Goal: Task Accomplishment & Management: Use online tool/utility

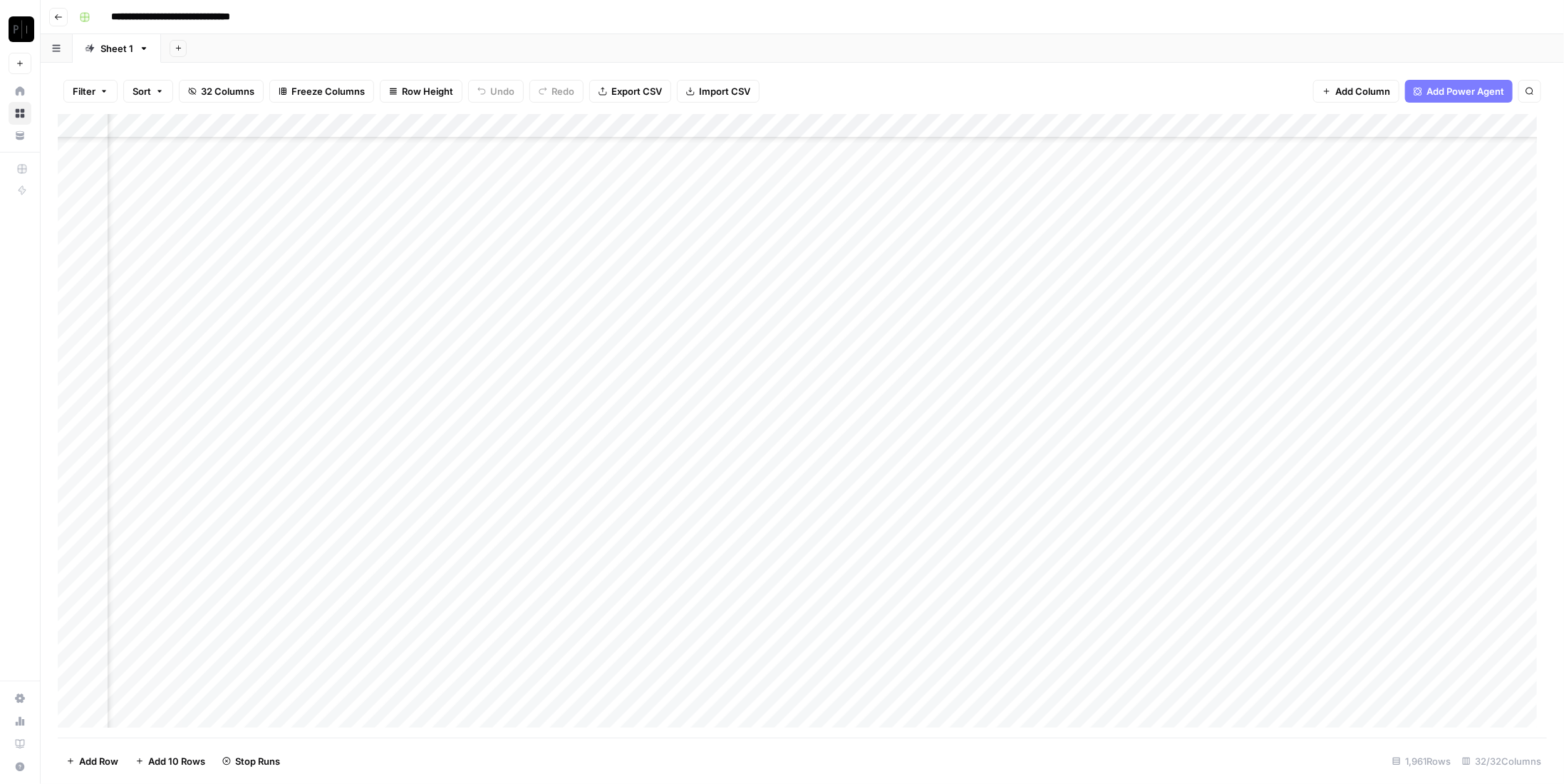
scroll to position [25531, 1763]
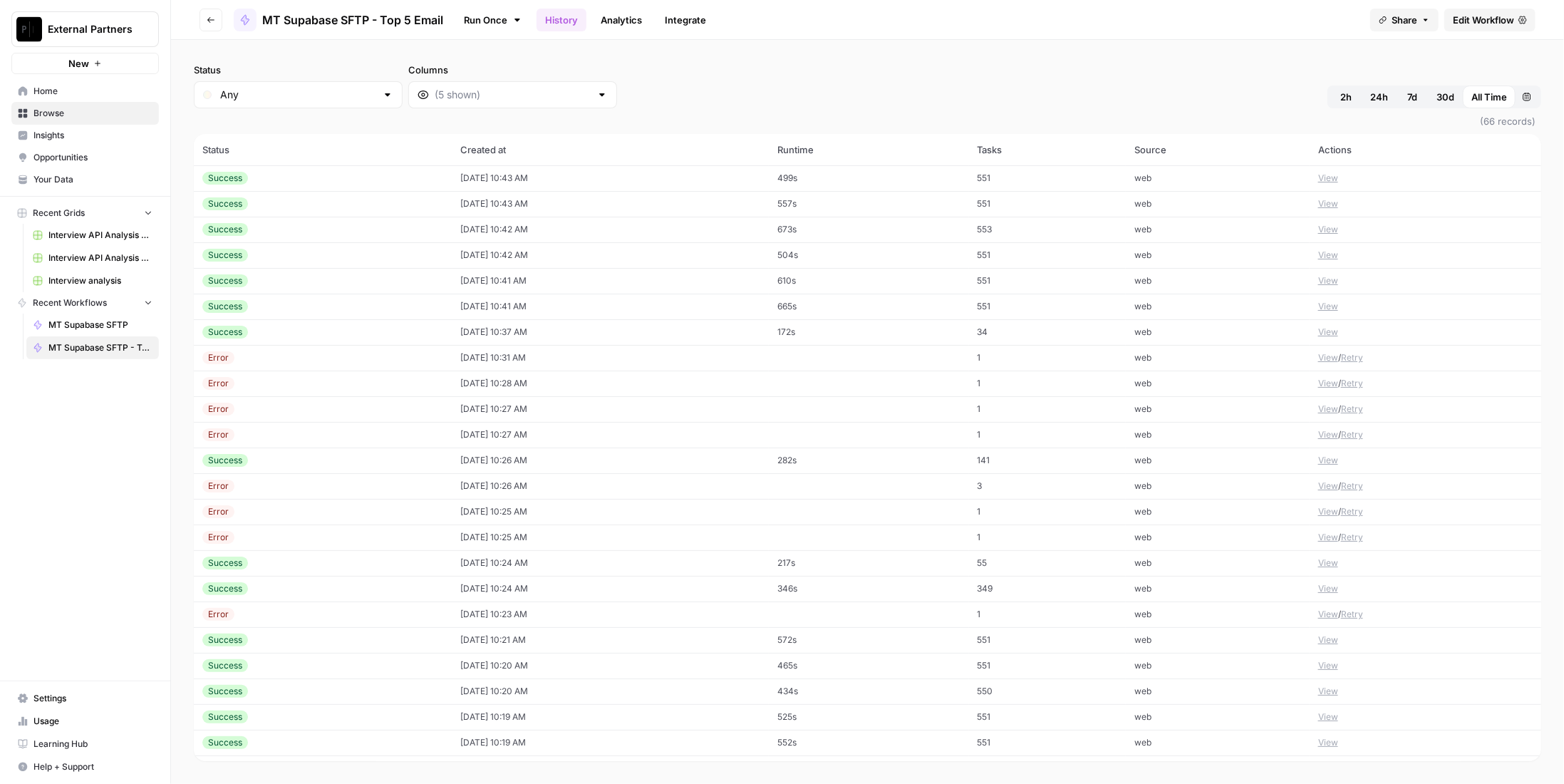
click at [1019, 128] on span "(66 records)" at bounding box center [867, 121] width 1348 height 26
click at [633, 114] on span "(66 records)" at bounding box center [867, 121] width 1348 height 26
click at [644, 89] on div "Status Any Columns 2h 24h 7d 30d All Time Custom range" at bounding box center [867, 85] width 1348 height 45
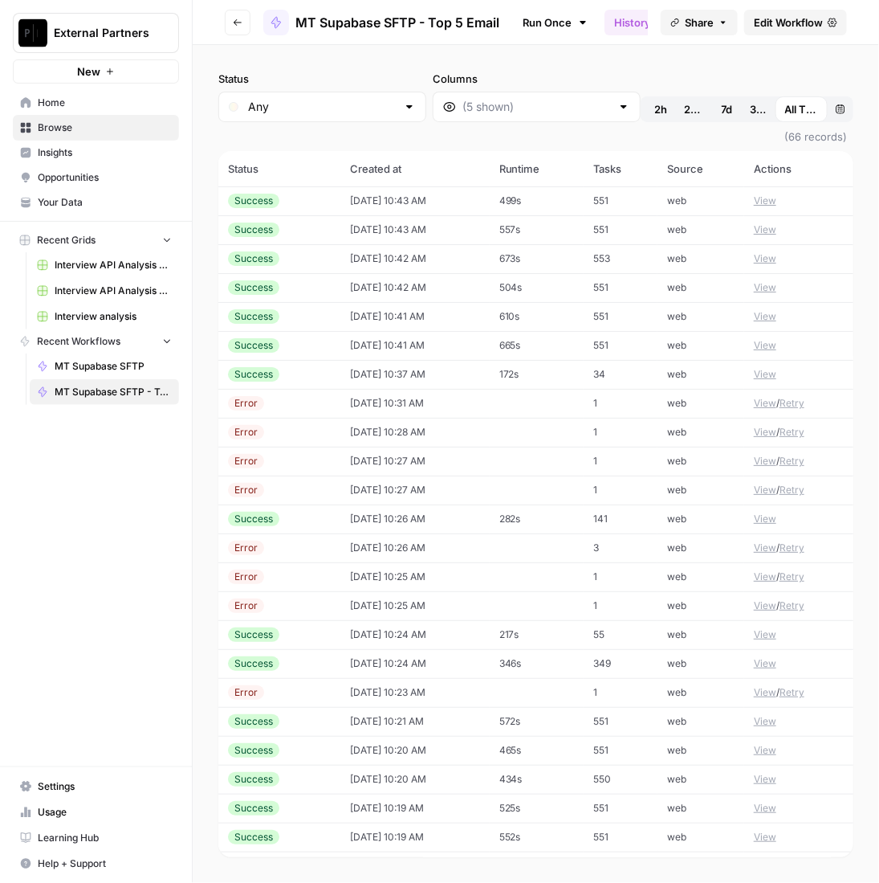
click at [243, 35] on header "Go back MT Supabase SFTP - Top 5 Email Run Once History Analytics Integrate Sha…" at bounding box center [536, 22] width 687 height 45
click at [239, 27] on button "Go back" at bounding box center [238, 23] width 26 height 26
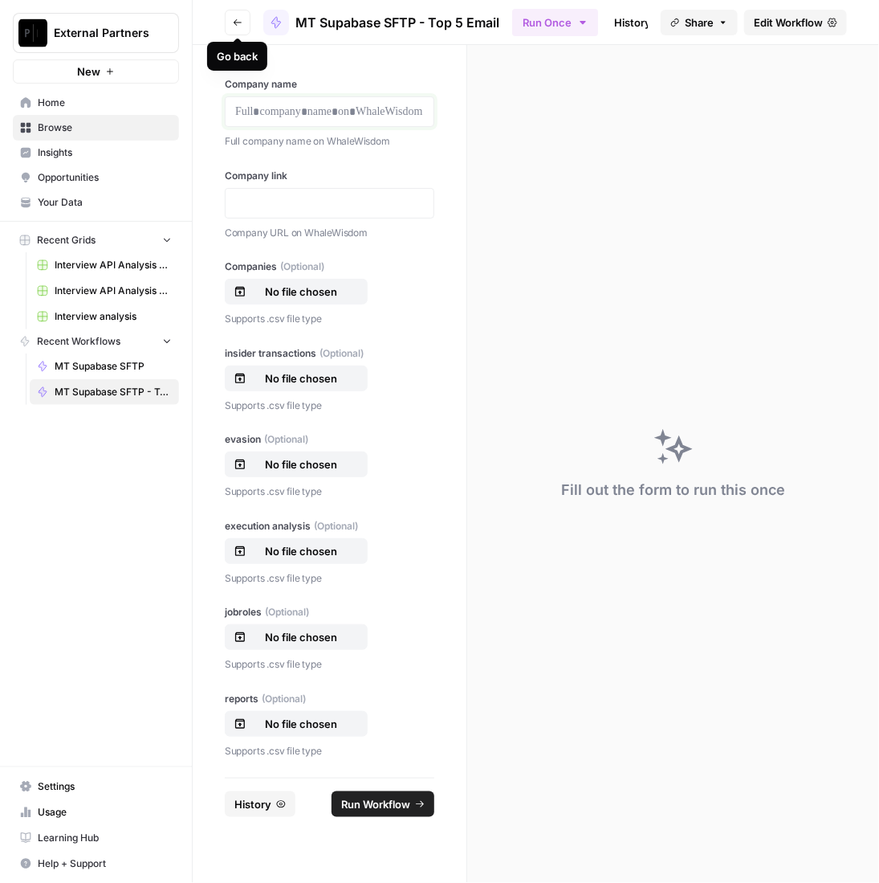
click at [316, 106] on p at bounding box center [329, 112] width 189 height 16
click at [340, 101] on div at bounding box center [330, 111] width 210 height 31
click at [348, 107] on p at bounding box center [329, 112] width 189 height 16
click at [369, 202] on p at bounding box center [329, 203] width 189 height 16
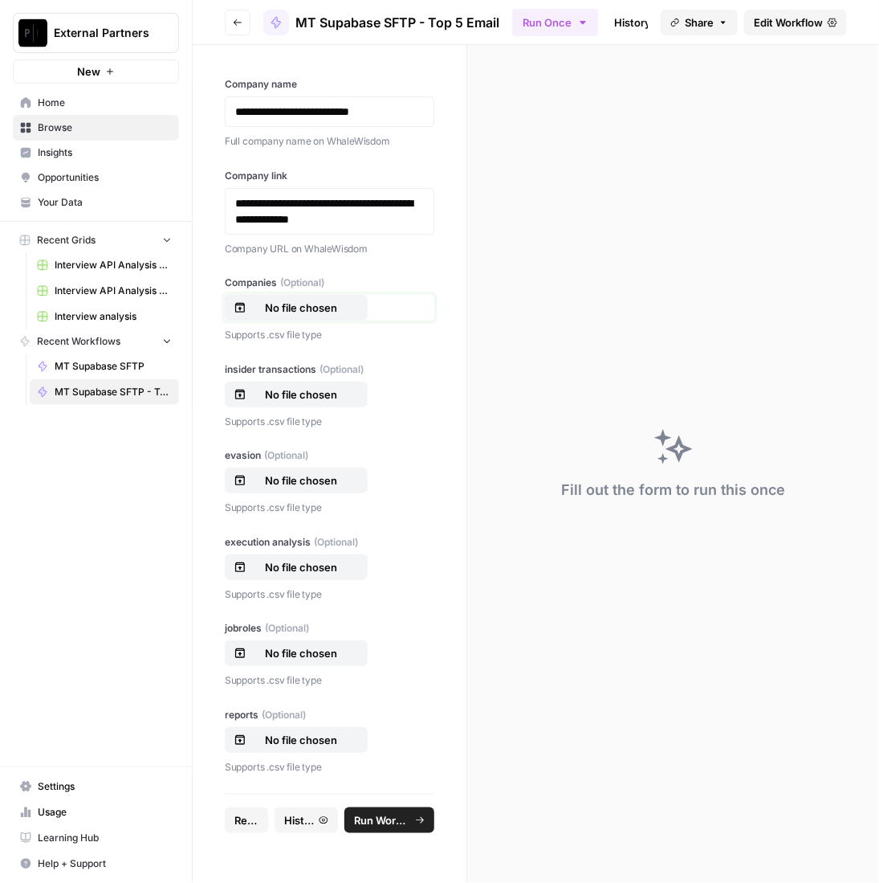
click at [326, 300] on p "No file chosen" at bounding box center [301, 308] width 103 height 16
click at [304, 390] on p "No file chosen" at bounding box center [301, 394] width 103 height 16
click at [312, 480] on p "No file chosen" at bounding box center [301, 480] width 103 height 16
click at [312, 549] on div "execution analysis (Optional) No file chosen Supports .csv file type" at bounding box center [330, 568] width 210 height 67
click at [313, 557] on button "No file chosen" at bounding box center [296, 567] width 143 height 26
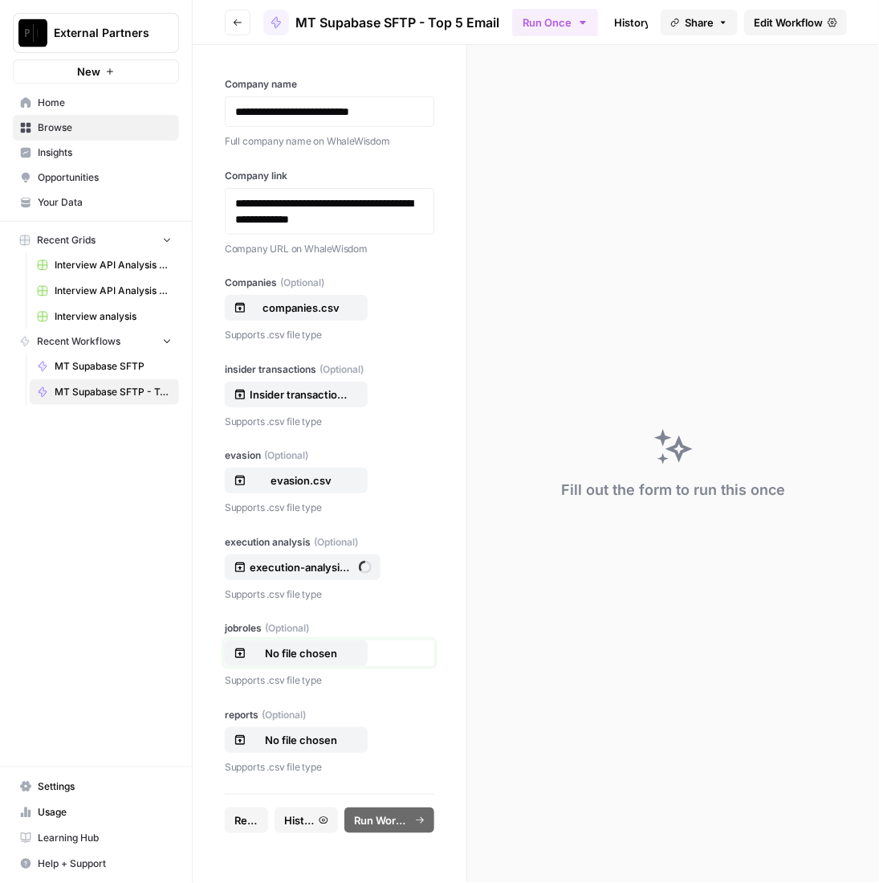
click at [317, 659] on p "No file chosen" at bounding box center [301, 653] width 103 height 16
click at [333, 733] on p "No file chosen" at bounding box center [301, 740] width 103 height 16
click at [410, 818] on span "Run Workflow" at bounding box center [382, 820] width 56 height 16
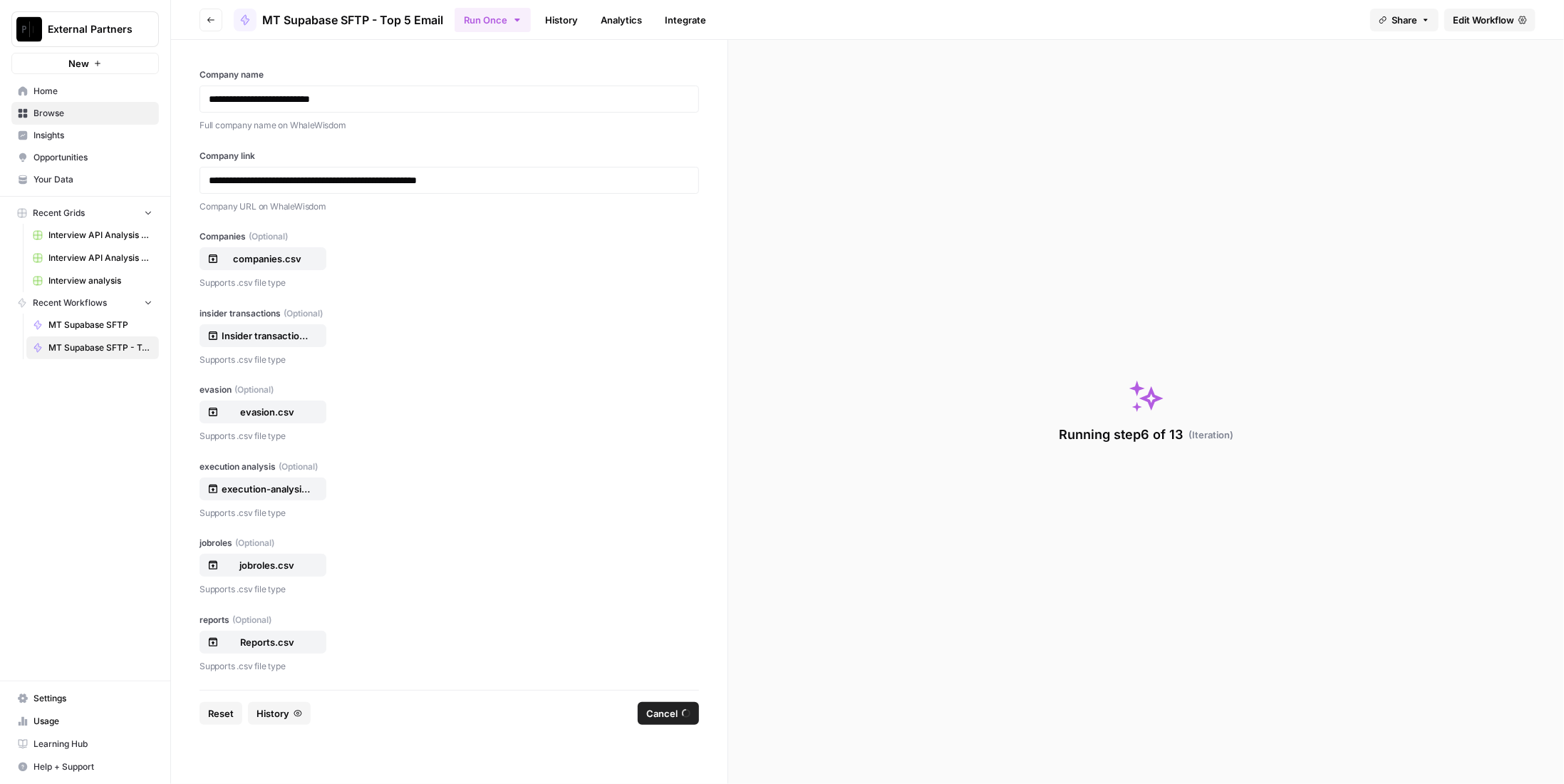
click at [576, 25] on link "History" at bounding box center [562, 20] width 50 height 23
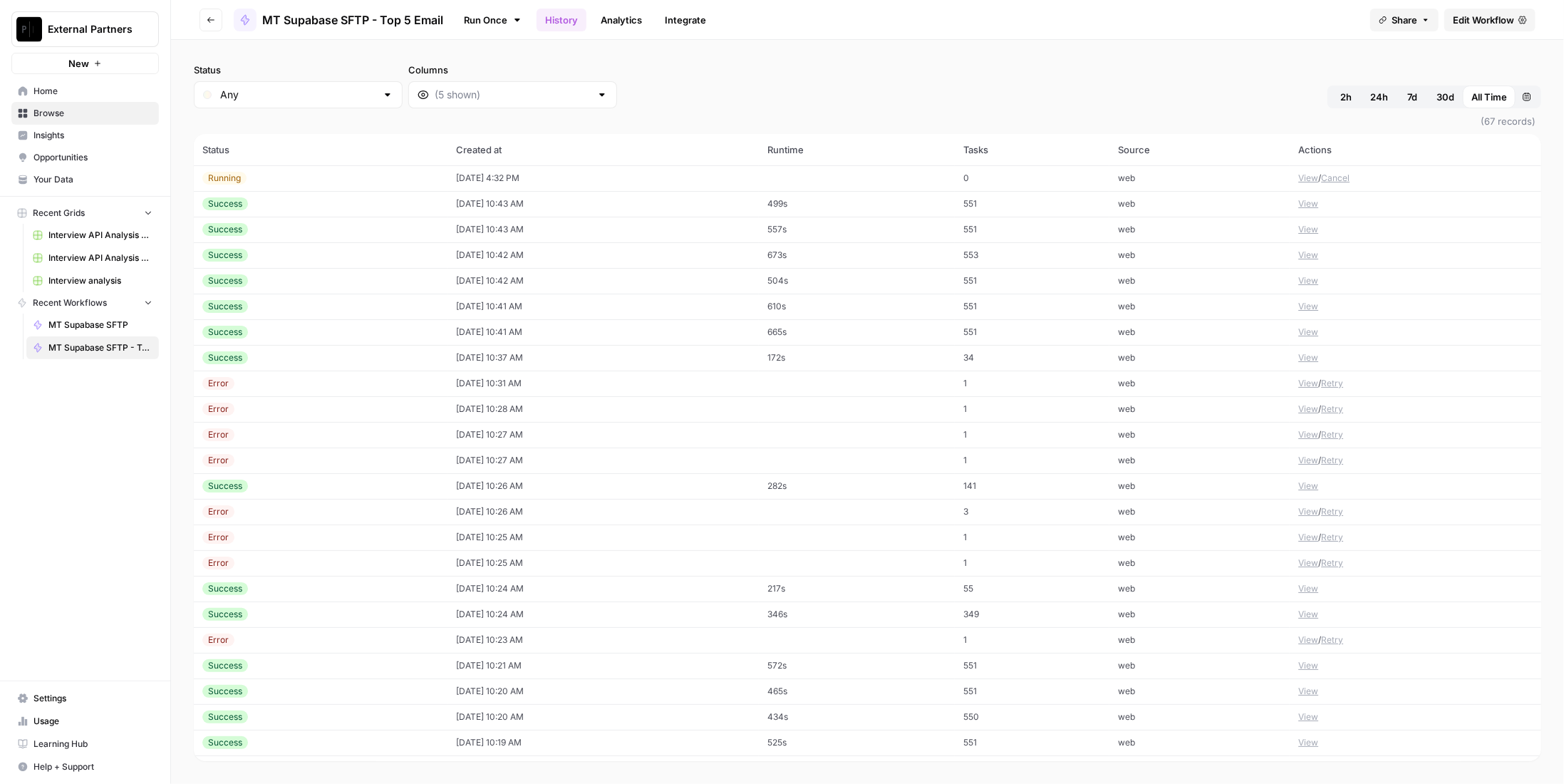
click at [1300, 178] on button "View" at bounding box center [1308, 178] width 20 height 12
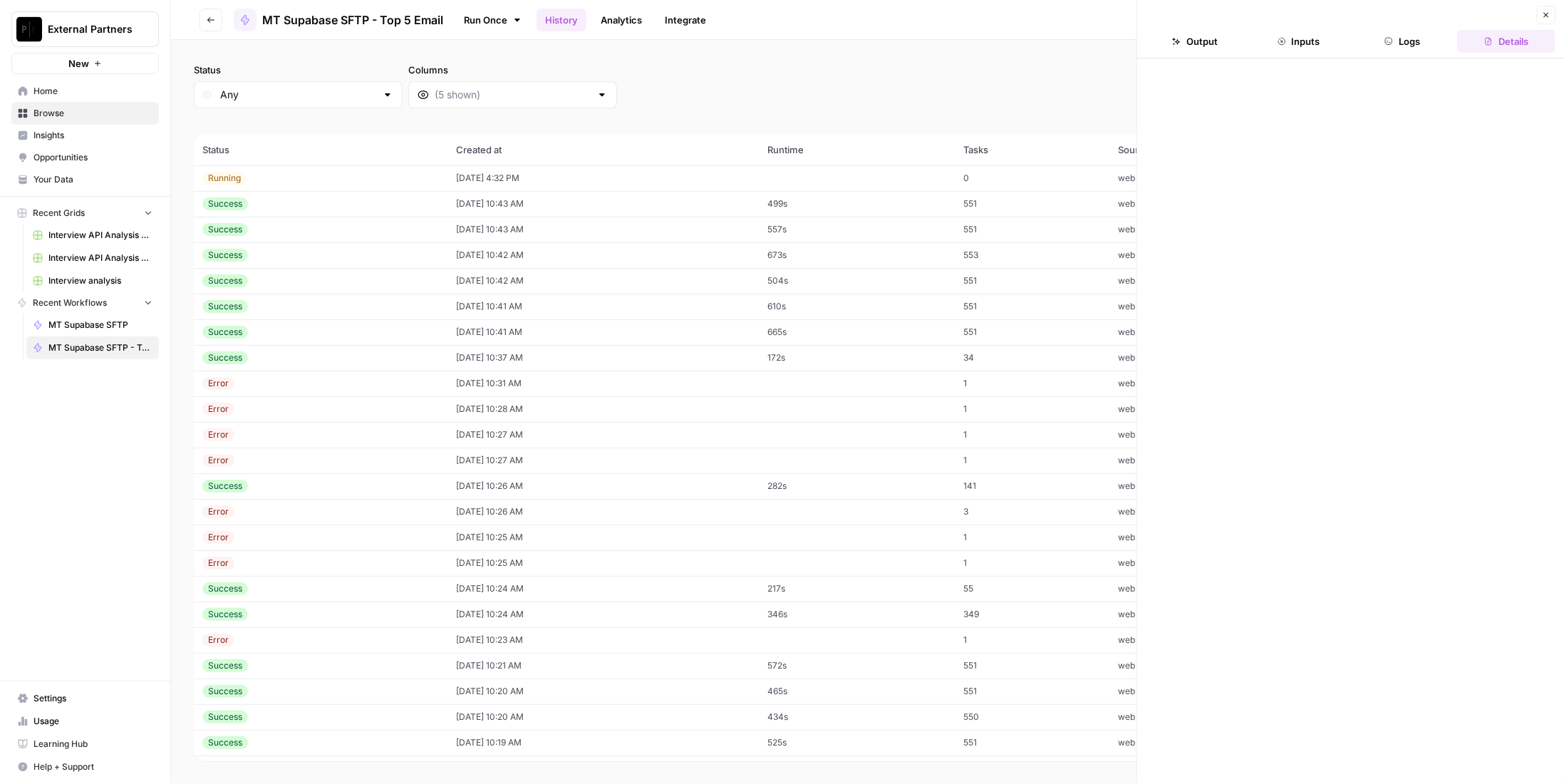
click at [1406, 46] on button "Logs" at bounding box center [1403, 42] width 98 height 23
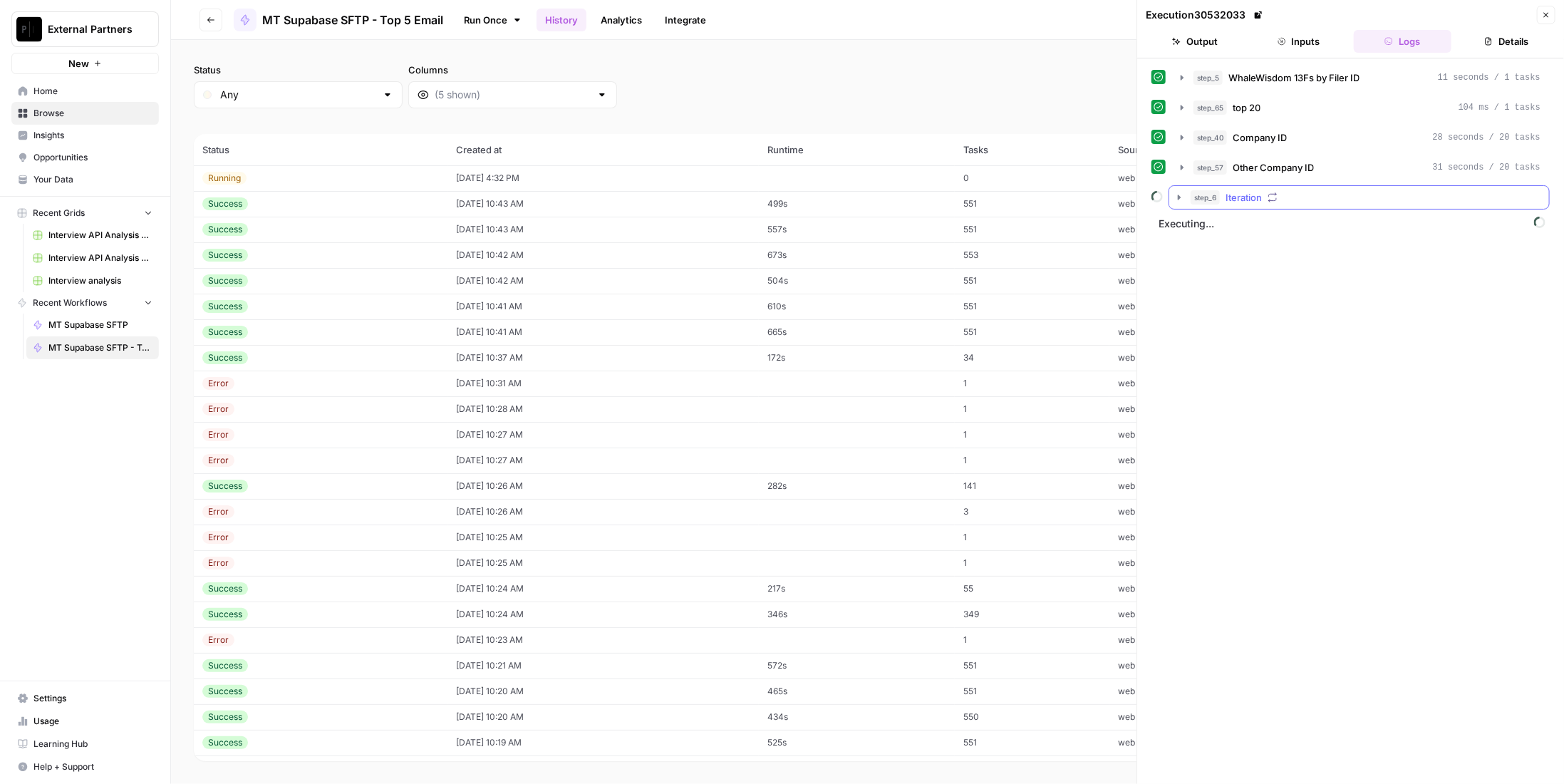
click at [1312, 185] on div "step_6 Iteration" at bounding box center [1359, 197] width 381 height 24
click at [1324, 195] on div "step_6 Iteration" at bounding box center [1365, 197] width 350 height 14
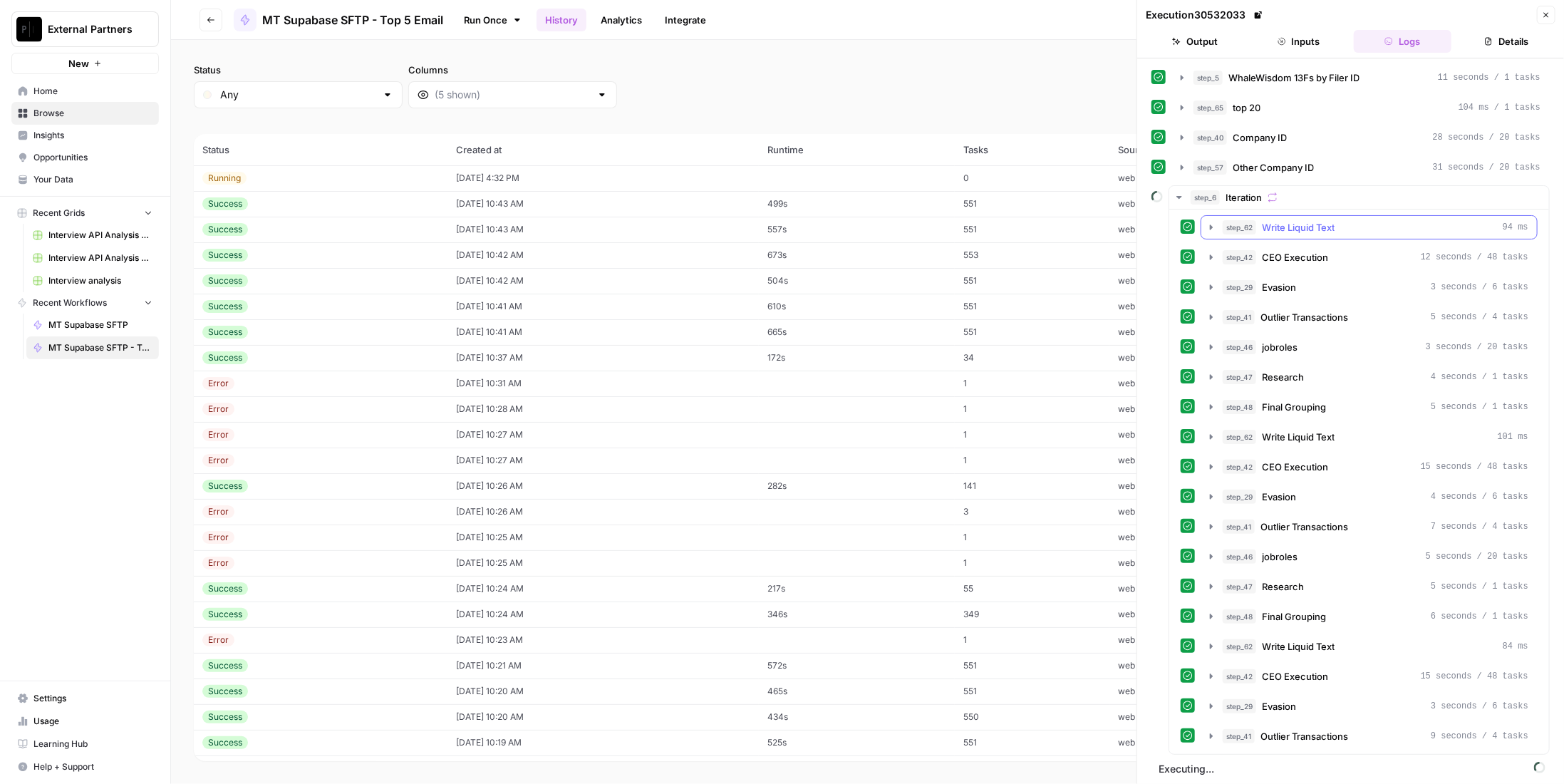
click at [1311, 221] on span "Write Liquid Text" at bounding box center [1298, 227] width 73 height 14
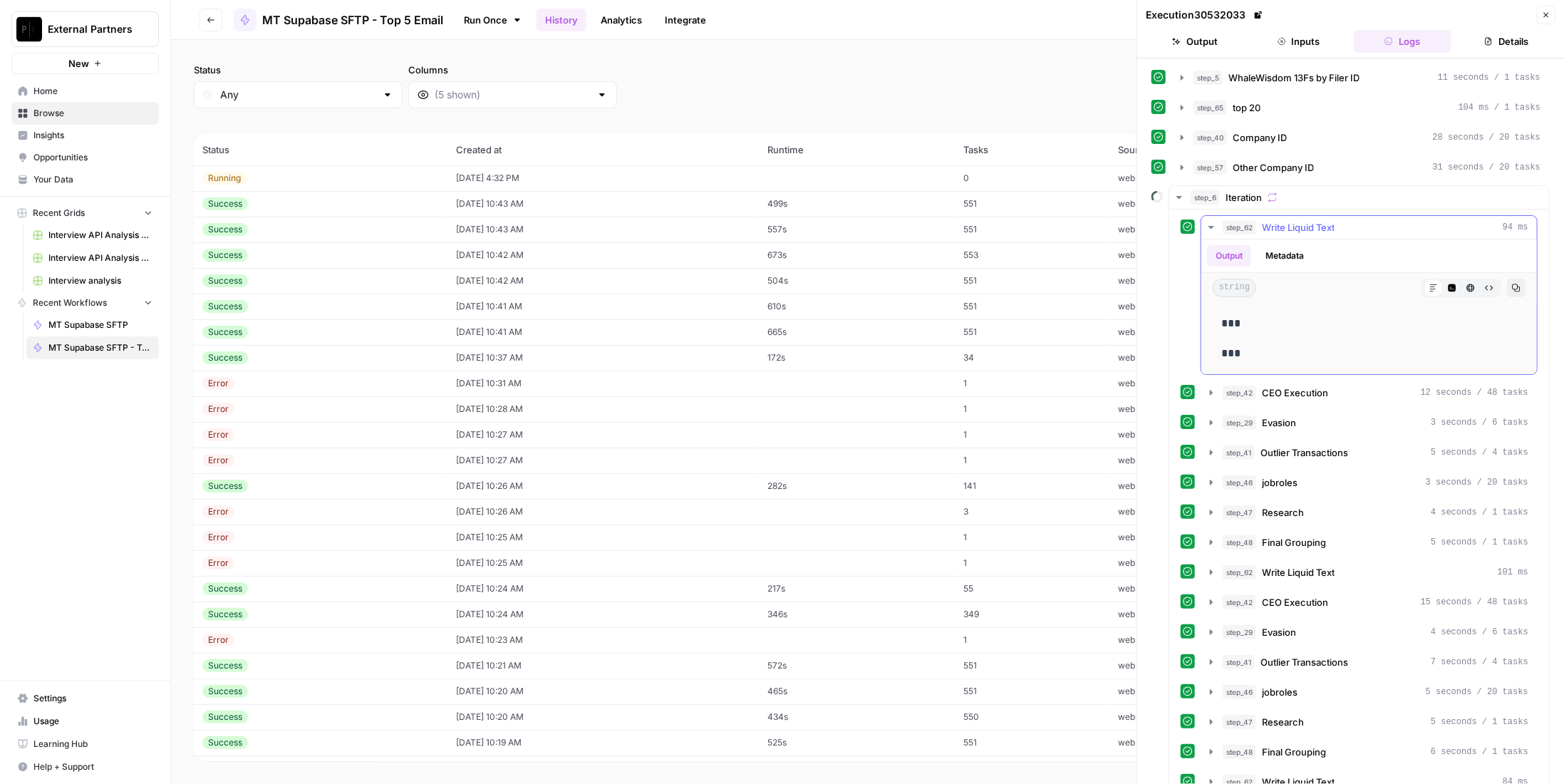
click at [1311, 221] on span "Write Liquid Text" at bounding box center [1298, 227] width 73 height 14
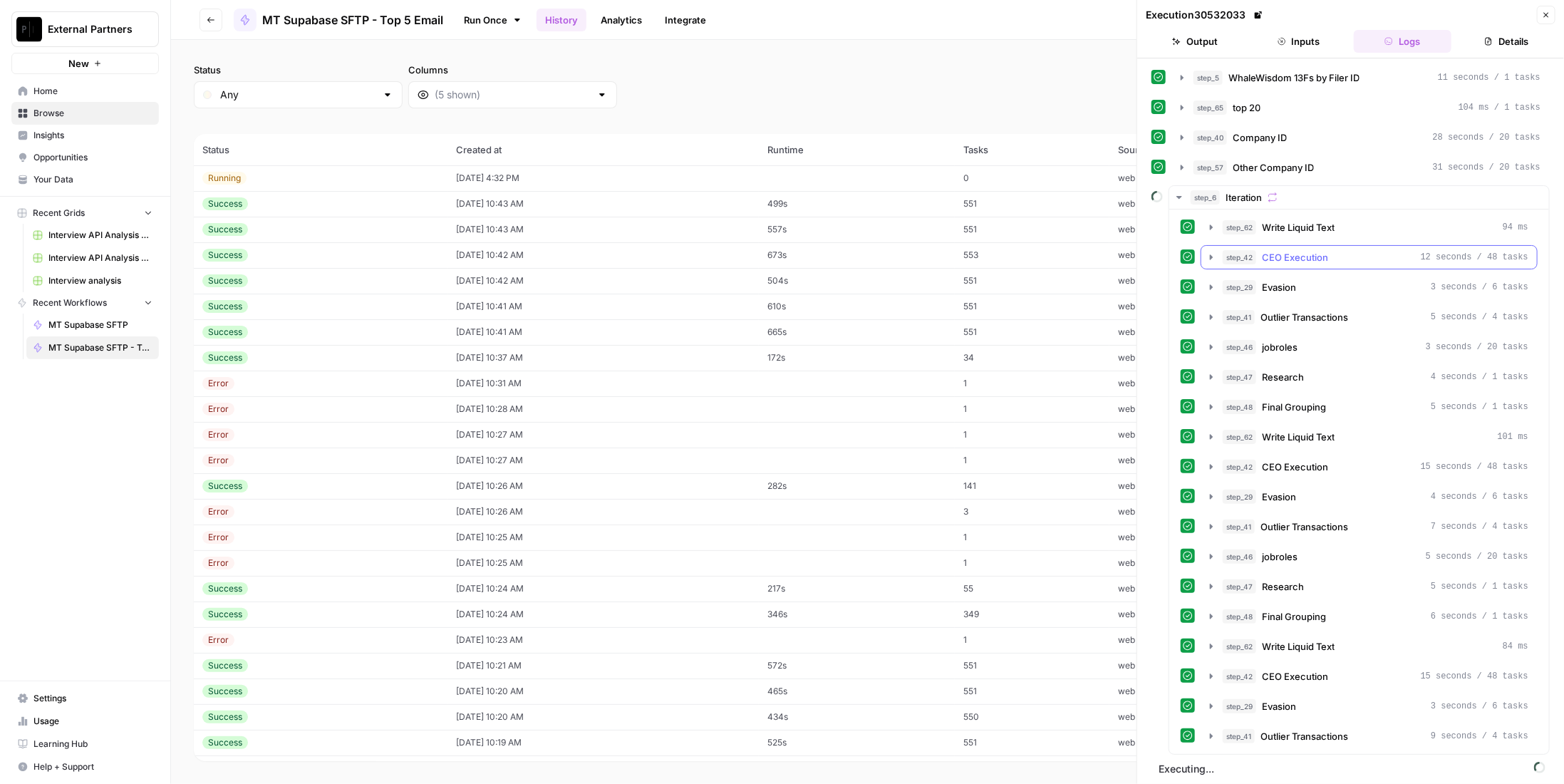
click at [1315, 252] on span "CEO Execution" at bounding box center [1294, 257] width 67 height 14
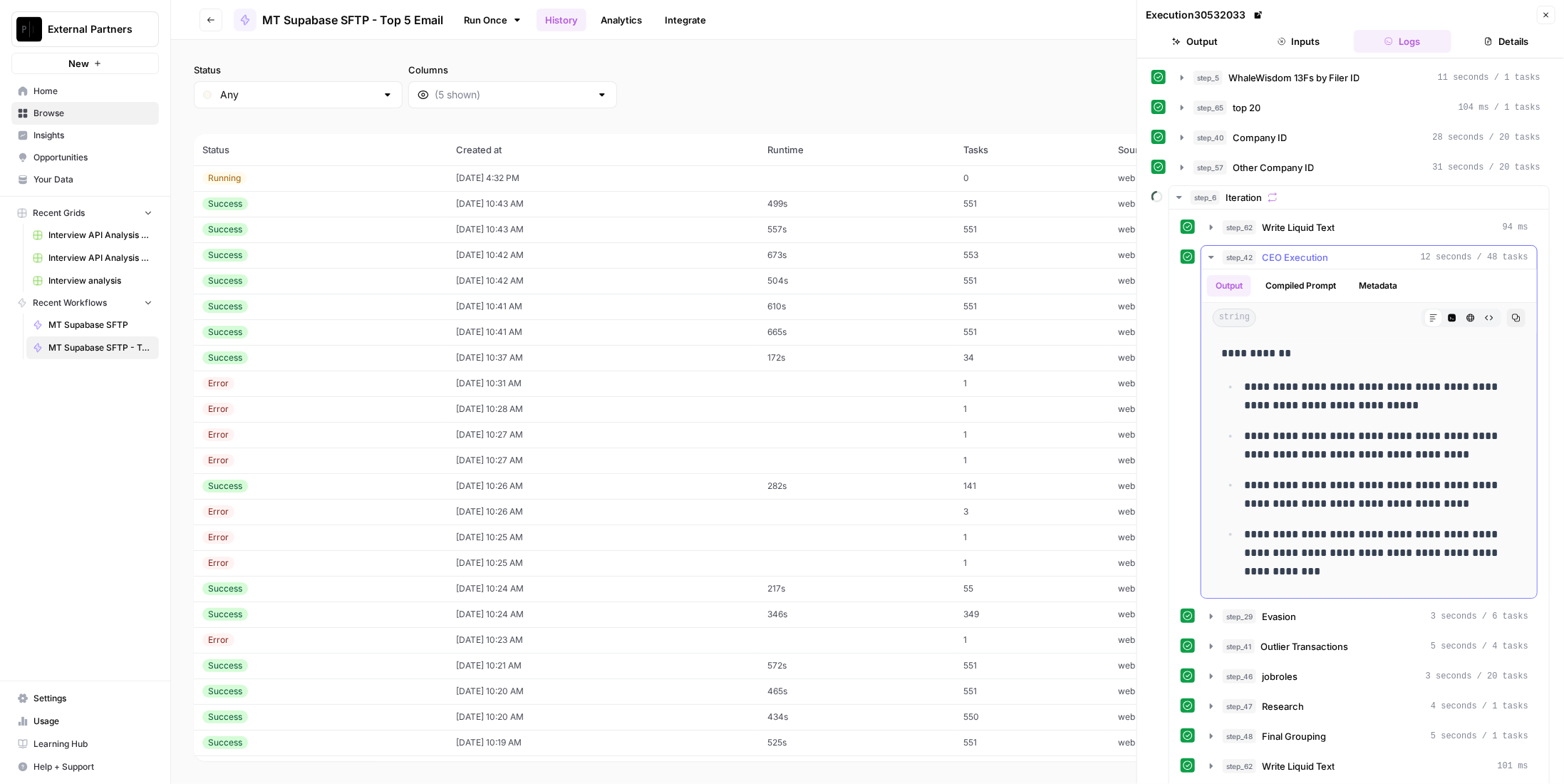
click at [1315, 251] on span "CEO Execution" at bounding box center [1294, 257] width 67 height 14
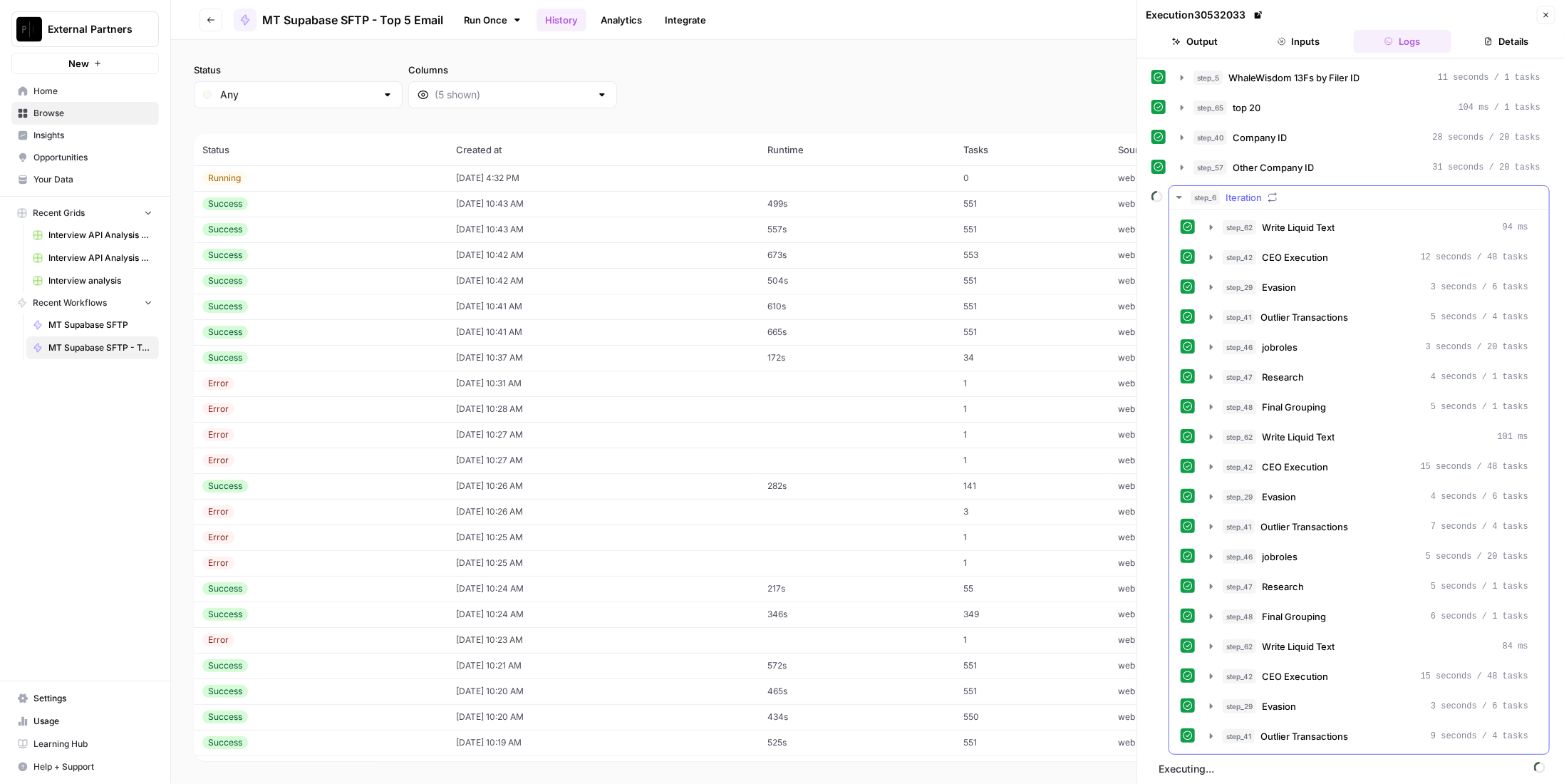
click at [1312, 223] on span "Write Liquid Text" at bounding box center [1298, 227] width 73 height 14
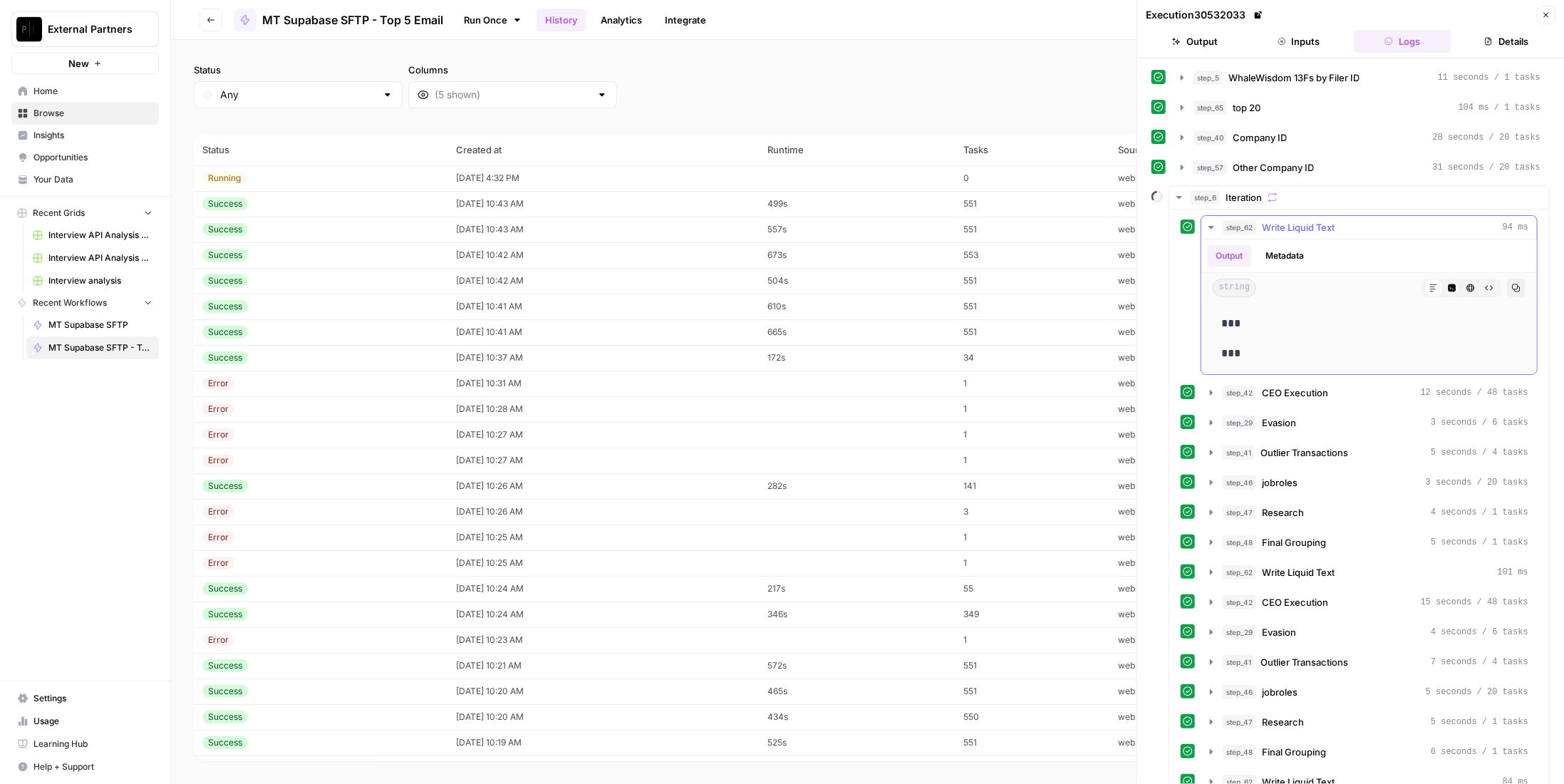
click at [1312, 223] on span "Write Liquid Text" at bounding box center [1298, 227] width 73 height 14
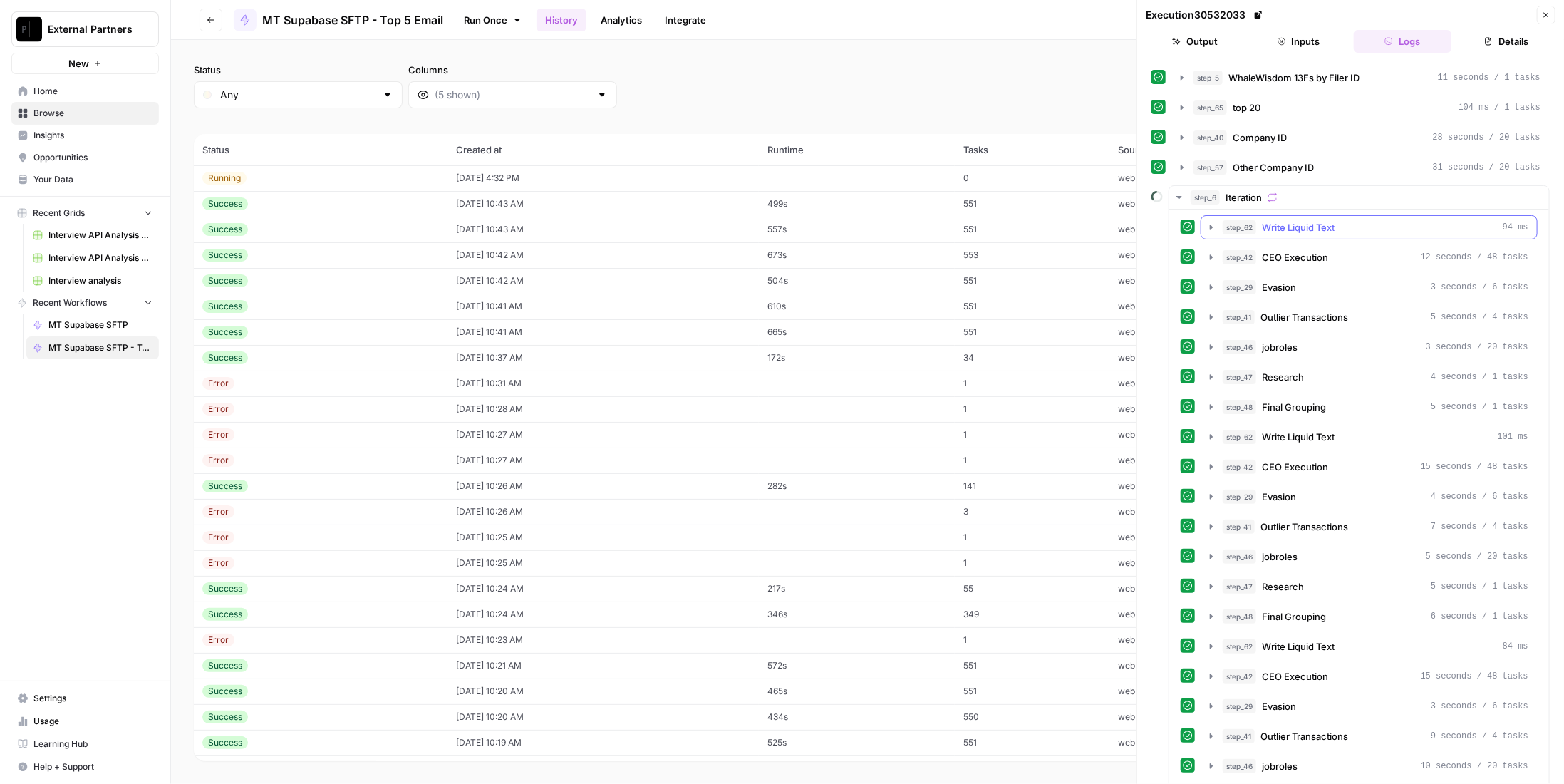
click at [1315, 222] on span "Write Liquid Text" at bounding box center [1298, 227] width 73 height 14
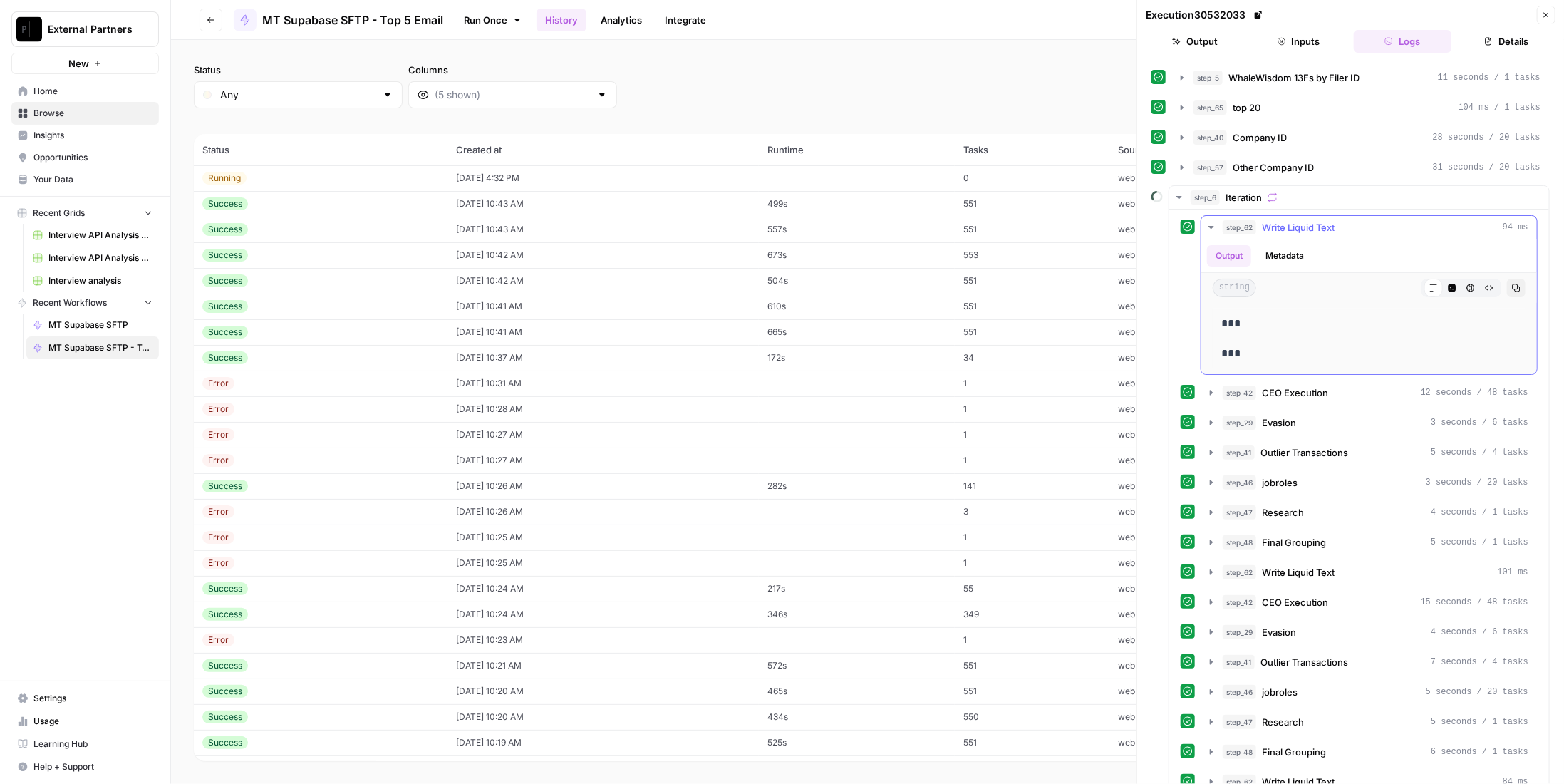
click at [1315, 222] on span "Write Liquid Text" at bounding box center [1298, 227] width 73 height 14
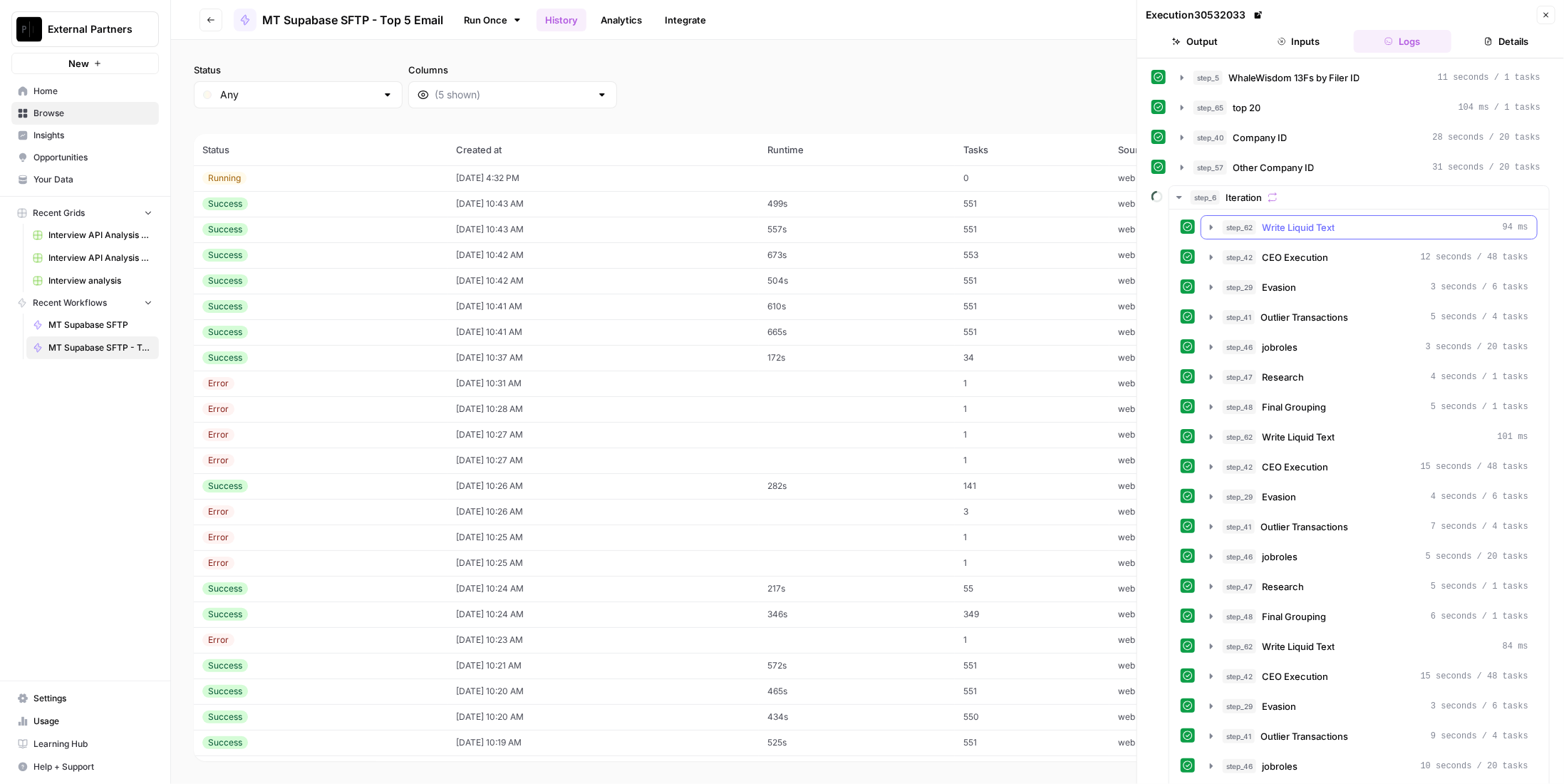
click at [1319, 232] on button "step_62 Write Liquid Text 94 ms" at bounding box center [1369, 227] width 335 height 23
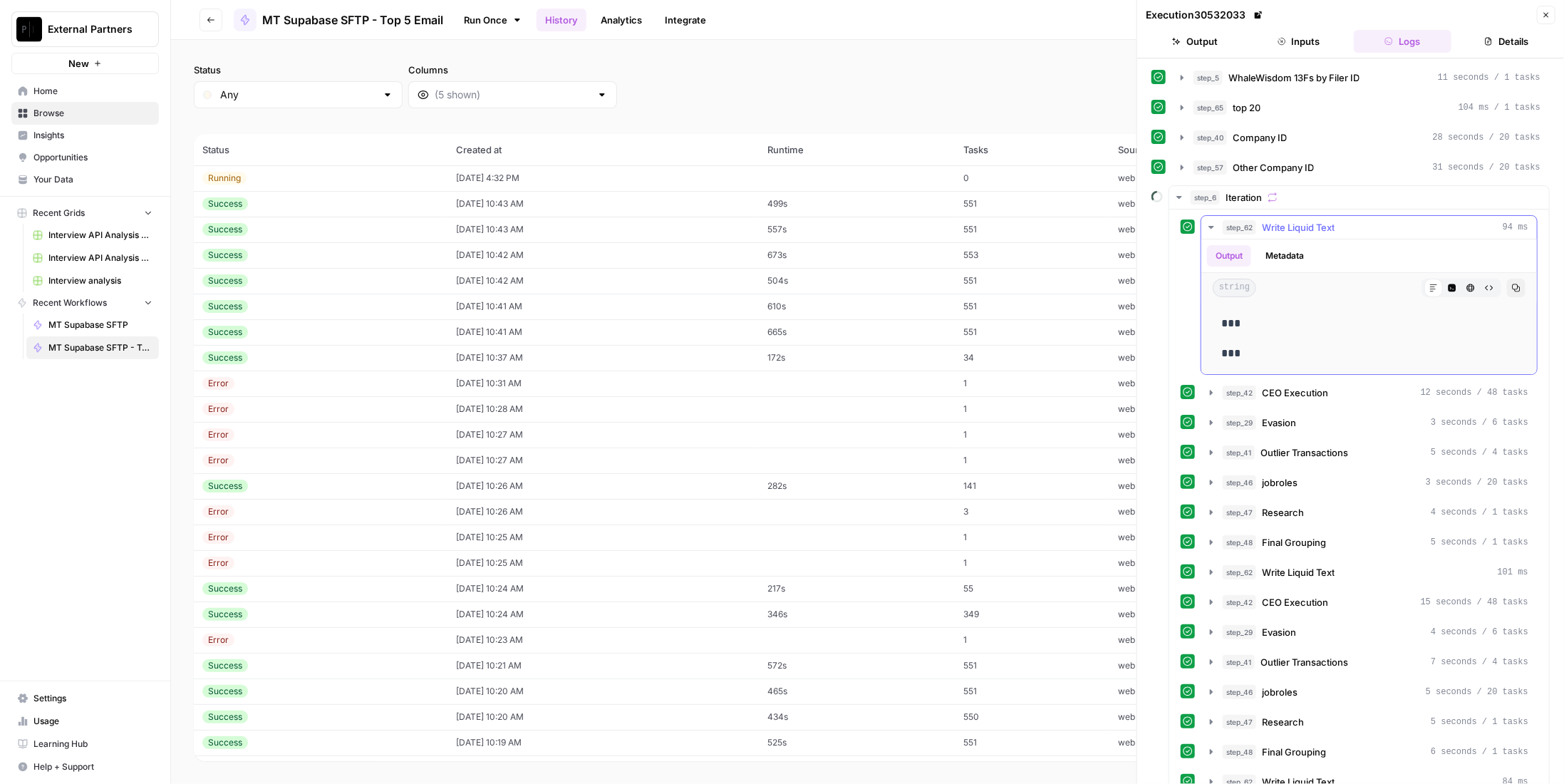
click at [1319, 232] on button "step_62 Write Liquid Text 94 ms" at bounding box center [1369, 227] width 335 height 23
click at [1310, 386] on span "CEO Execution" at bounding box center [1294, 393] width 67 height 14
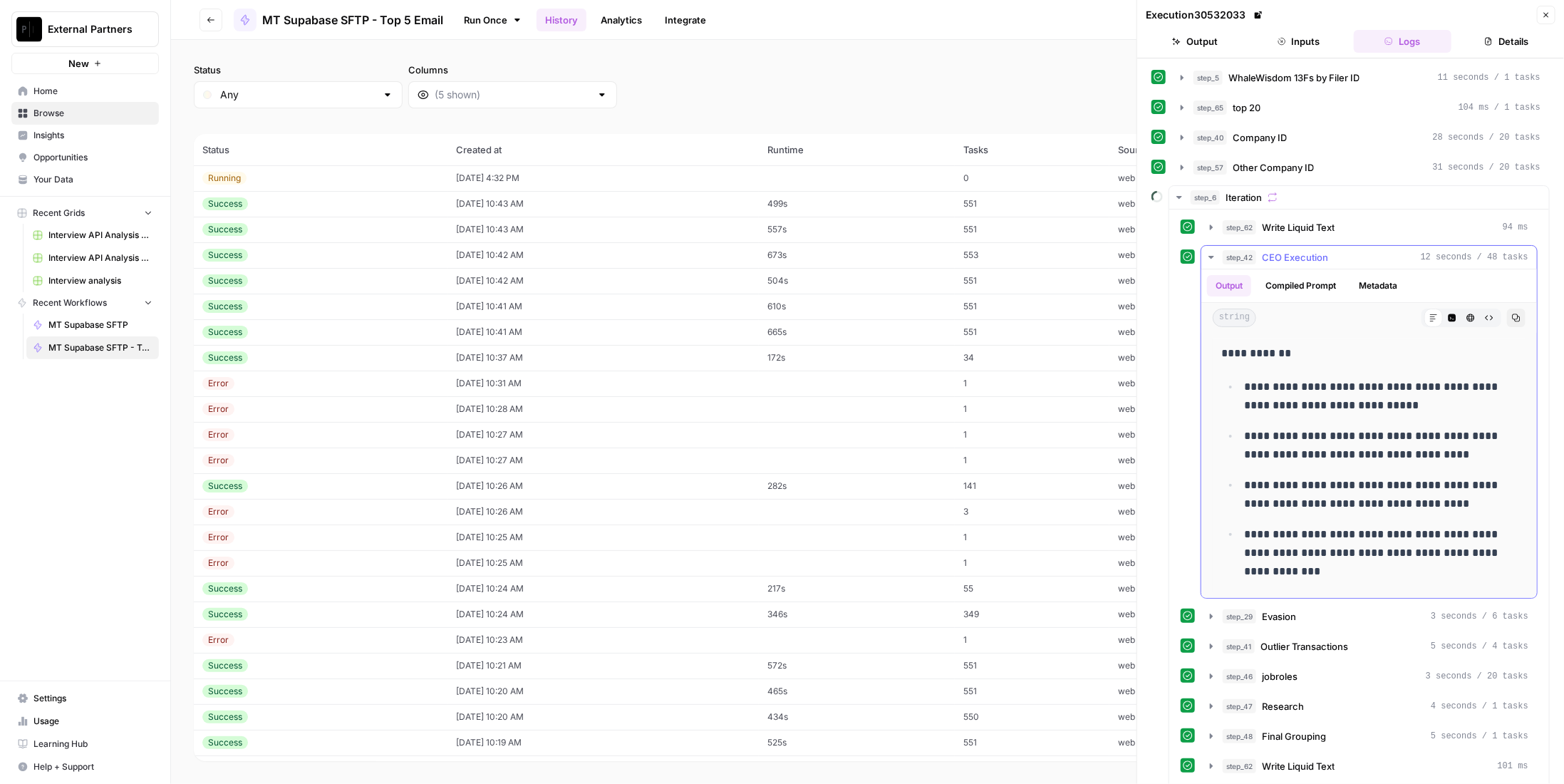
click at [1310, 259] on span "CEO Execution" at bounding box center [1294, 257] width 67 height 14
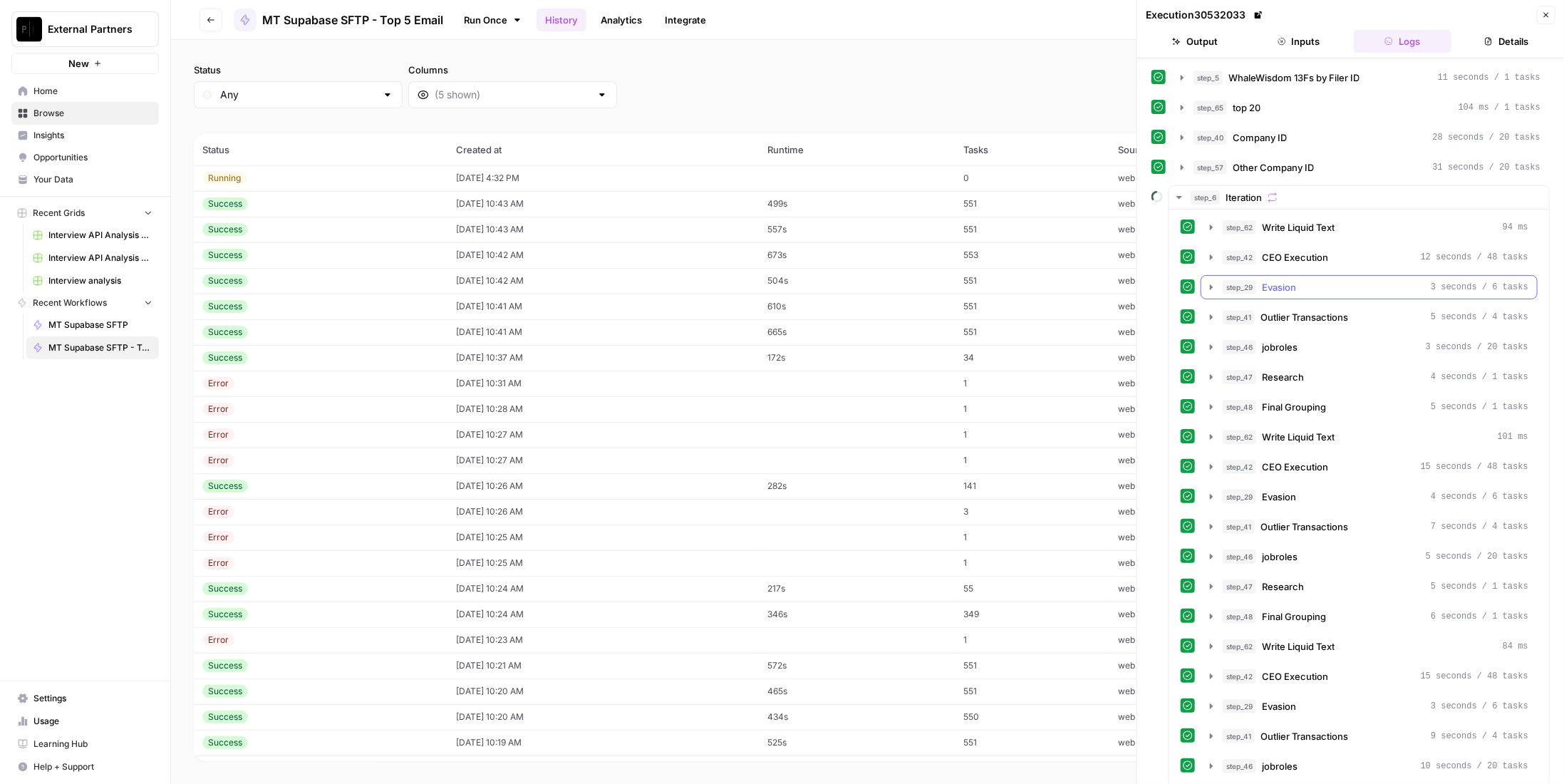
click at [1299, 282] on div "step_29 Evasion 3 seconds / 6 tasks" at bounding box center [1375, 287] width 306 height 14
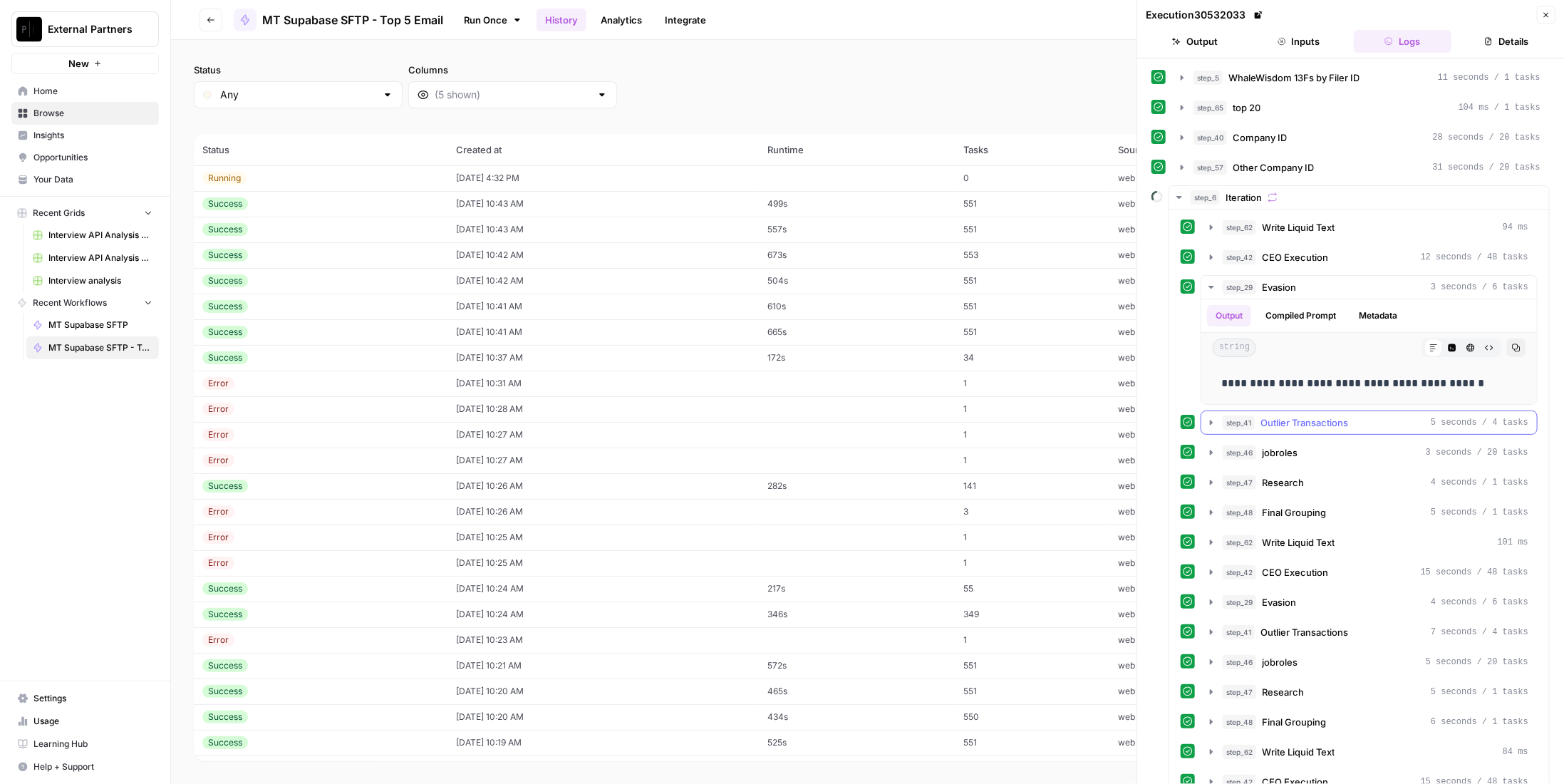
click at [1289, 422] on button "step_41 Outlier Transactions 5 seconds / 4 tasks" at bounding box center [1369, 422] width 335 height 23
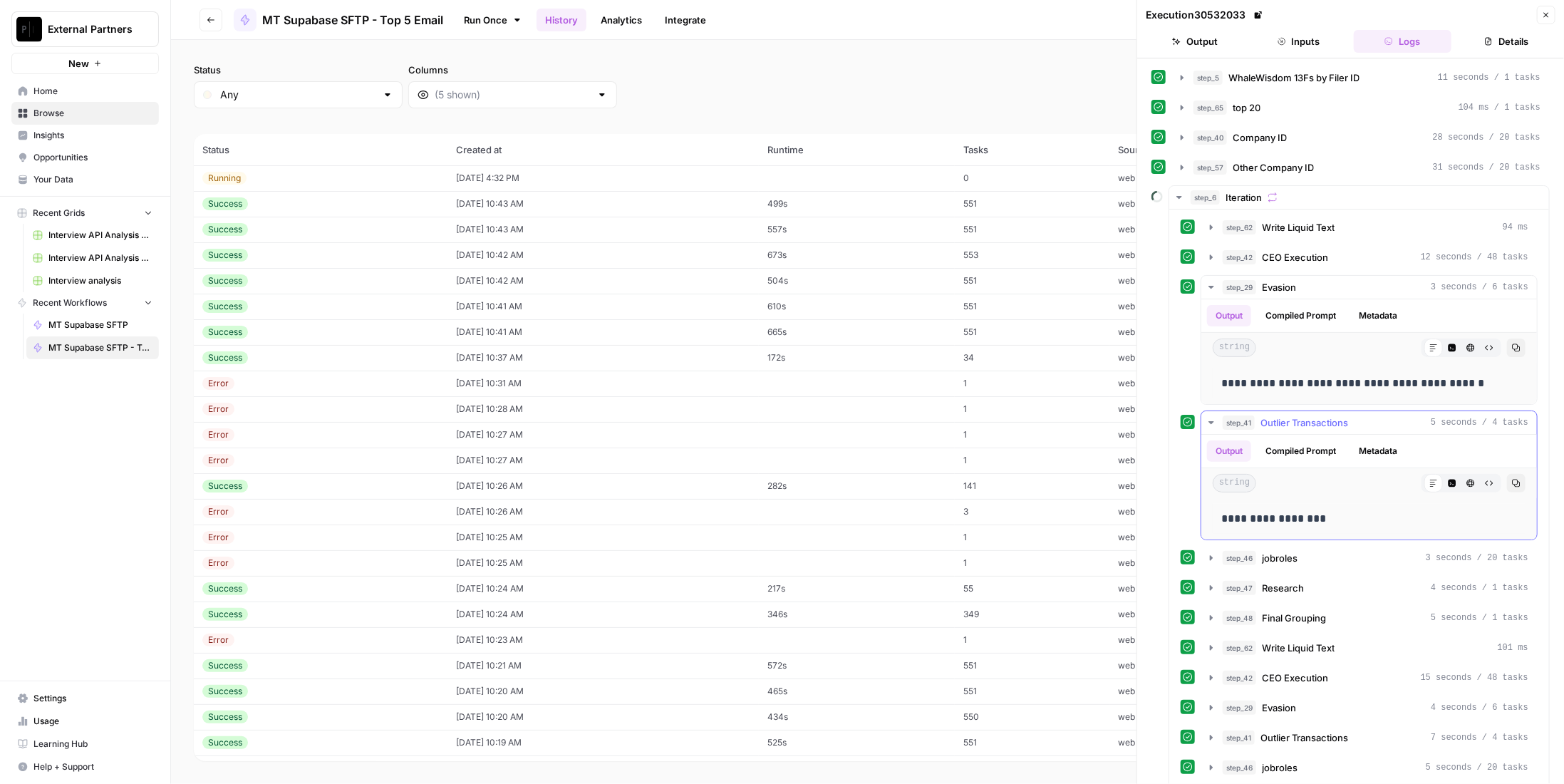
click at [1309, 417] on span "Outlier Transactions" at bounding box center [1304, 422] width 88 height 14
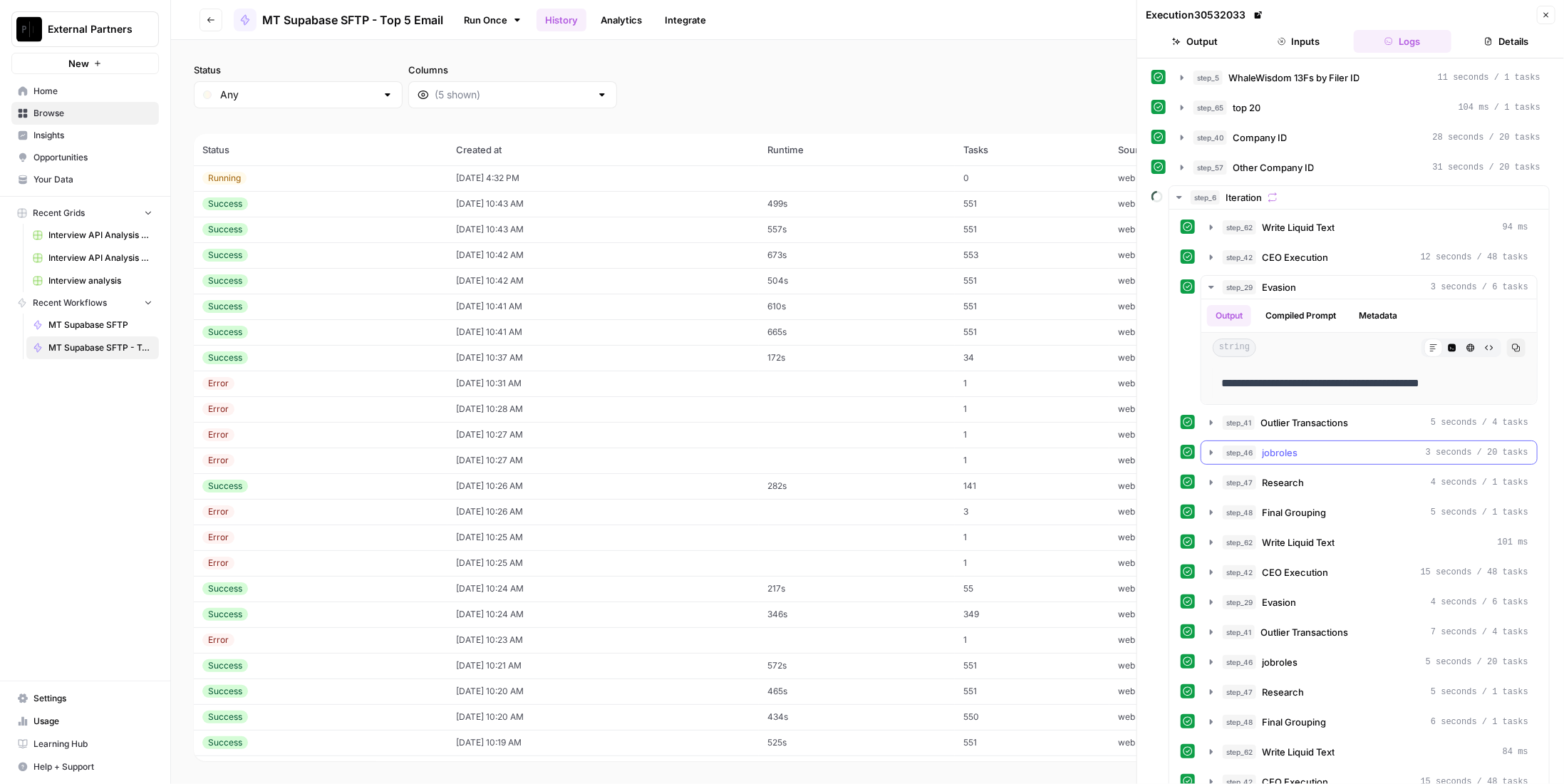
click at [1309, 445] on div "step_46 jobroles 3 seconds / 20 tasks" at bounding box center [1375, 452] width 306 height 14
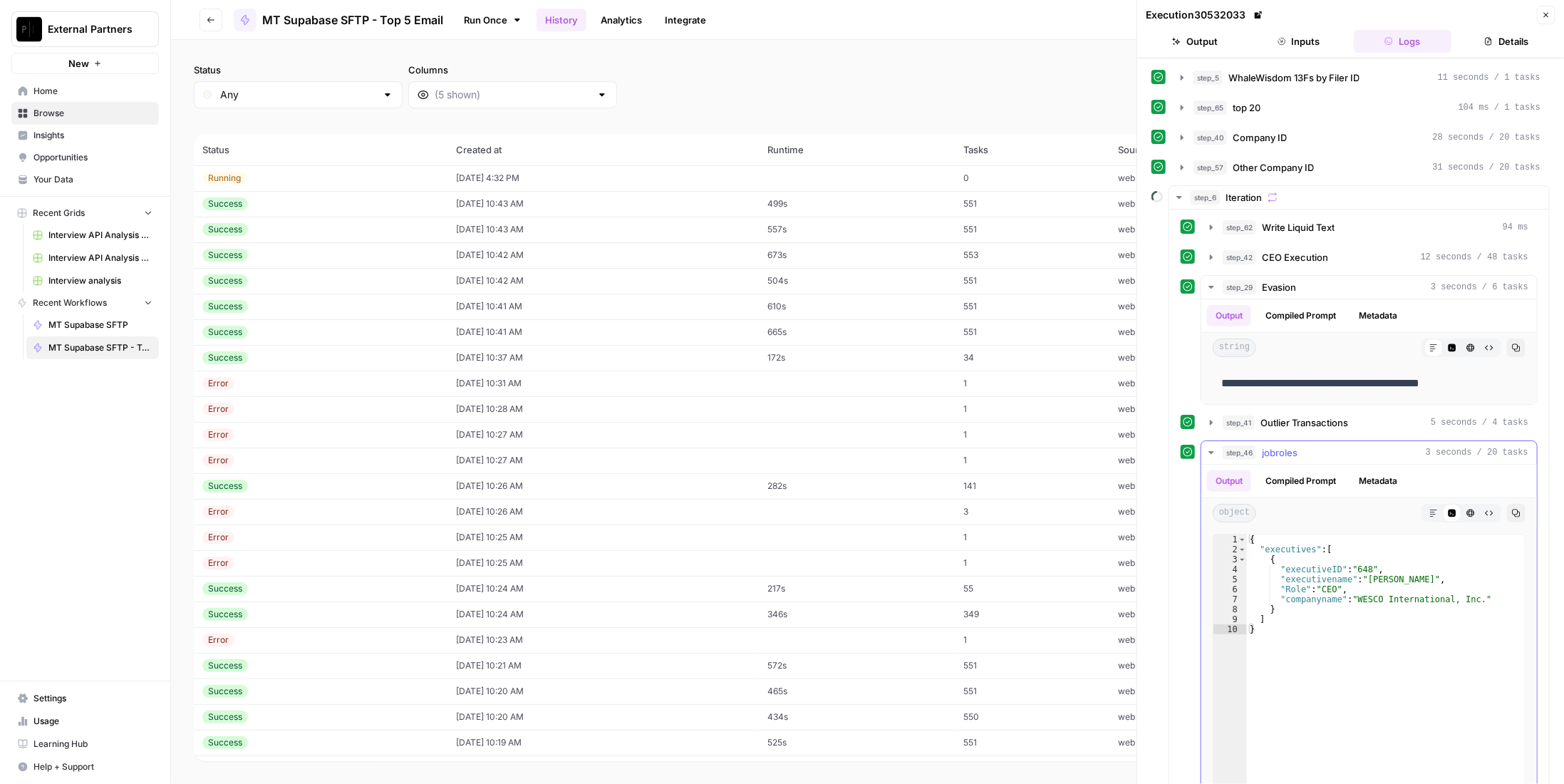
click at [1309, 447] on div "step_46 jobroles 3 seconds / 20 tasks" at bounding box center [1375, 452] width 306 height 14
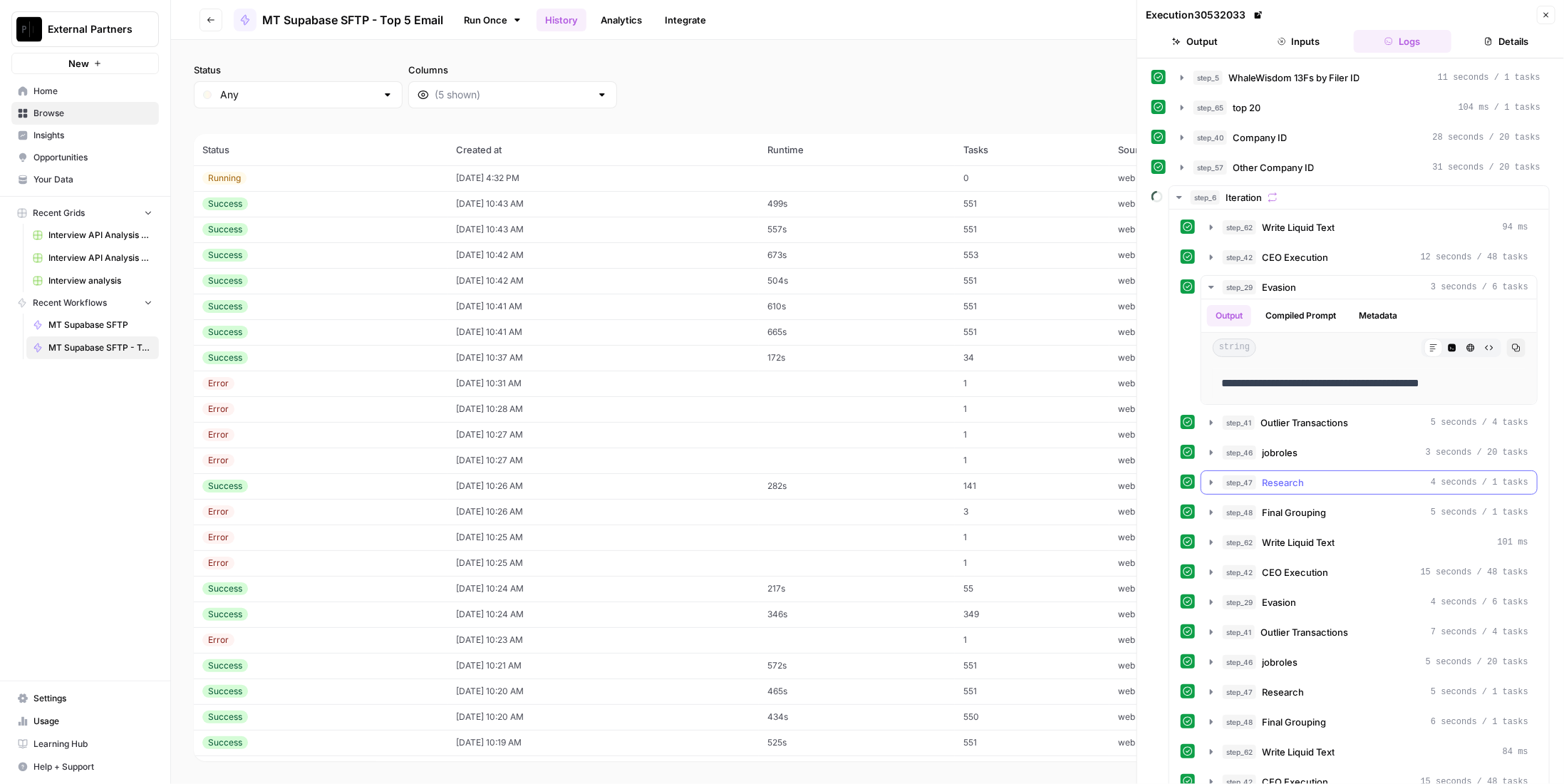
click at [1321, 476] on div "step_47 Research 4 seconds / 1 tasks" at bounding box center [1375, 482] width 306 height 14
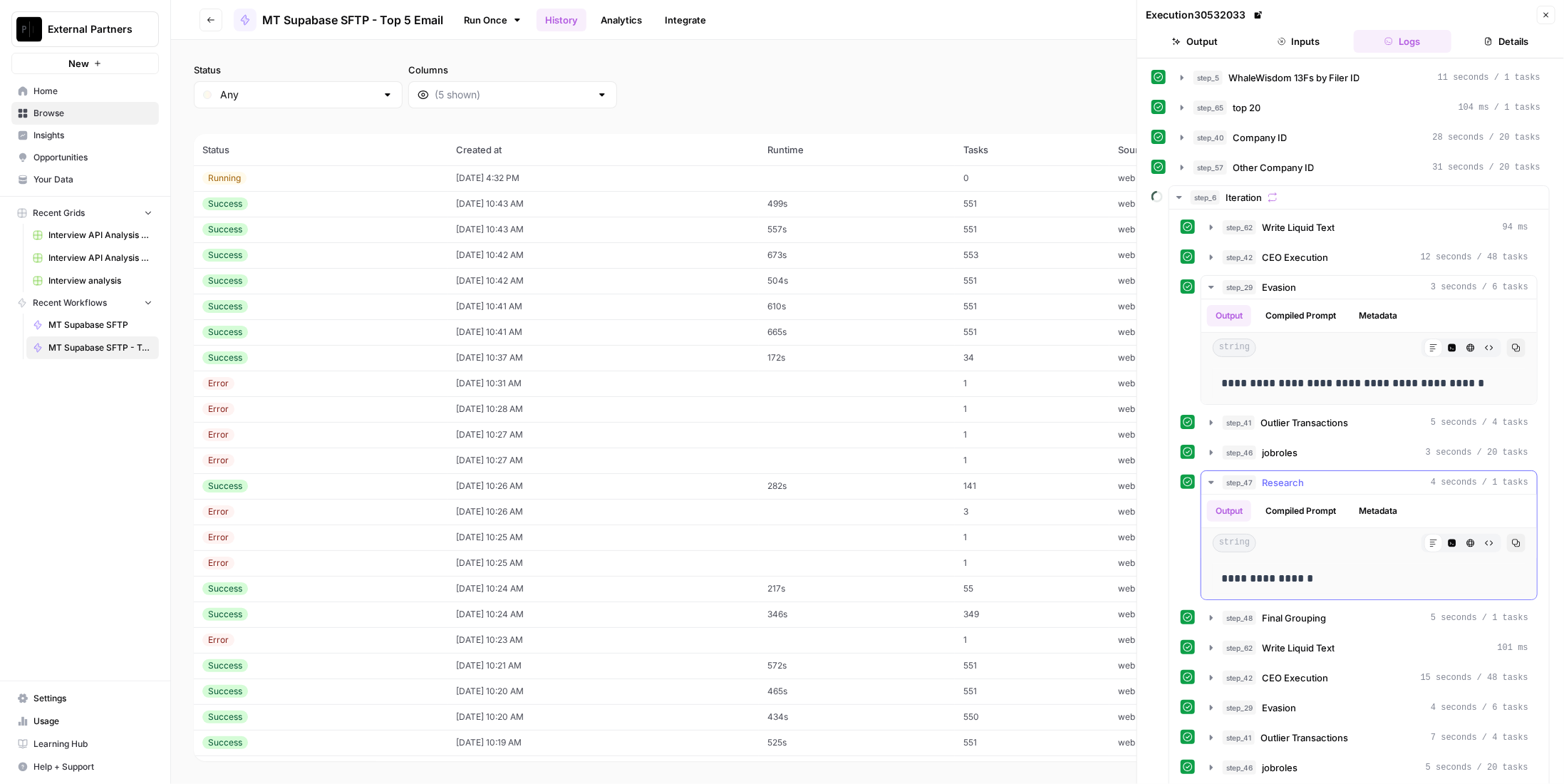
click at [1321, 476] on div "step_47 Research 4 seconds / 1 tasks" at bounding box center [1375, 482] width 306 height 14
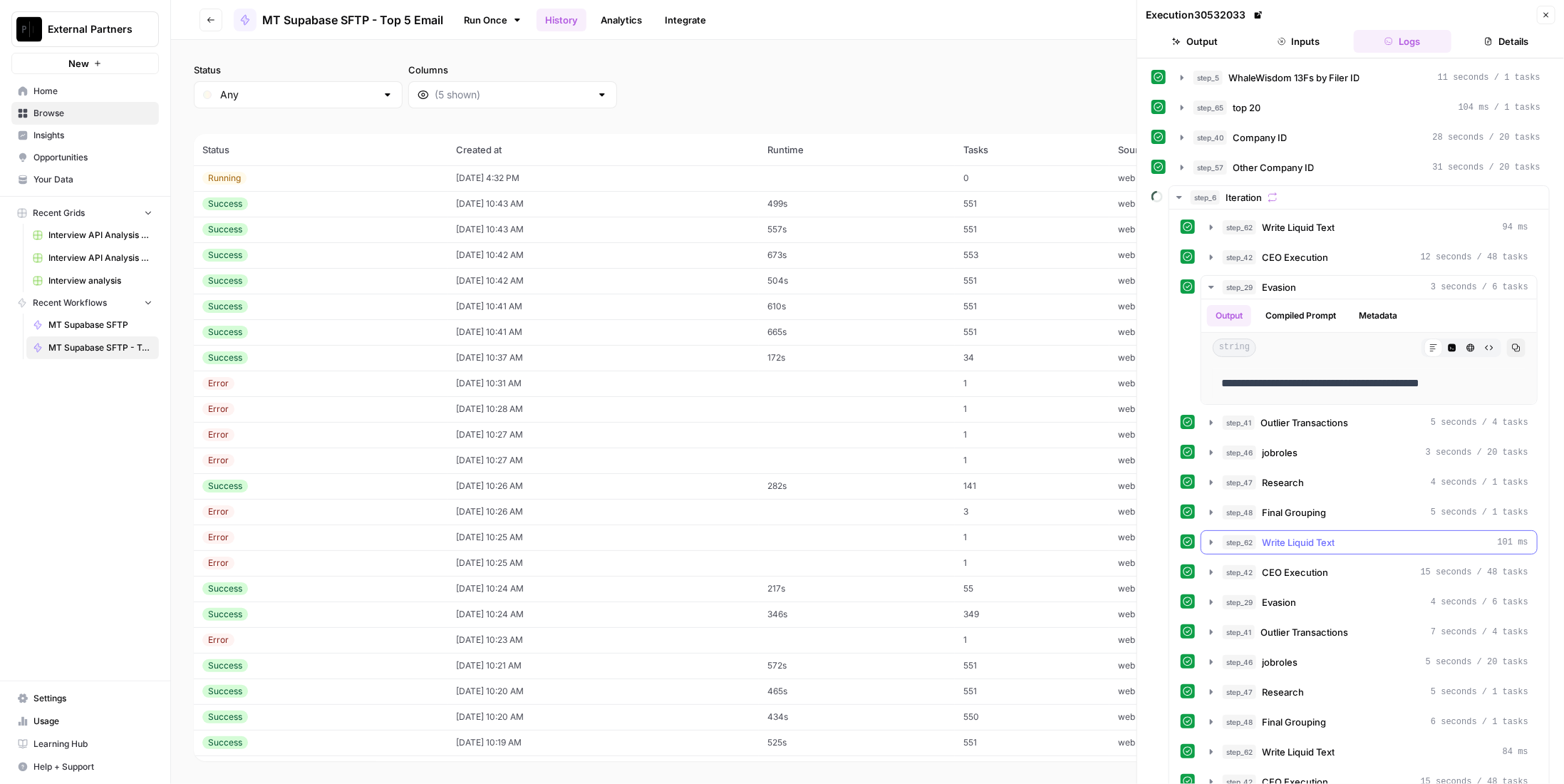
click at [1328, 505] on div "step_48 Final Grouping 5 seconds / 1 tasks" at bounding box center [1375, 512] width 306 height 14
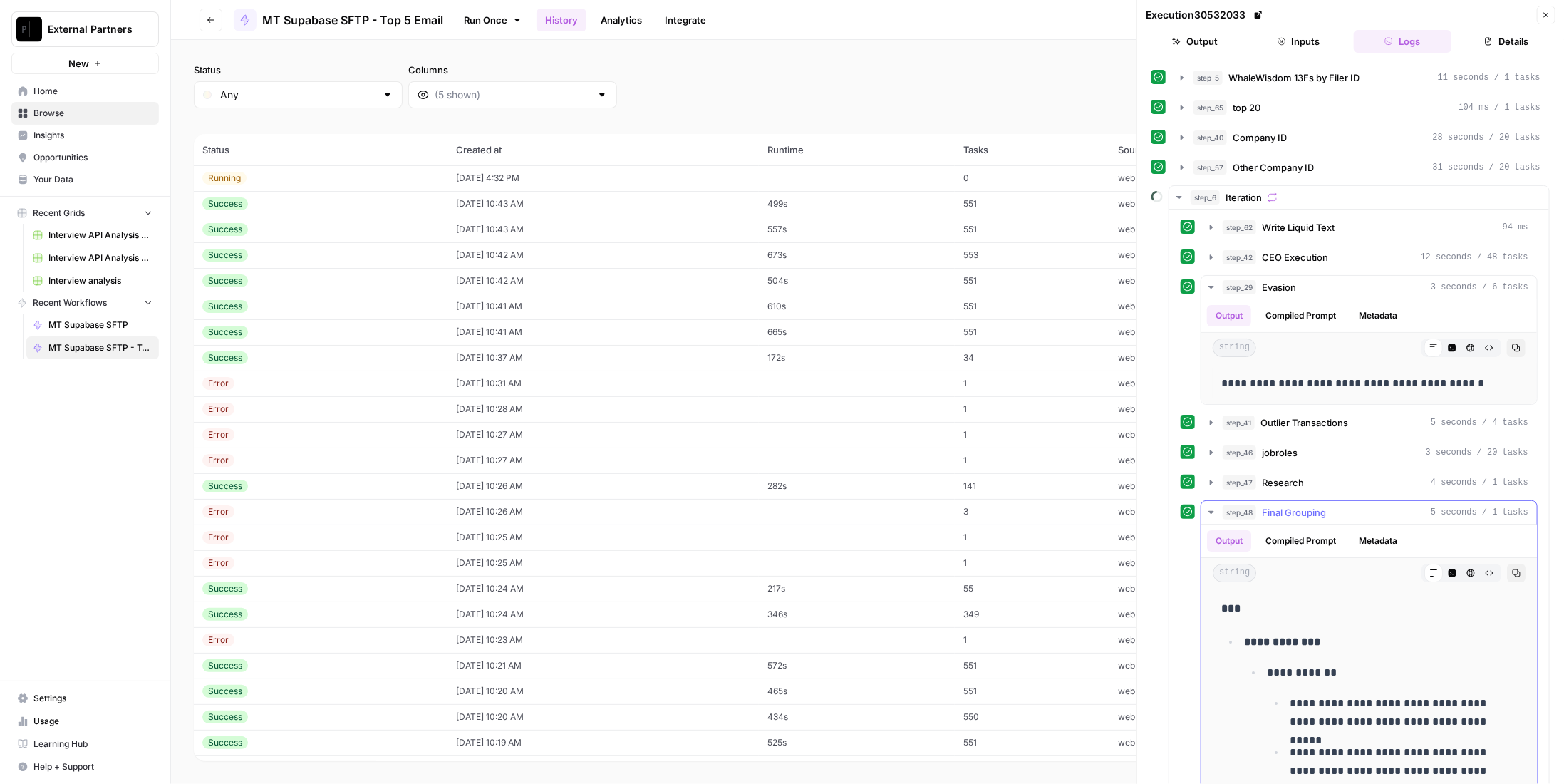
click at [1328, 505] on div "step_48 Final Grouping 5 seconds / 1 tasks" at bounding box center [1375, 512] width 306 height 14
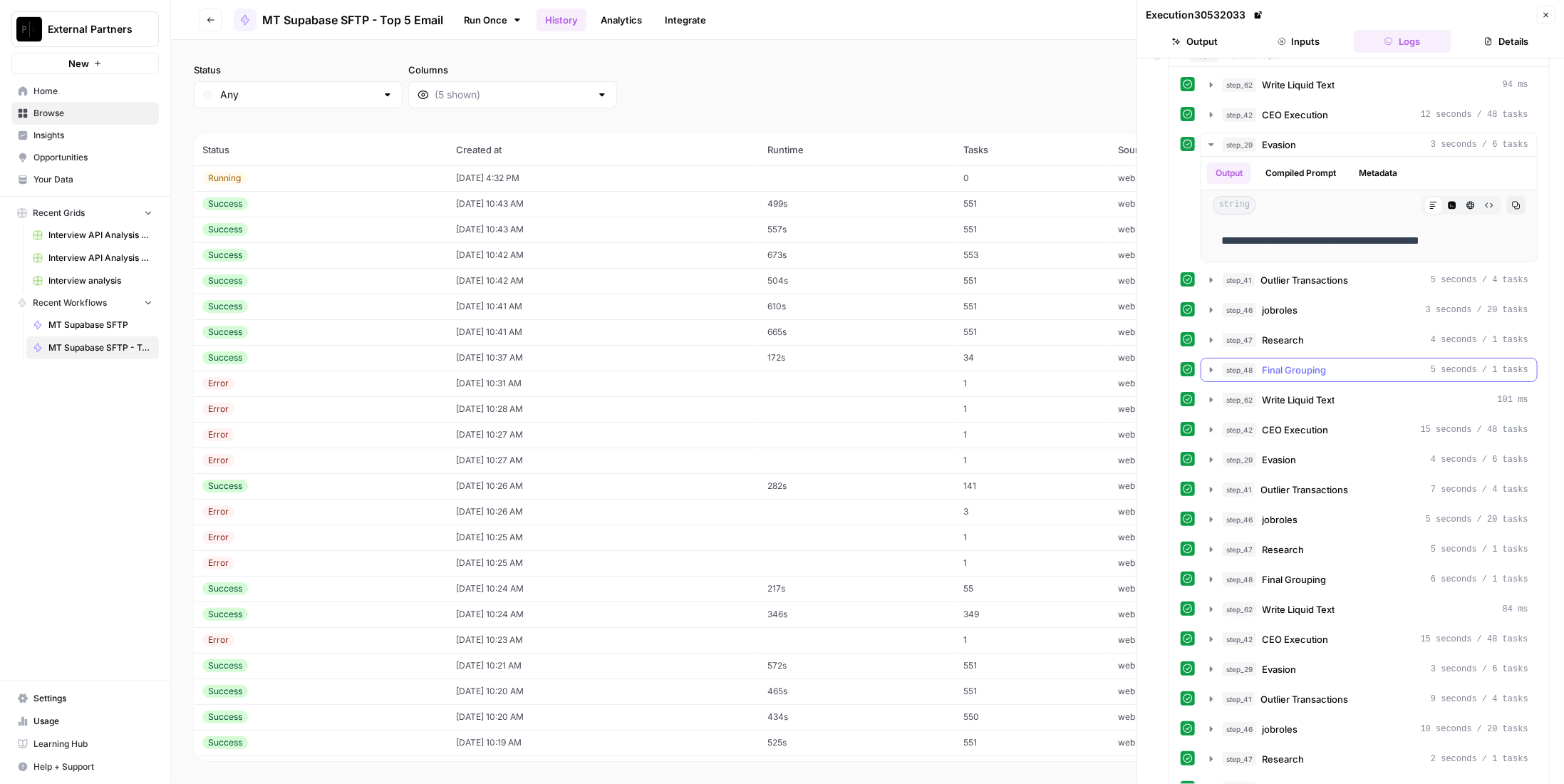
click at [1300, 368] on button "step_48 Final Grouping 5 seconds / 1 tasks" at bounding box center [1369, 370] width 335 height 23
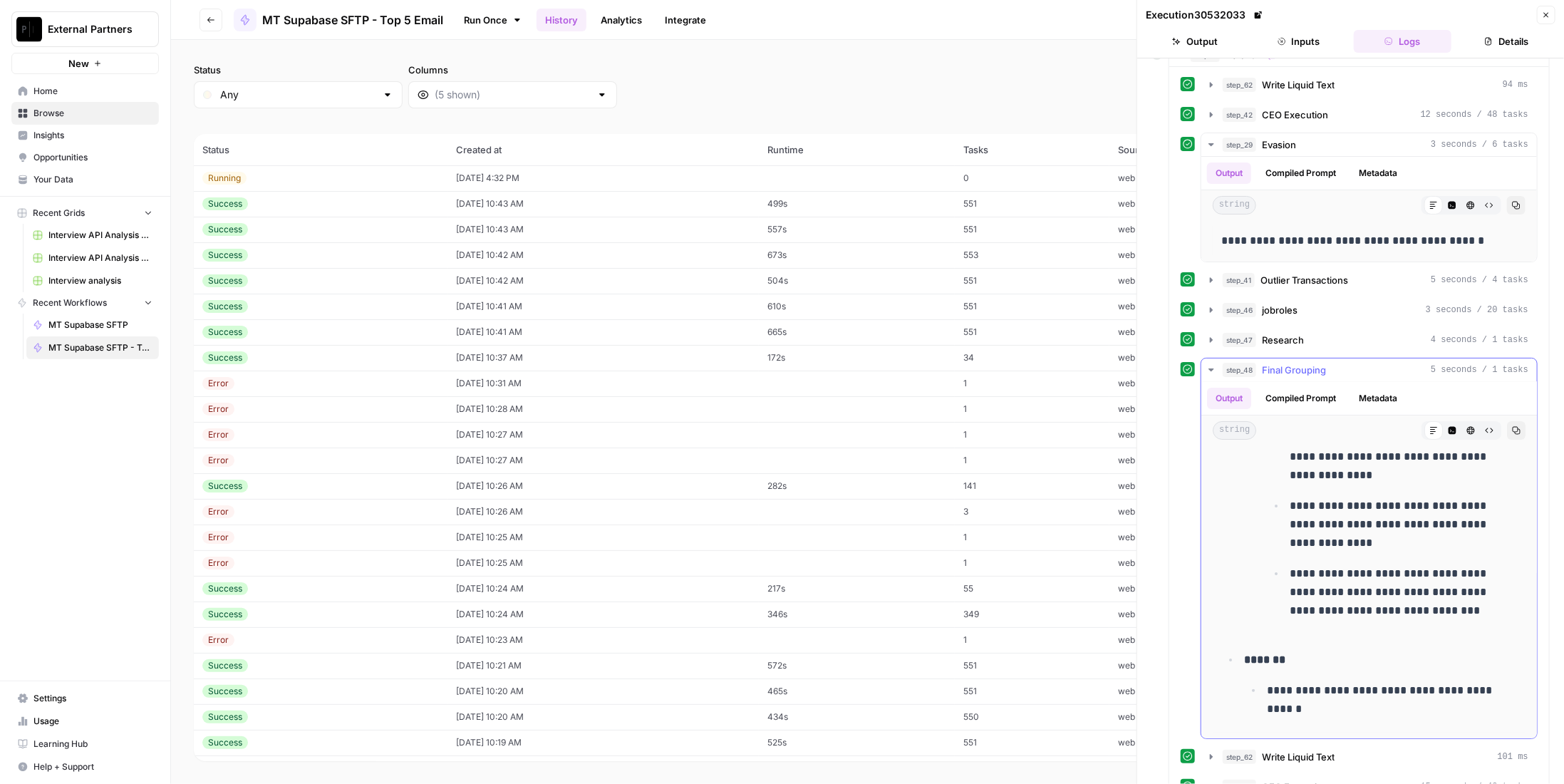
scroll to position [427, 0]
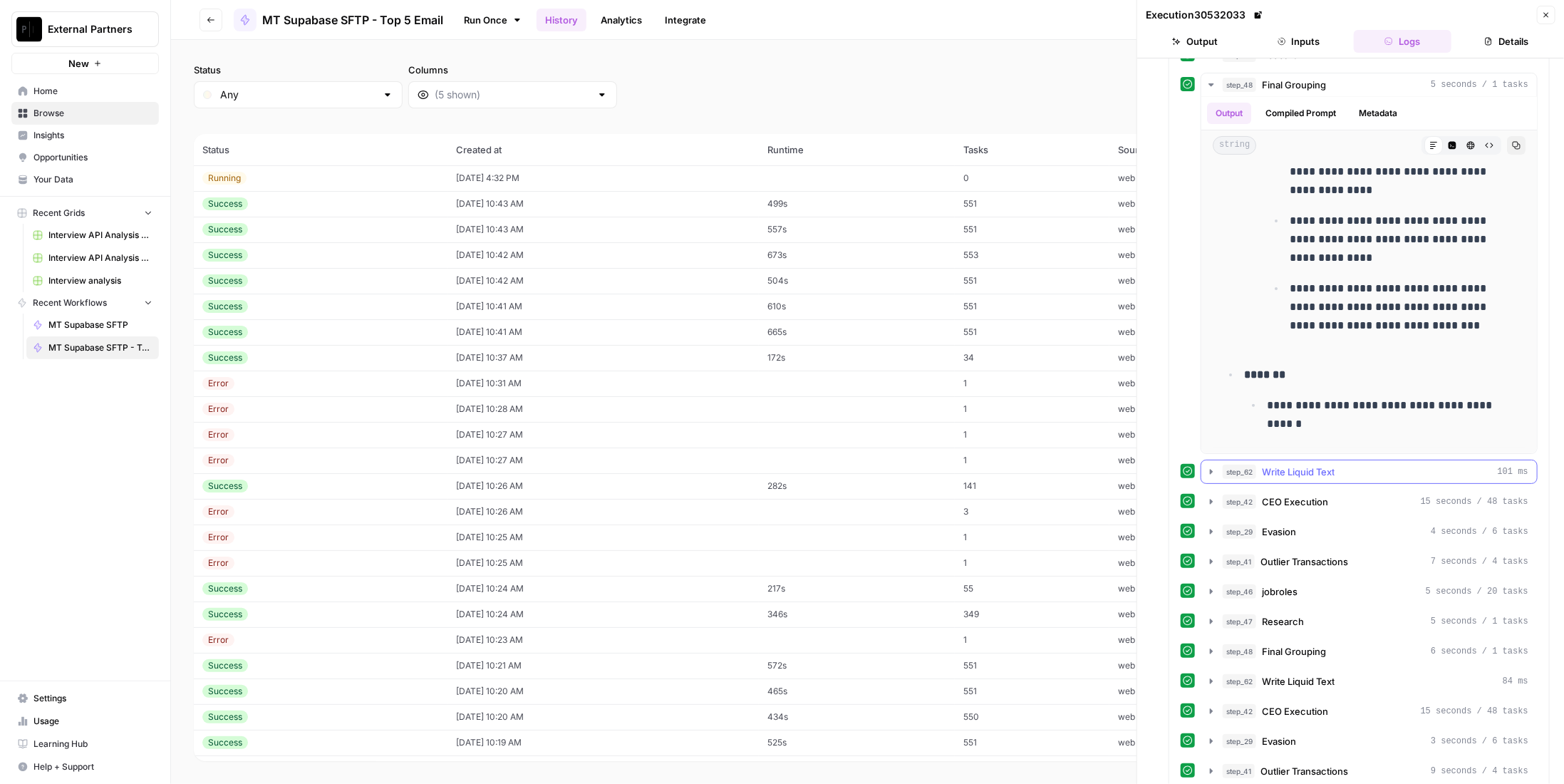
click at [1332, 465] on span "Write Liquid Text" at bounding box center [1298, 472] width 73 height 14
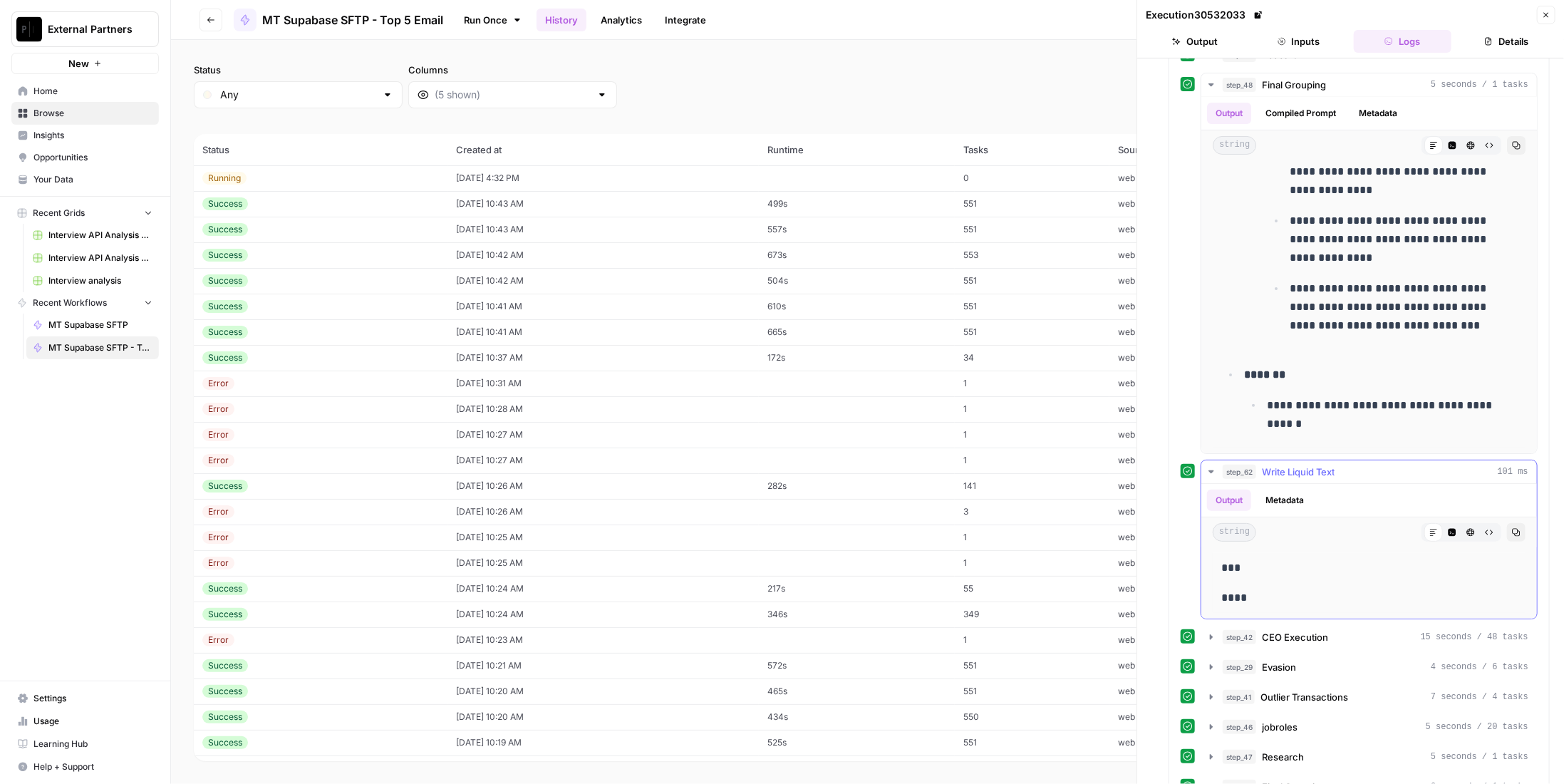
click at [1332, 465] on span "Write Liquid Text" at bounding box center [1298, 472] width 73 height 14
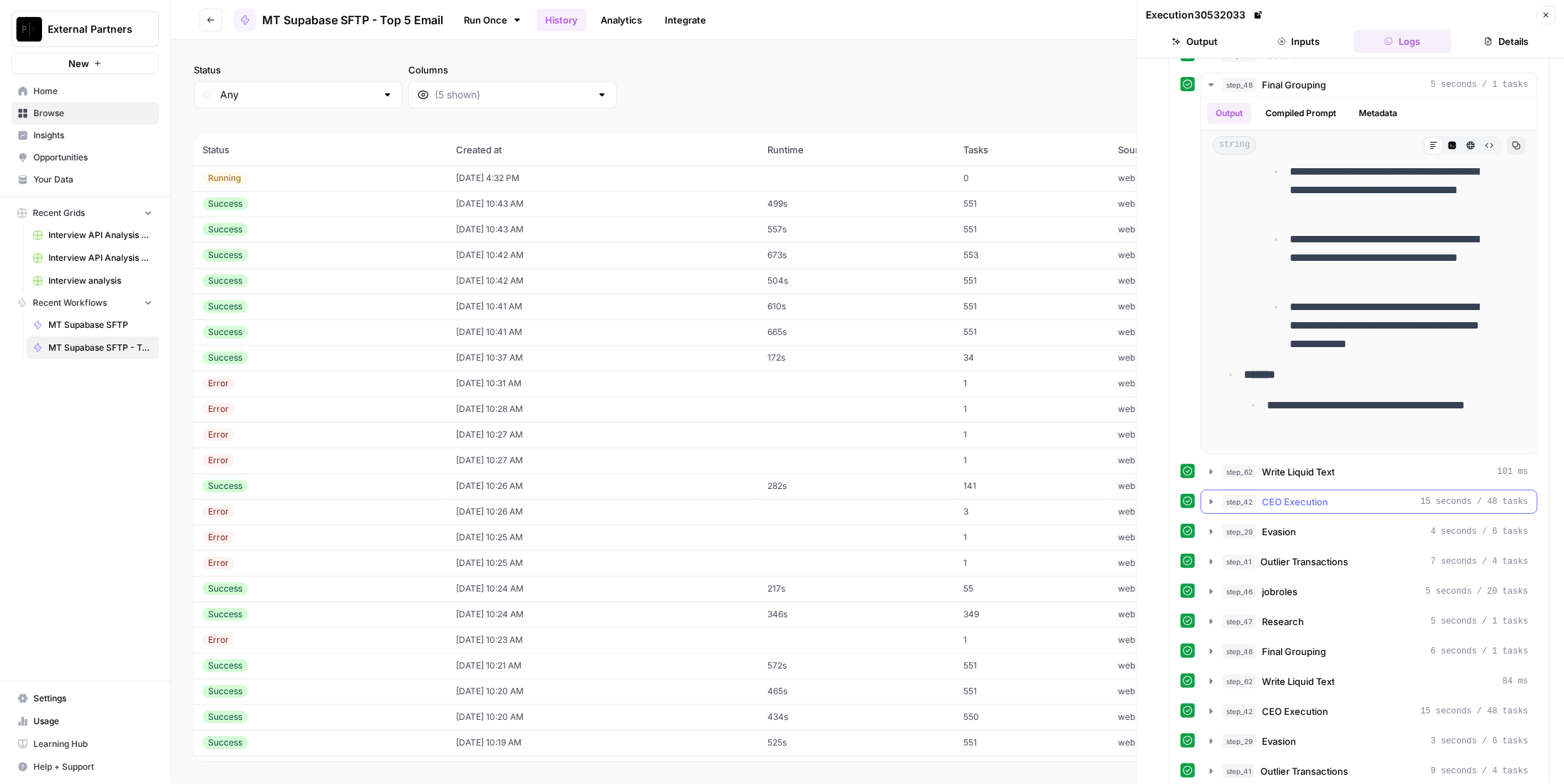
scroll to position [153, 0]
click at [1334, 494] on div "step_42 CEO Execution 15 seconds / 48 tasks" at bounding box center [1375, 501] width 306 height 14
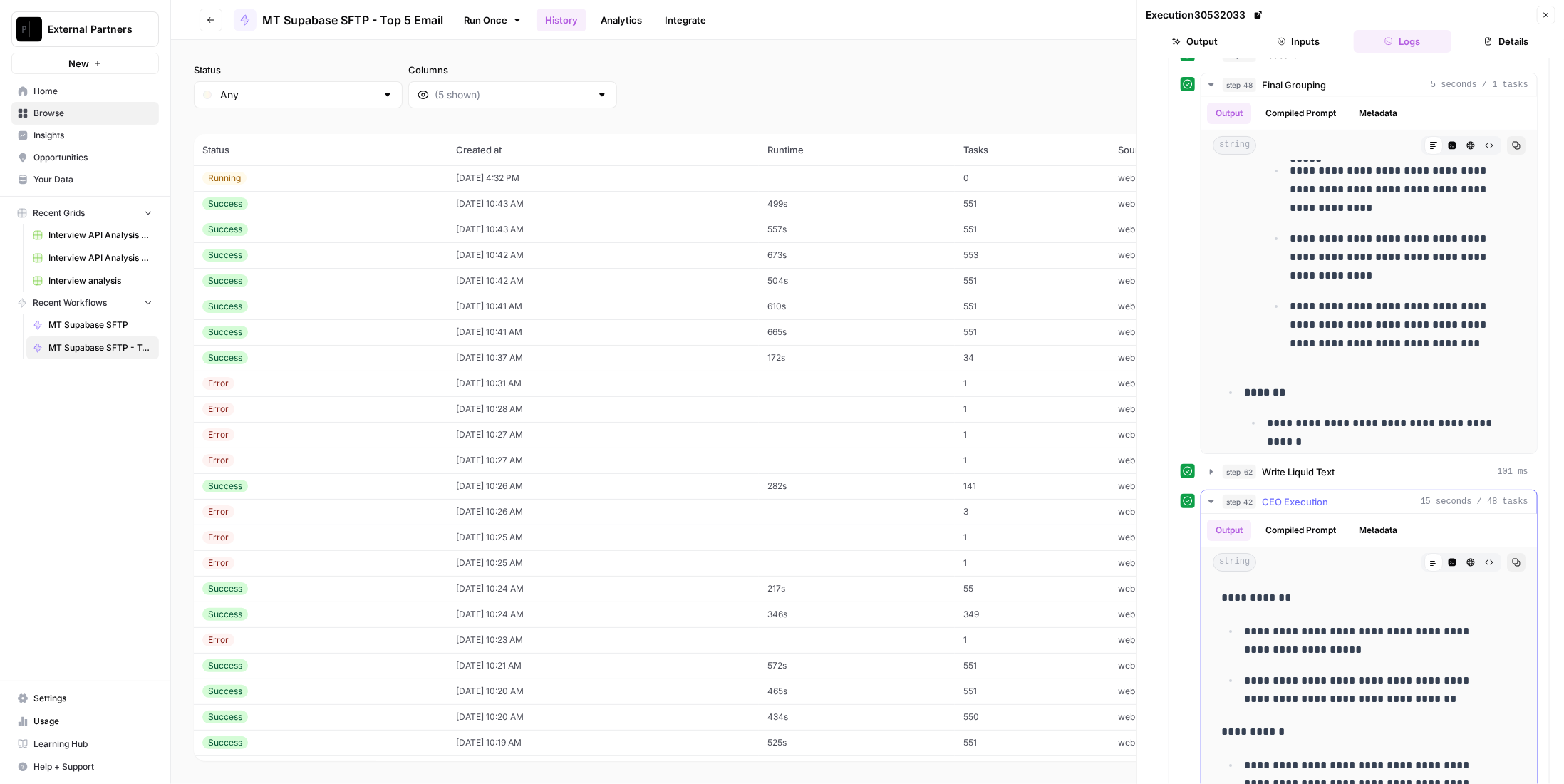
scroll to position [641, 0]
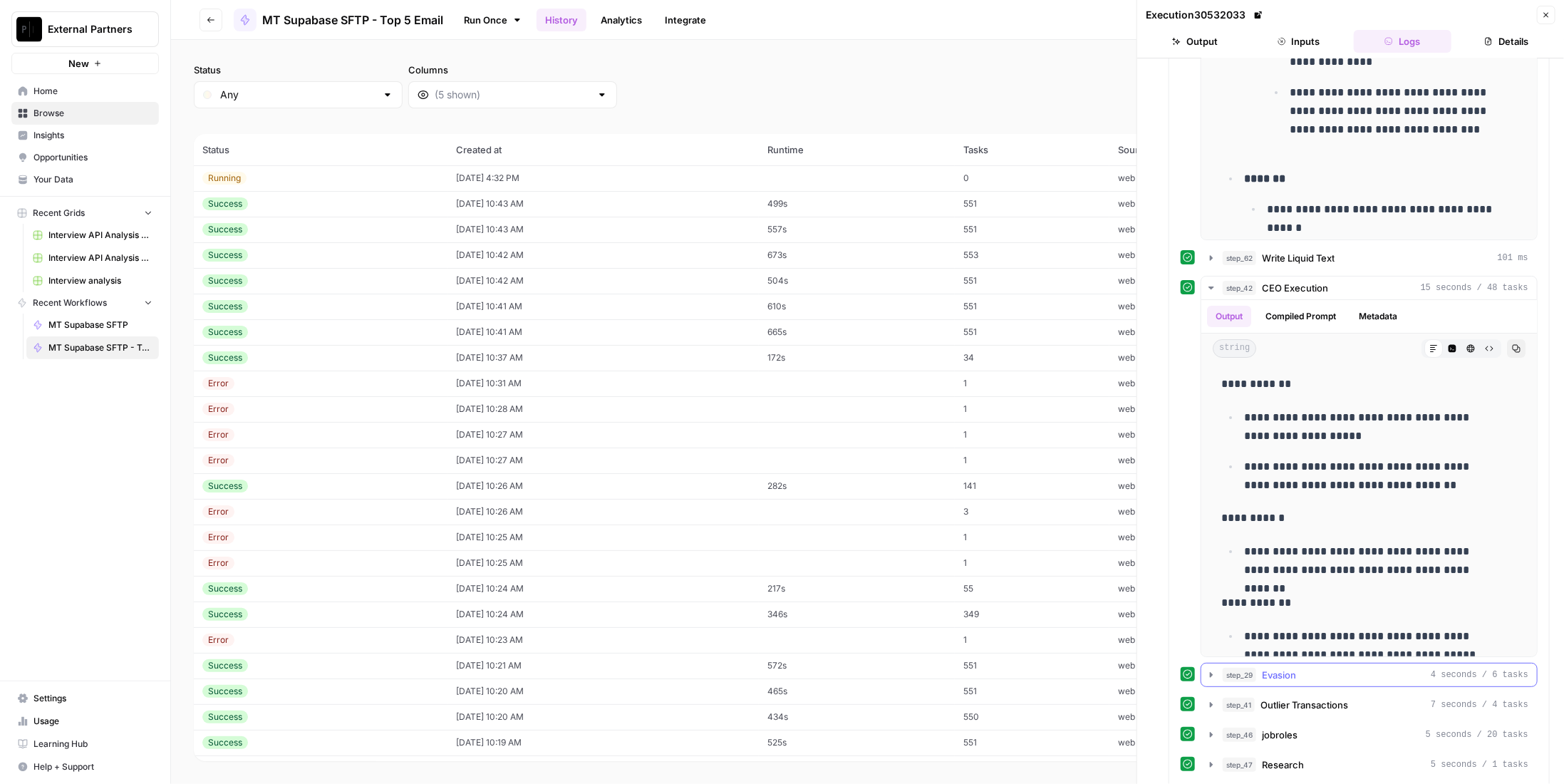
click at [1290, 693] on button "step_41 Outlier Transactions 7 seconds / 4 tasks" at bounding box center [1369, 704] width 335 height 23
click at [1294, 668] on span "Evasion" at bounding box center [1278, 675] width 35 height 14
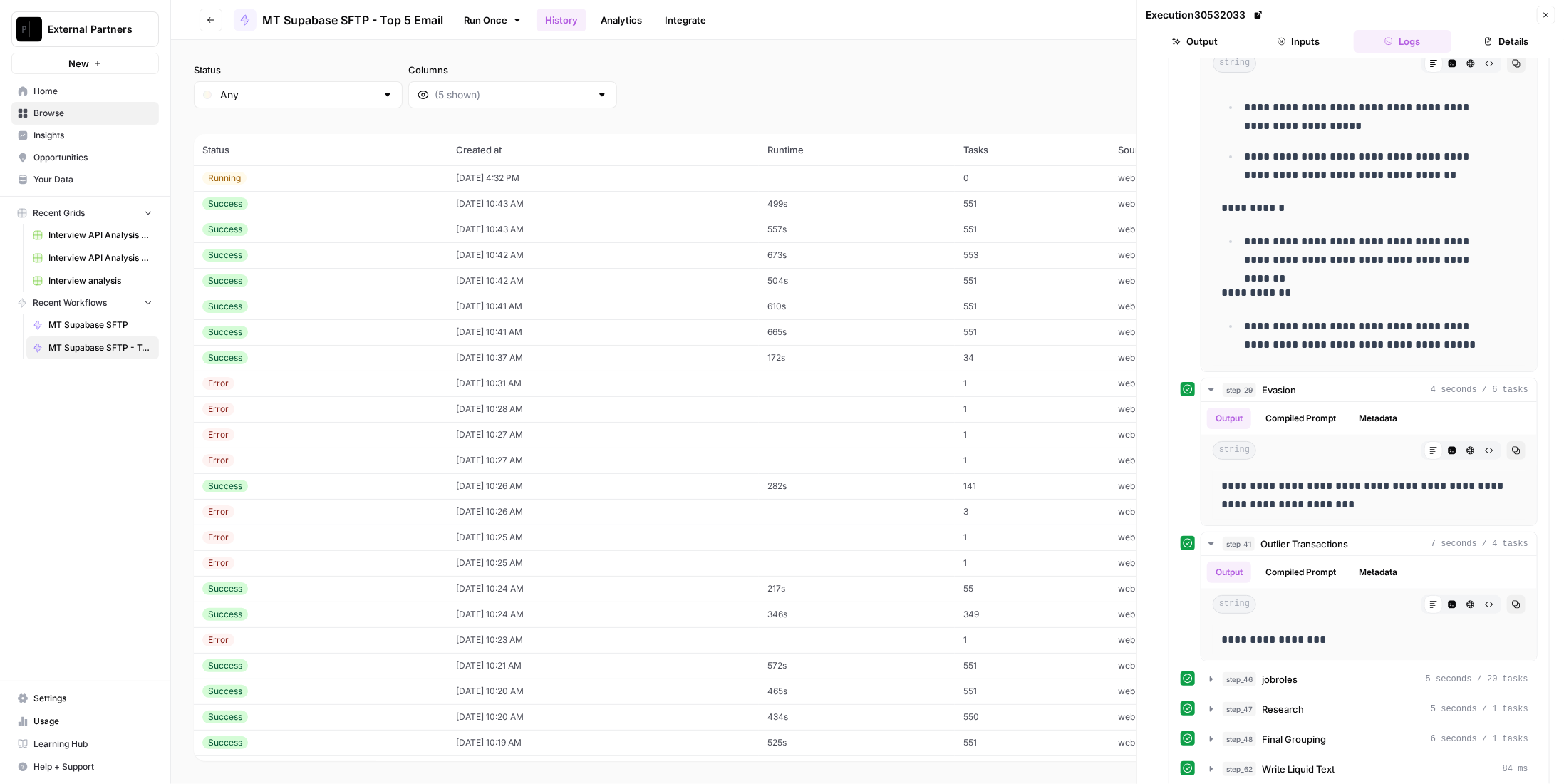
scroll to position [1140, 0]
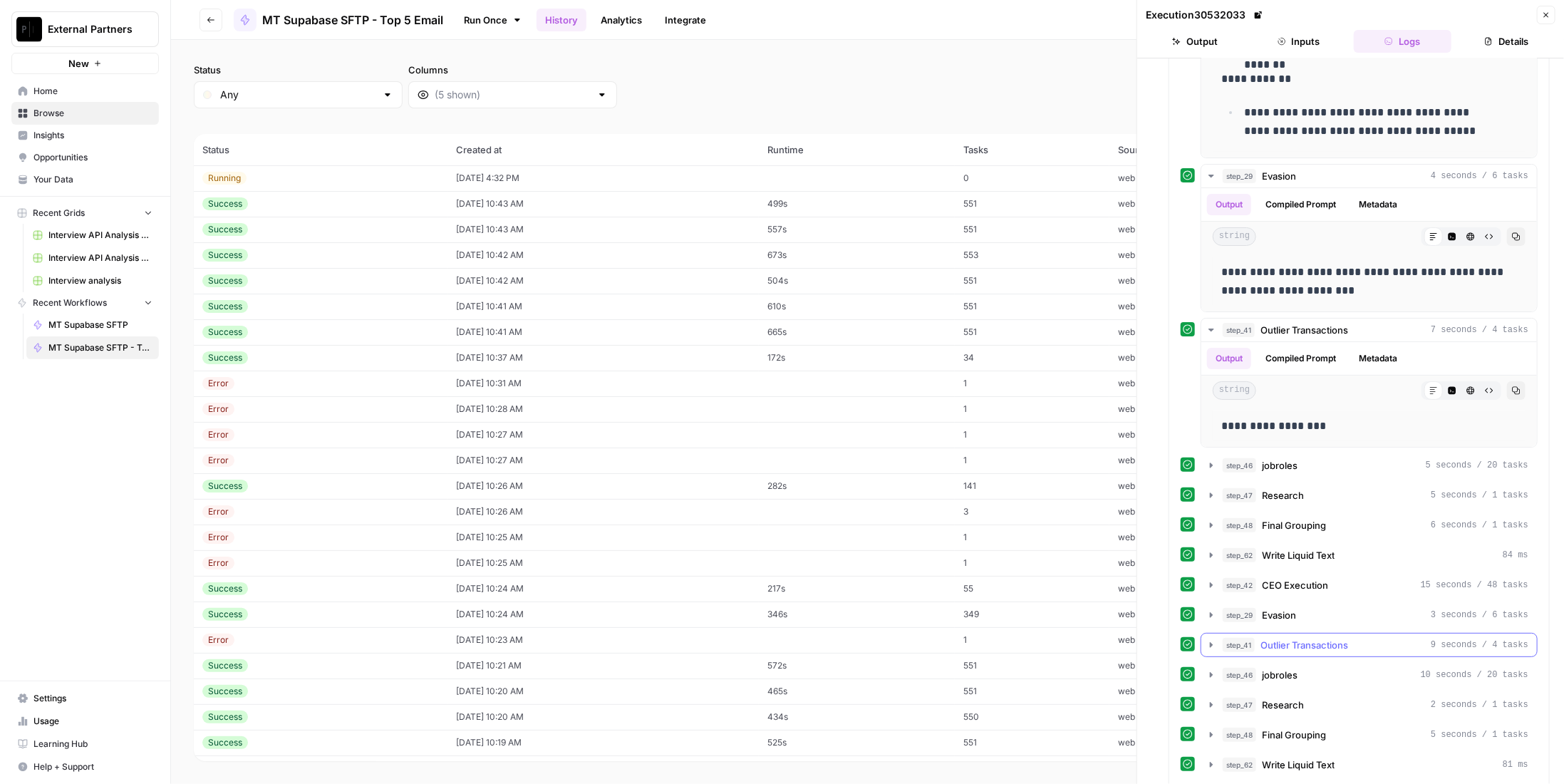
click at [1339, 638] on span "Outlier Transactions" at bounding box center [1304, 645] width 88 height 14
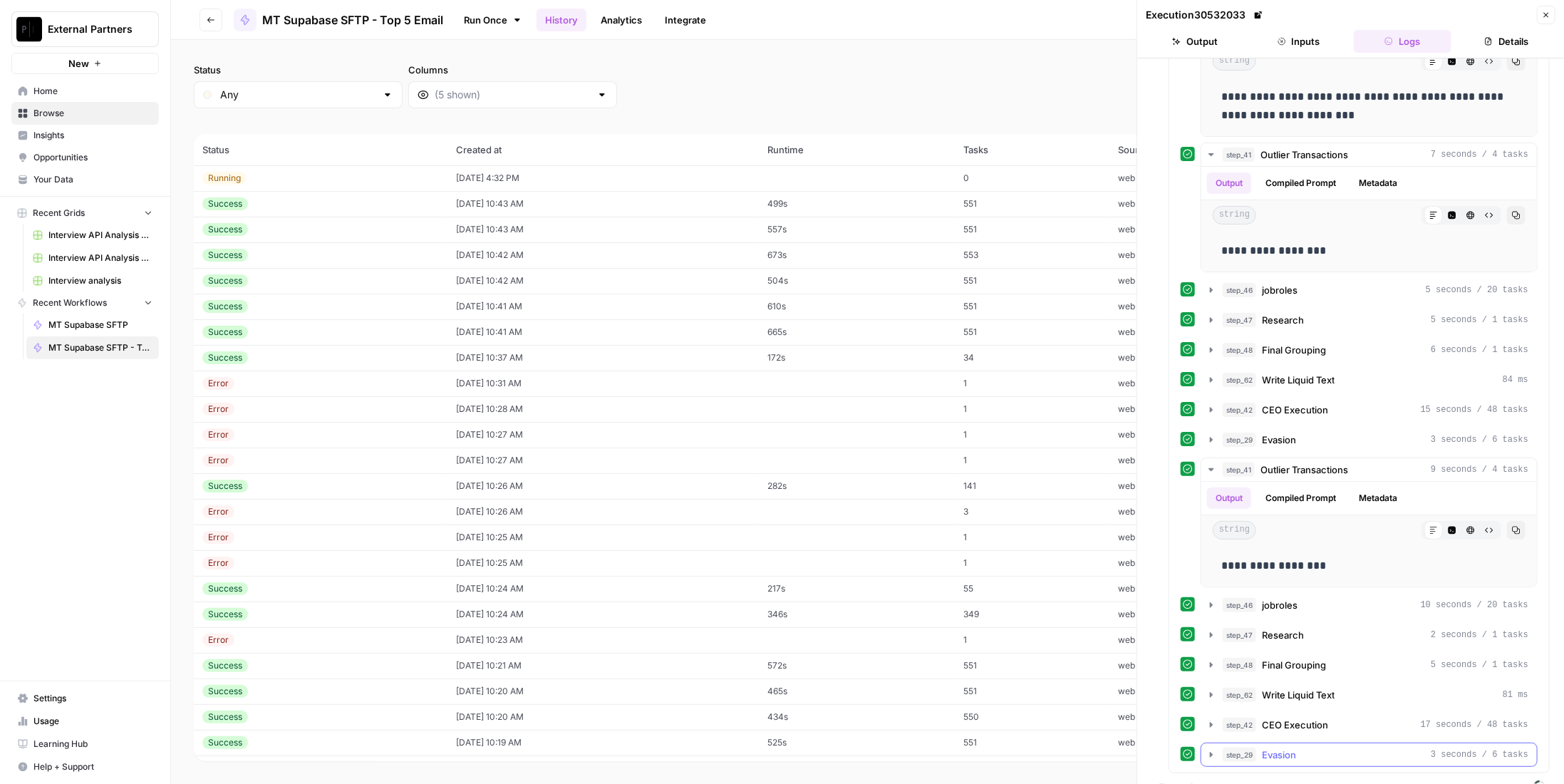
click at [1315, 743] on button "step_29 Evasion 3 seconds / 6 tasks" at bounding box center [1369, 755] width 335 height 23
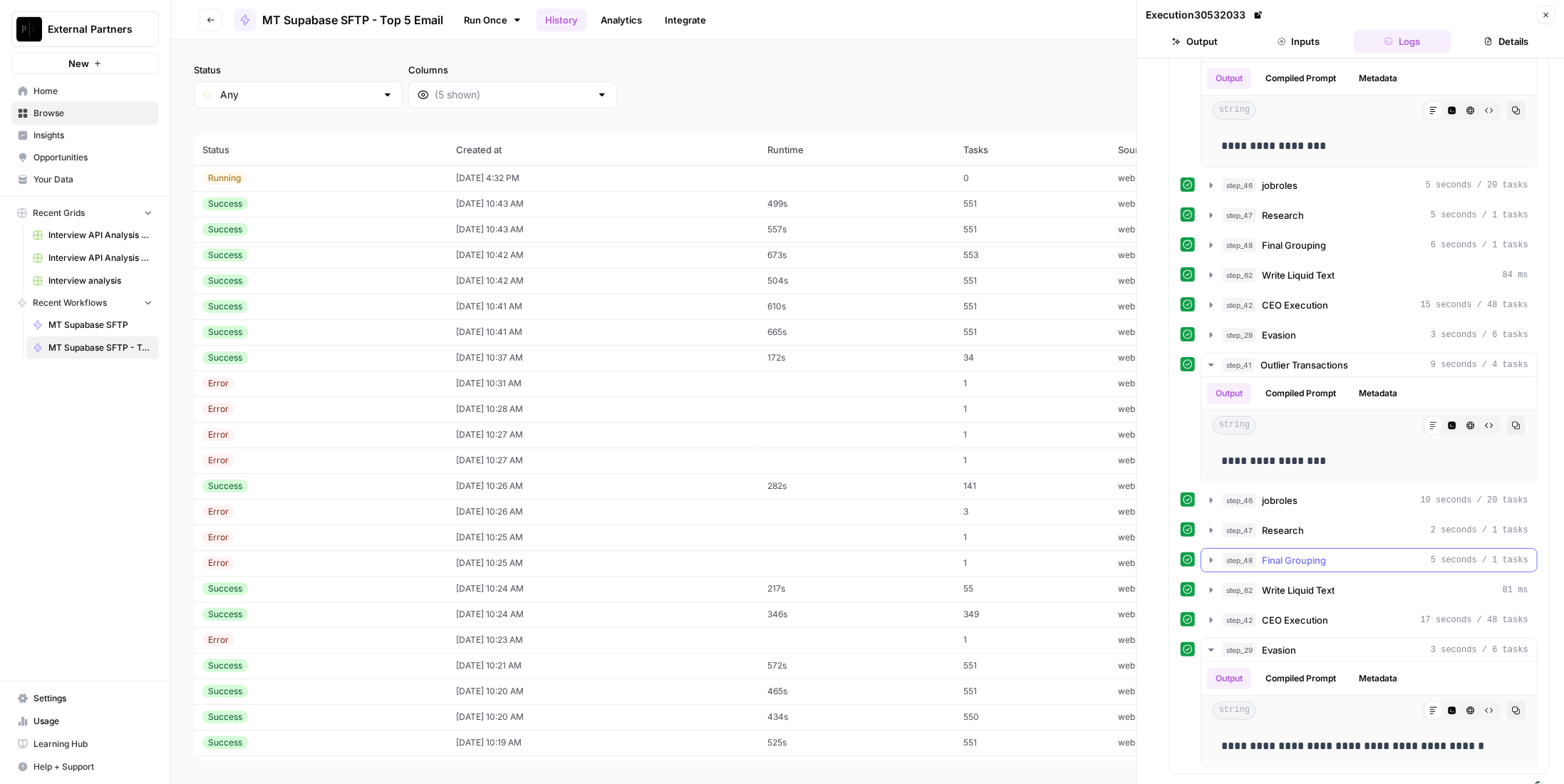
click at [1345, 553] on div "step_48 Final Grouping 5 seconds / 1 tasks" at bounding box center [1375, 560] width 306 height 14
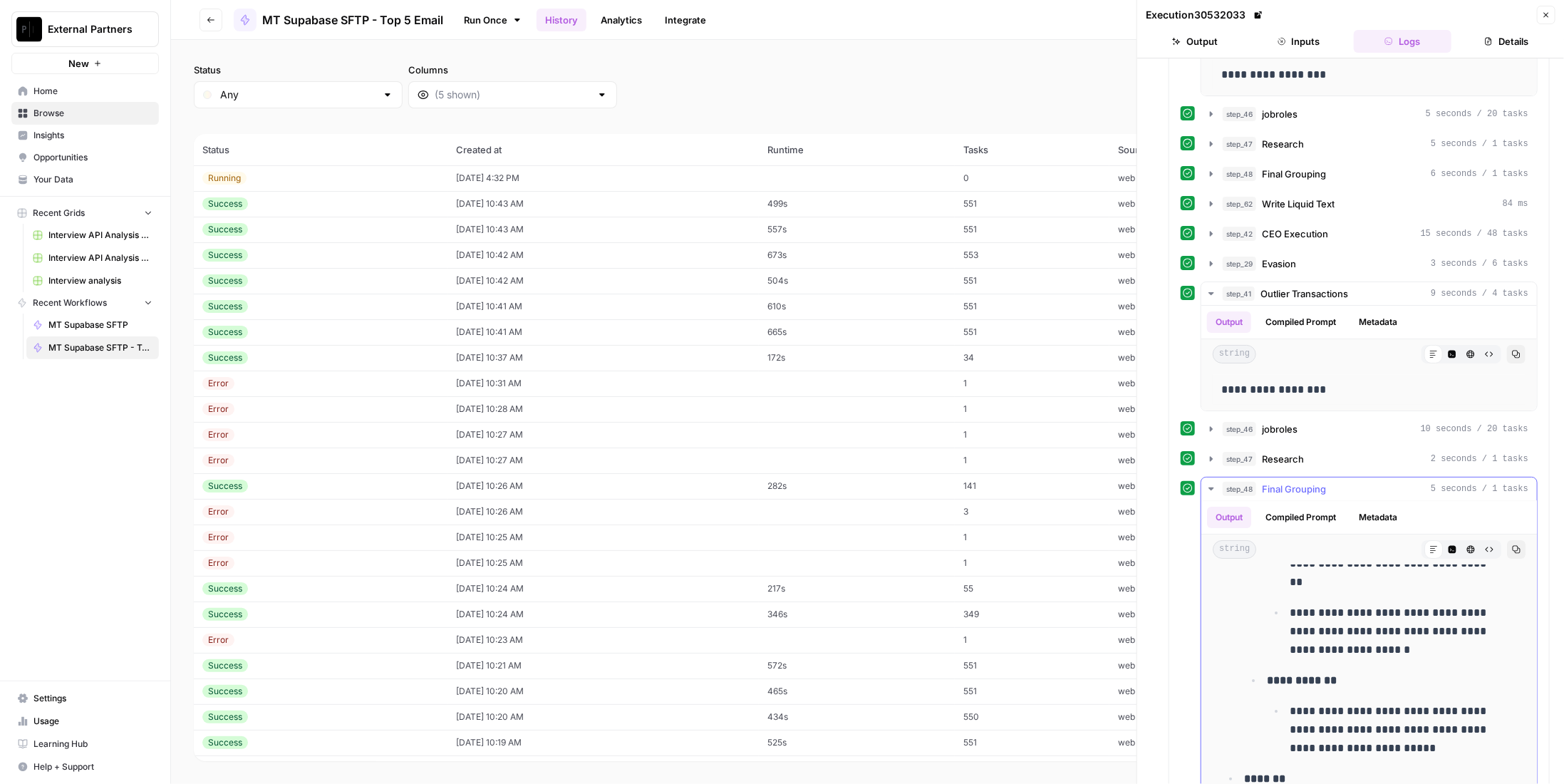
scroll to position [1634, 0]
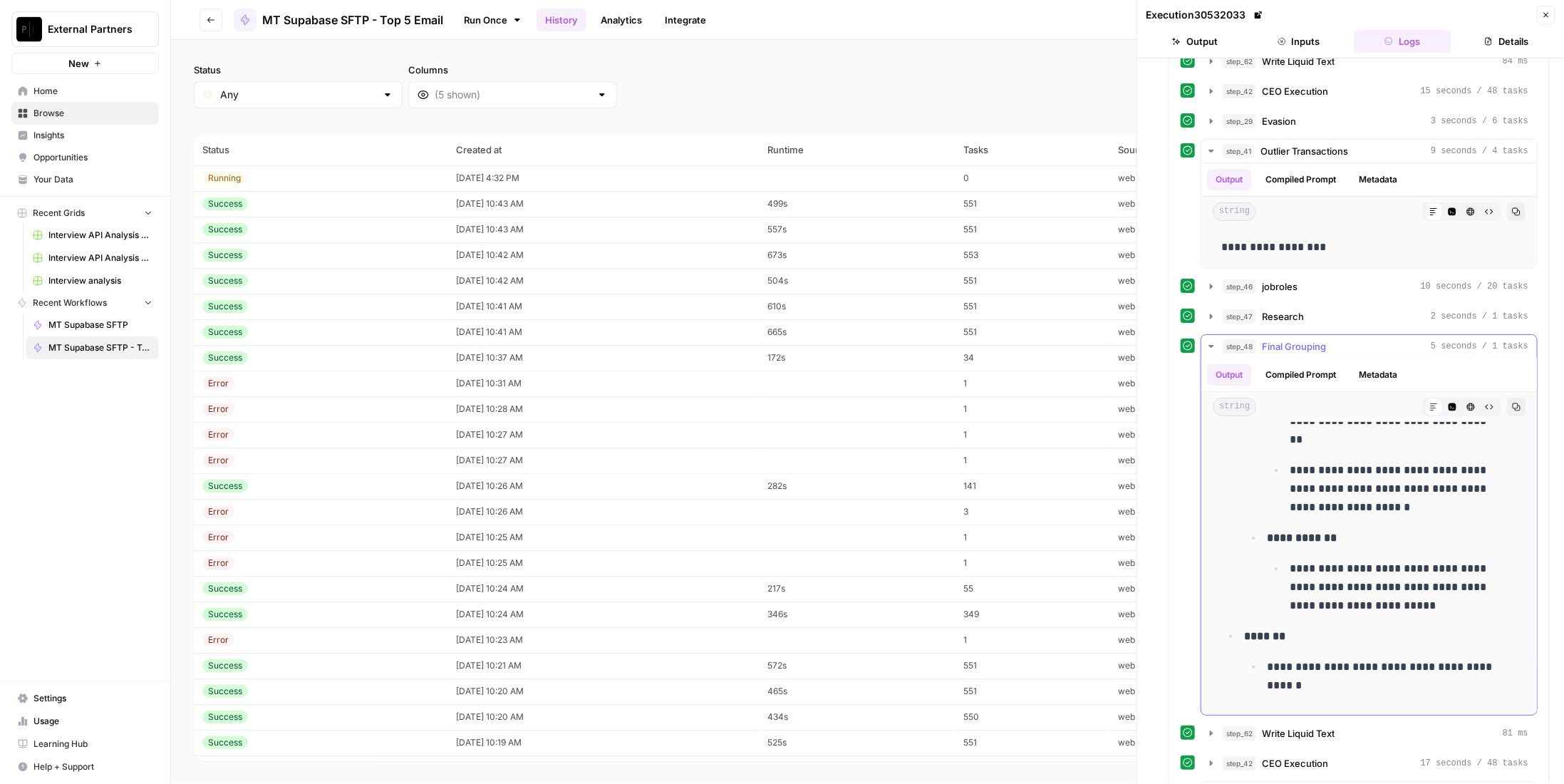
click at [1304, 339] on span "Final Grouping" at bounding box center [1293, 346] width 64 height 14
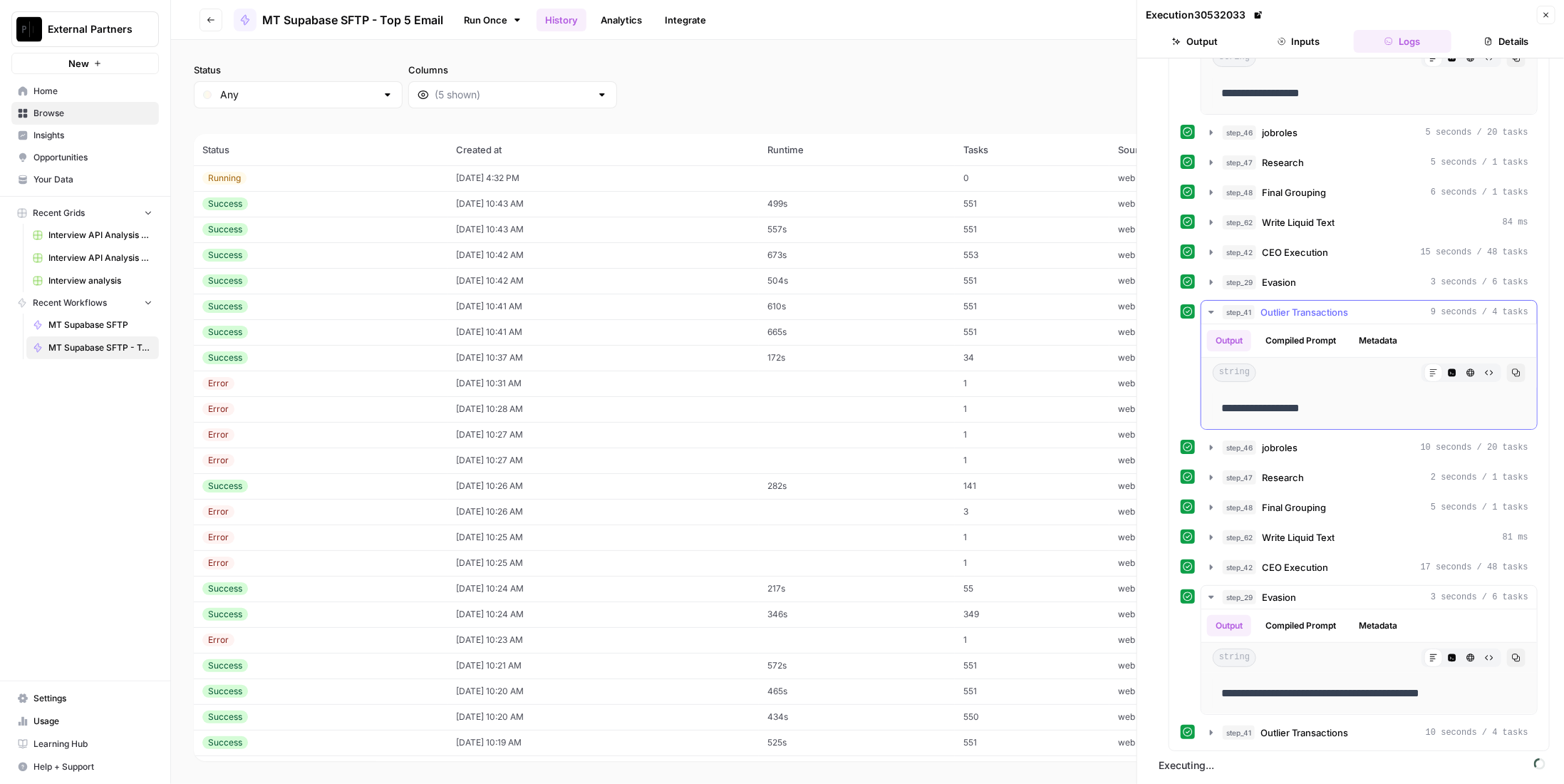
scroll to position [1449, 0]
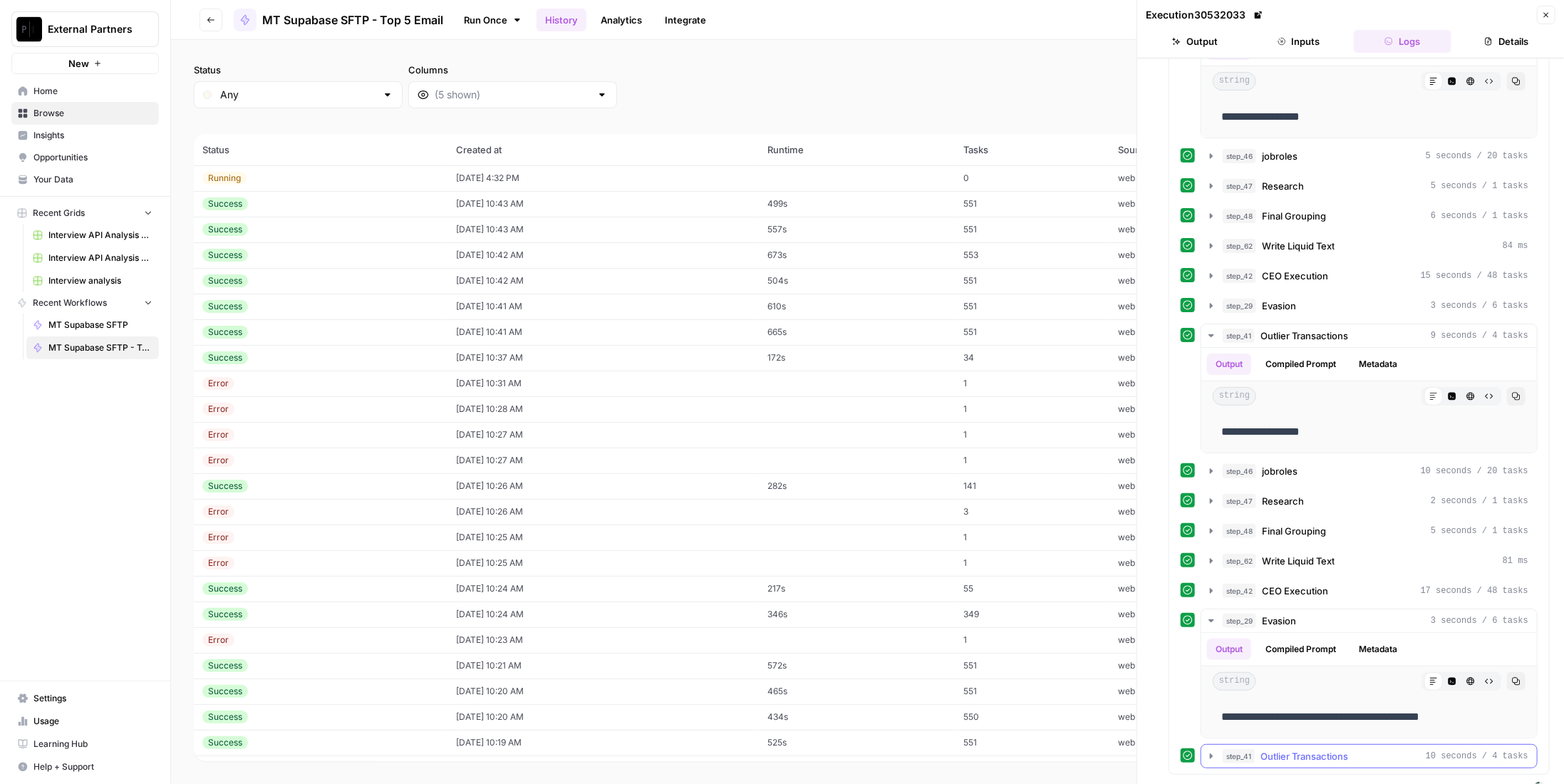
click at [1324, 749] on span "Outlier Transactions" at bounding box center [1304, 756] width 88 height 14
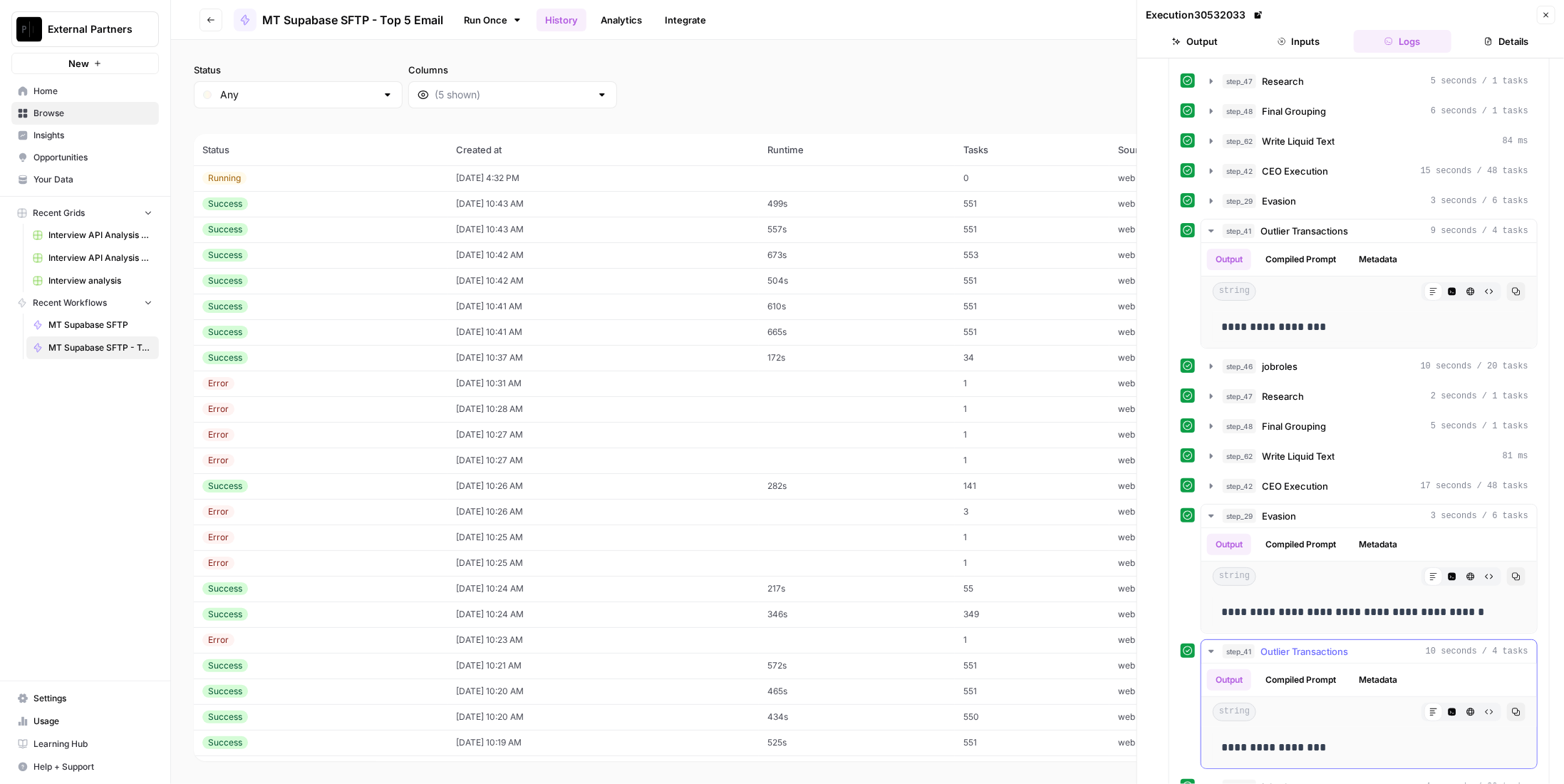
scroll to position [1583, 0]
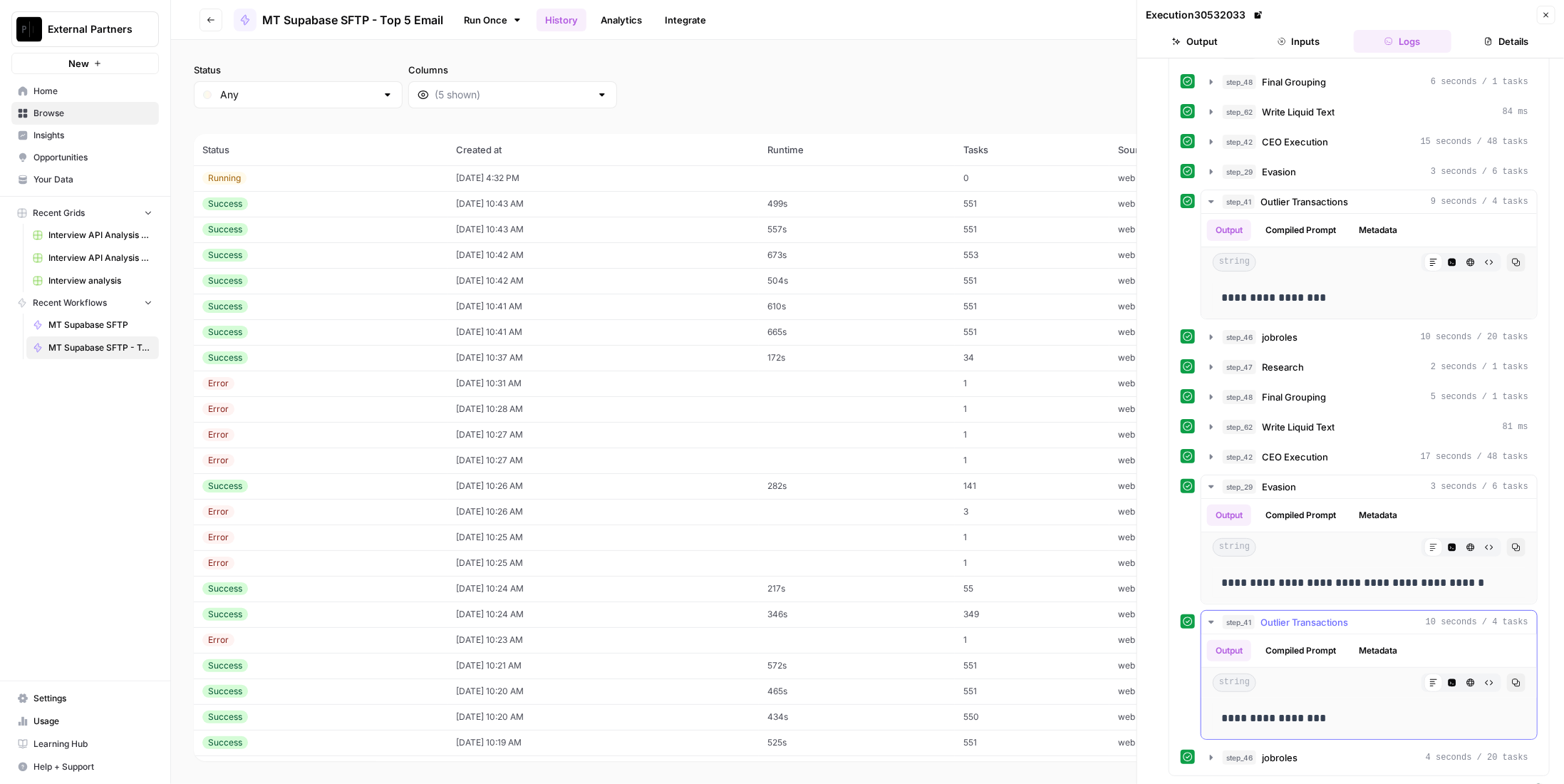
click at [1319, 615] on span "Outlier Transactions" at bounding box center [1304, 622] width 88 height 14
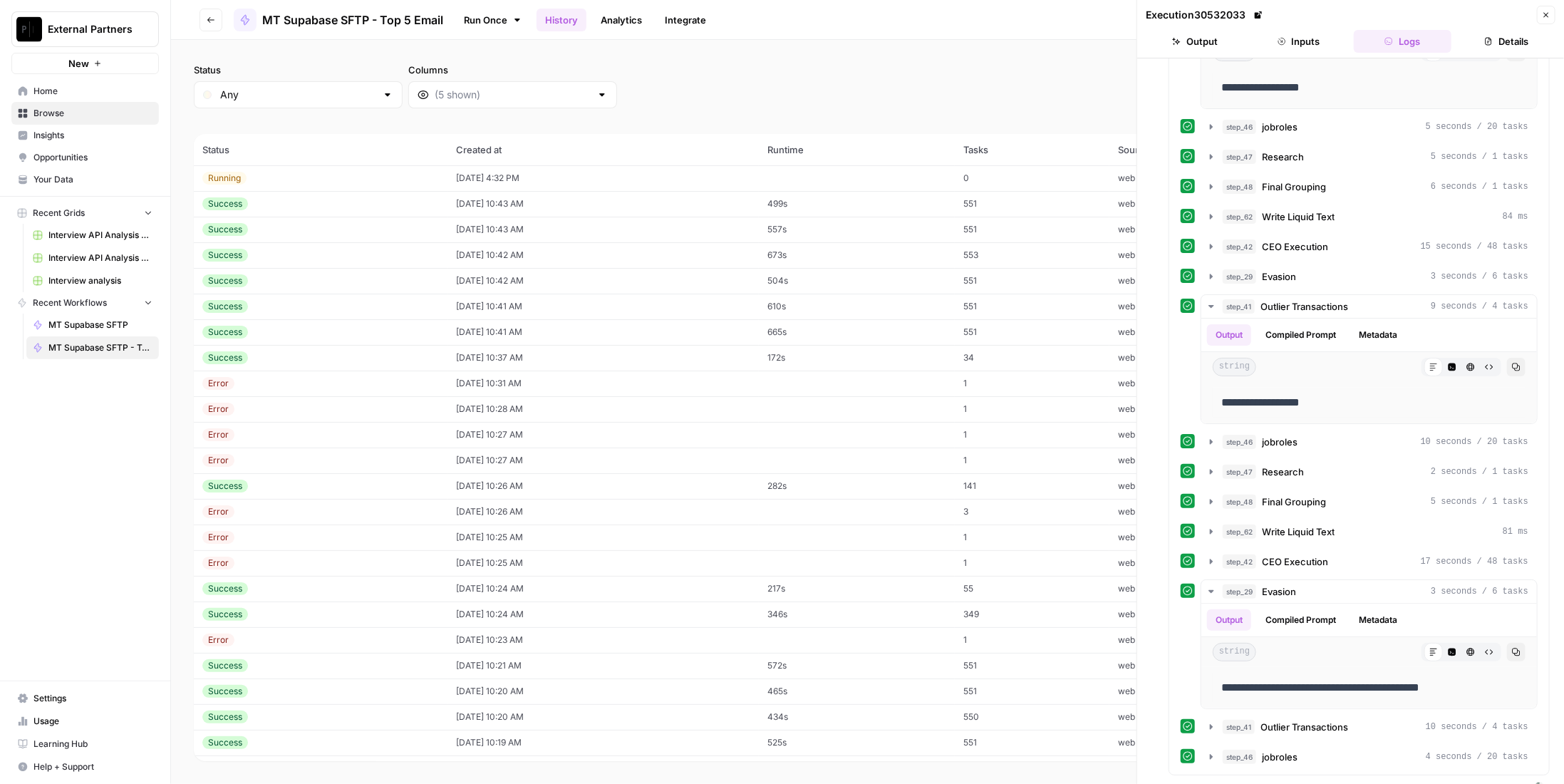
click at [1551, 16] on button "Close" at bounding box center [1545, 14] width 19 height 19
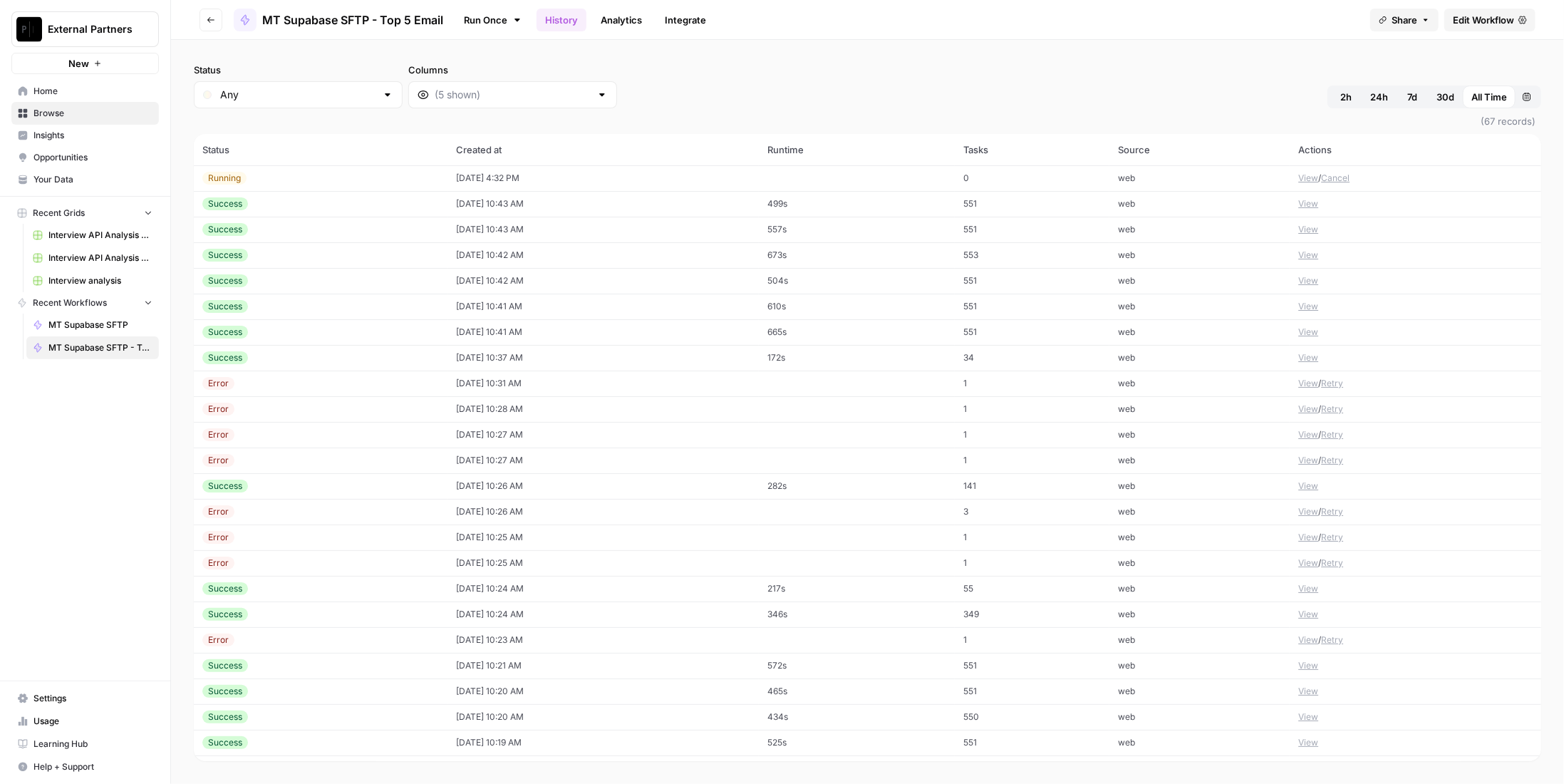
click at [216, 19] on button "Go back" at bounding box center [211, 20] width 23 height 23
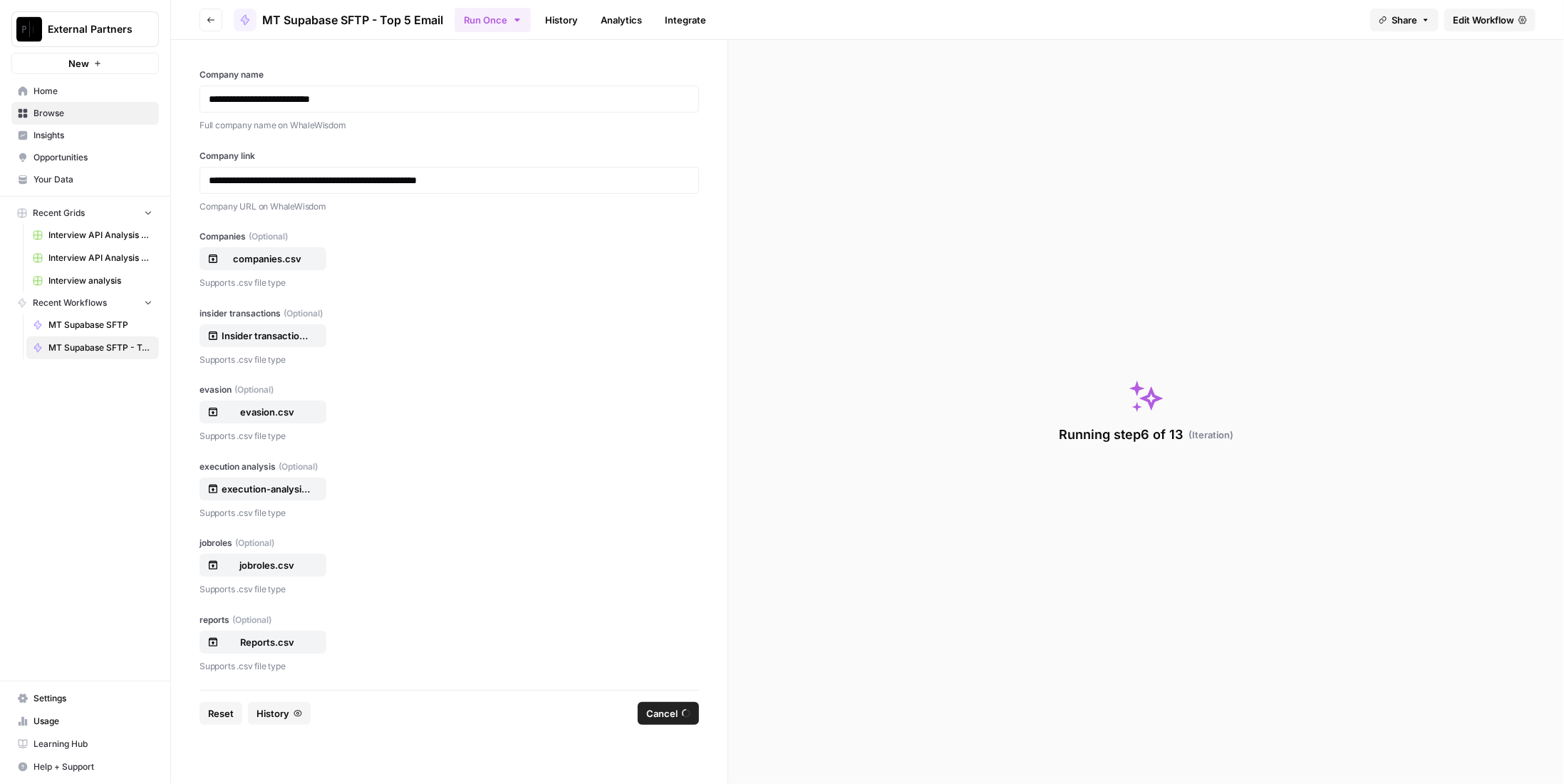
click at [233, 711] on button "Reset" at bounding box center [221, 713] width 43 height 23
click at [1316, 193] on div "Fill out the form to run this once" at bounding box center [1146, 412] width 836 height 744
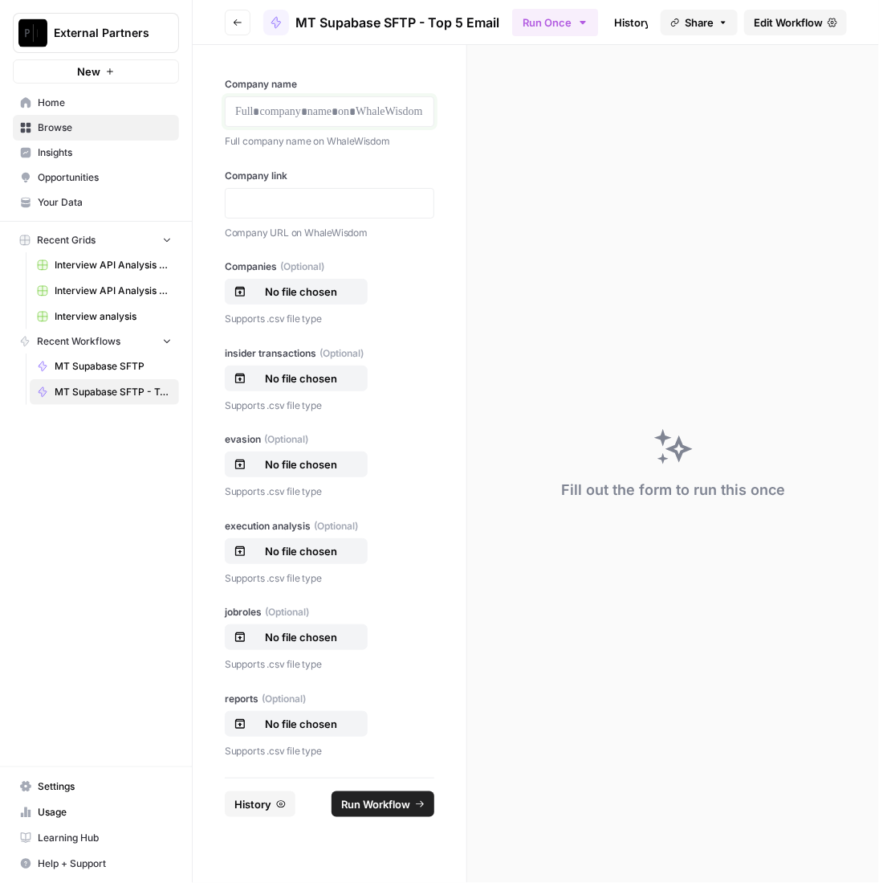
click at [377, 115] on p at bounding box center [329, 112] width 189 height 16
click at [342, 195] on p at bounding box center [329, 203] width 189 height 16
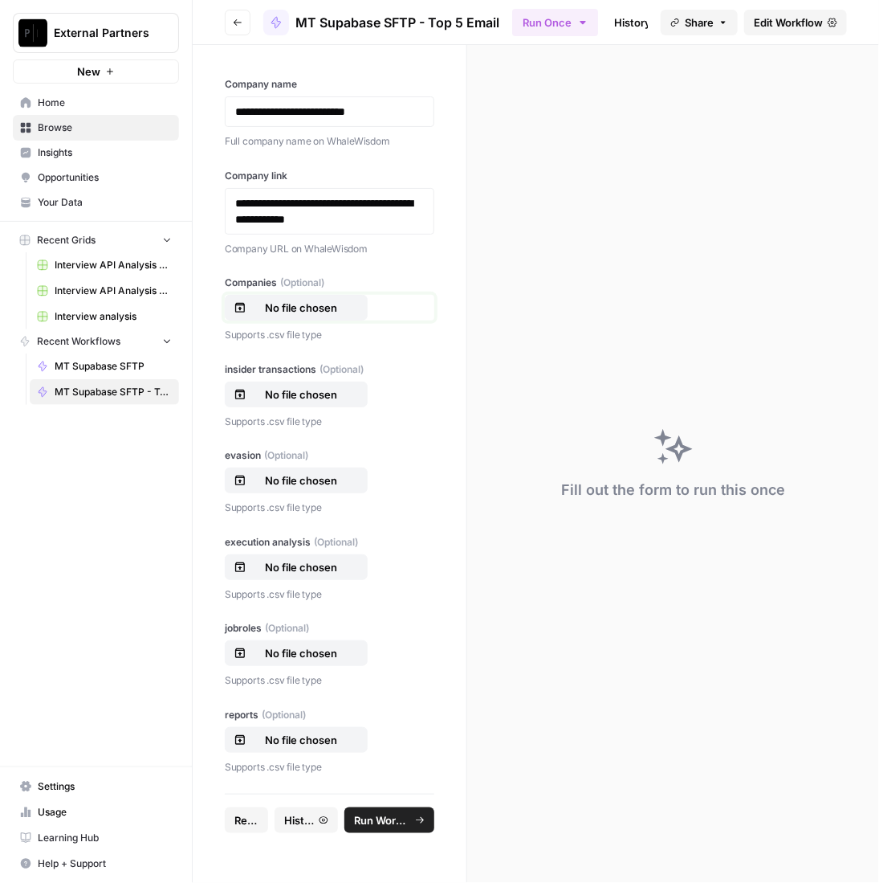
click at [263, 300] on p "No file chosen" at bounding box center [301, 308] width 103 height 16
click at [274, 382] on button "No file chosen" at bounding box center [296, 395] width 143 height 26
click at [296, 470] on button "No file chosen" at bounding box center [296, 480] width 143 height 26
click at [331, 570] on p "No file chosen" at bounding box center [301, 567] width 103 height 16
click at [303, 645] on p "No file chosen" at bounding box center [301, 653] width 103 height 16
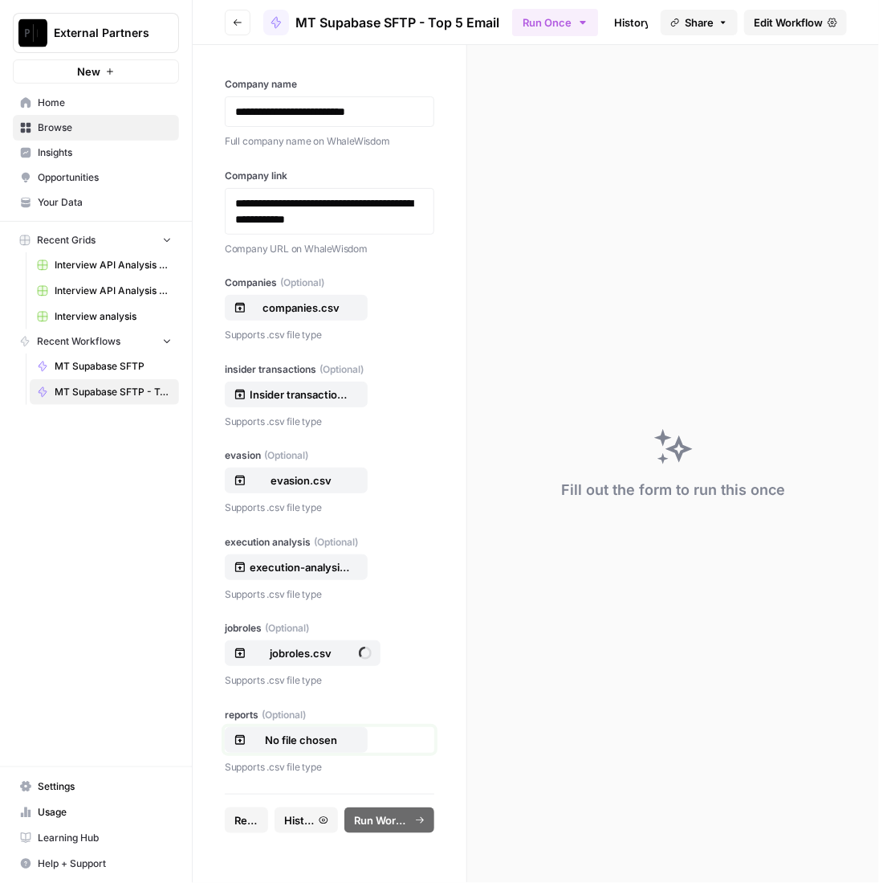
click at [302, 745] on p "No file chosen" at bounding box center [301, 740] width 103 height 16
click at [411, 811] on button "Run Workflow" at bounding box center [390, 820] width 90 height 26
click at [248, 822] on span "Reset" at bounding box center [249, 820] width 29 height 16
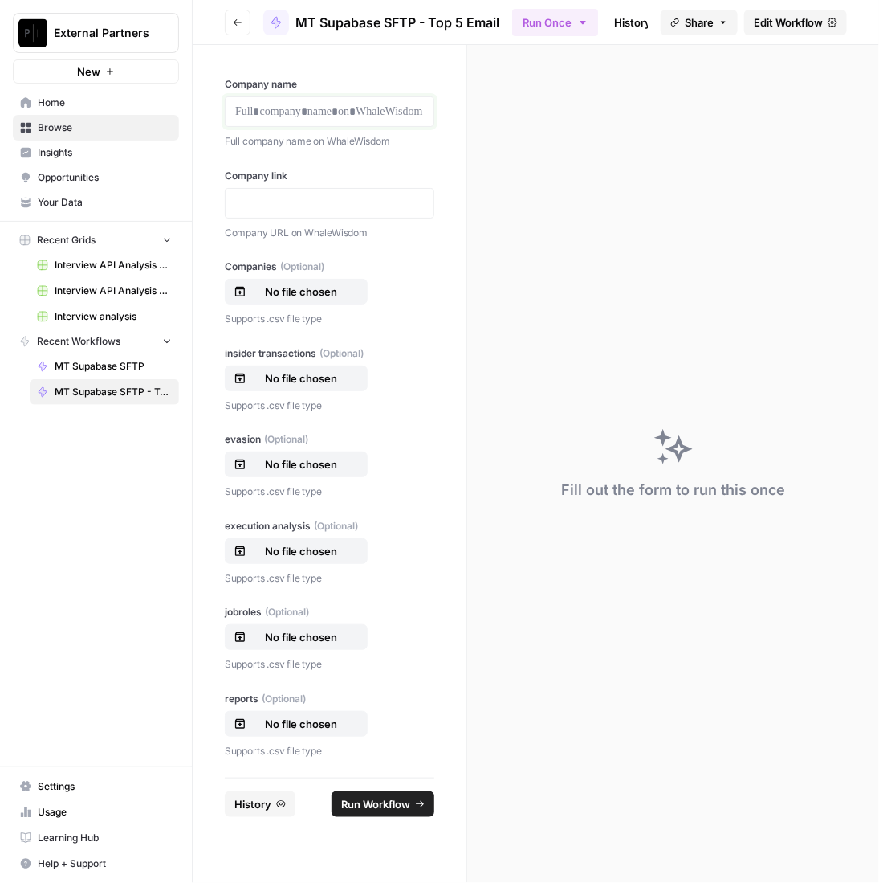
click at [365, 117] on p at bounding box center [329, 112] width 189 height 16
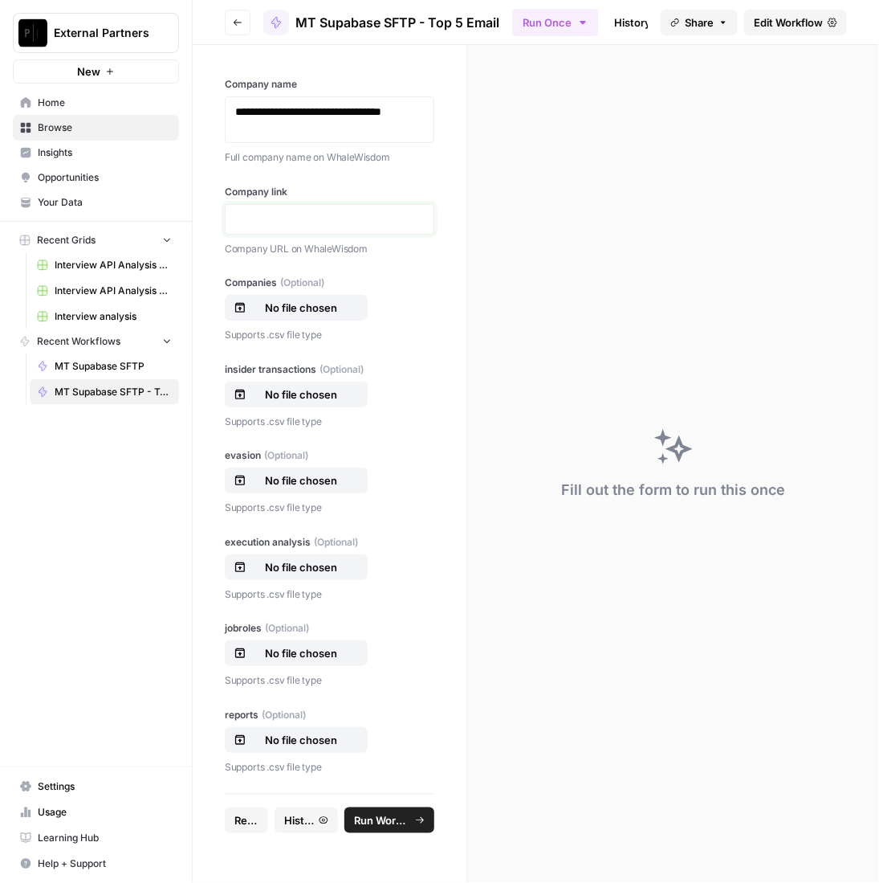
click at [246, 213] on p at bounding box center [329, 219] width 189 height 16
paste div
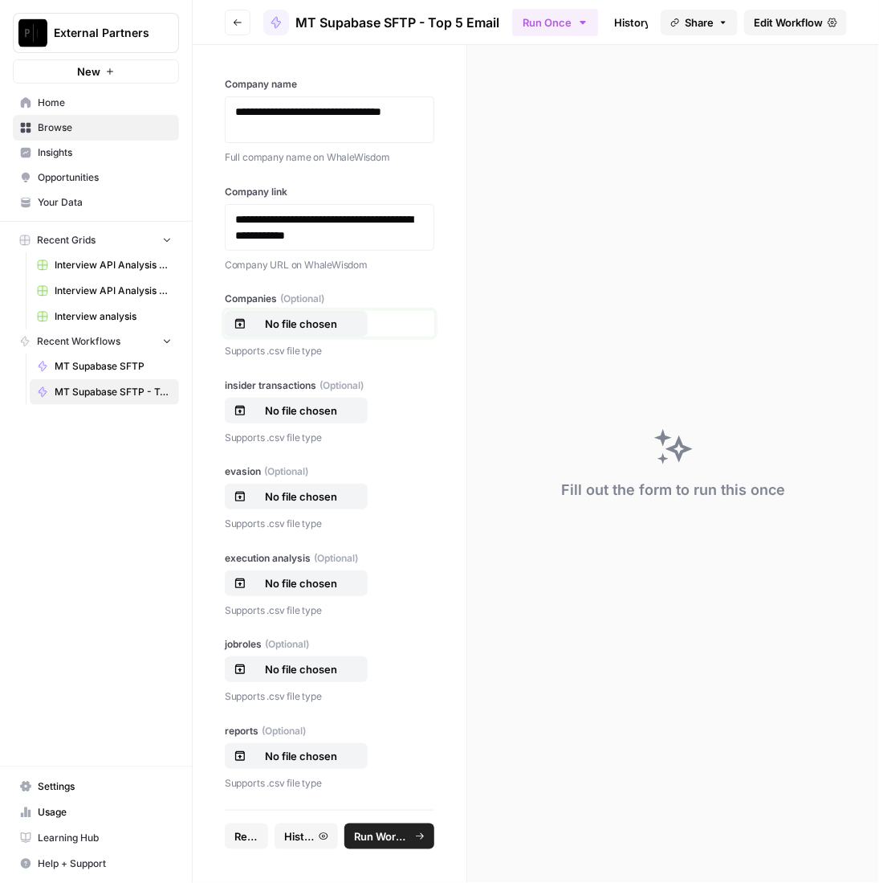
click at [323, 322] on p "No file chosen" at bounding box center [301, 324] width 103 height 16
click at [318, 402] on p "No file chosen" at bounding box center [301, 410] width 103 height 16
click at [319, 516] on p "Supports .csv file type" at bounding box center [330, 524] width 210 height 16
click at [319, 506] on button "No file chosen" at bounding box center [296, 497] width 143 height 26
click at [333, 577] on p "No file chosen" at bounding box center [301, 583] width 103 height 16
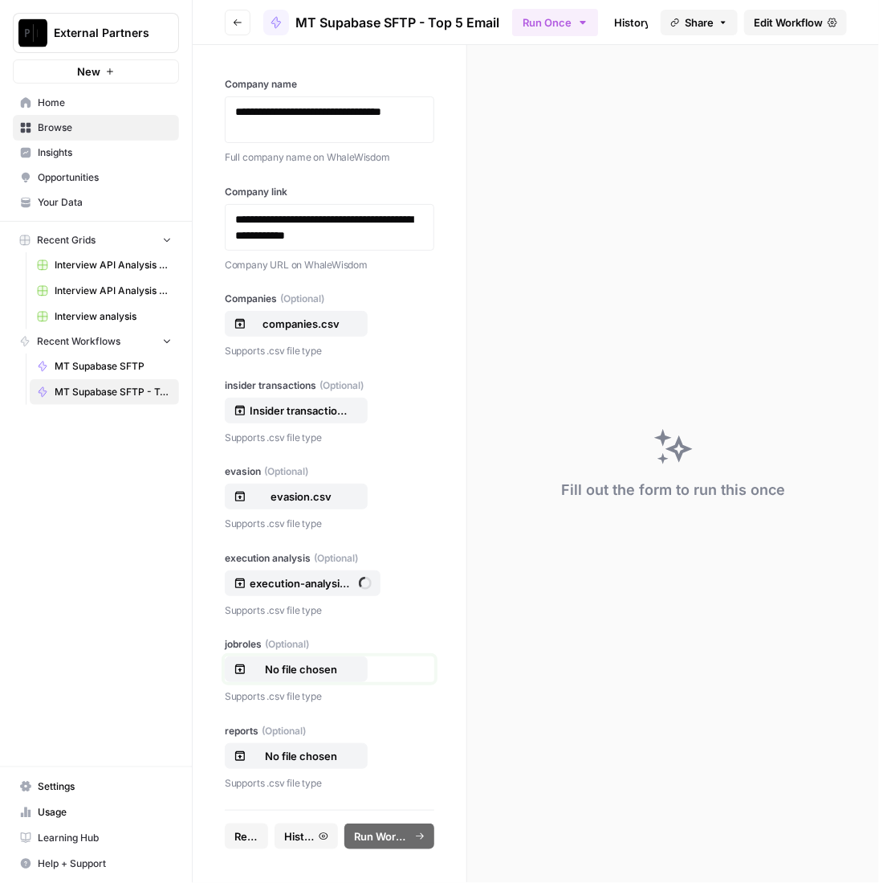
click at [310, 666] on p "No file chosen" at bounding box center [301, 669] width 103 height 16
click at [294, 766] on button "No file chosen" at bounding box center [296, 756] width 143 height 26
click at [378, 833] on span "Run Workflow" at bounding box center [382, 836] width 56 height 16
click at [262, 828] on span "Reset" at bounding box center [249, 836] width 29 height 16
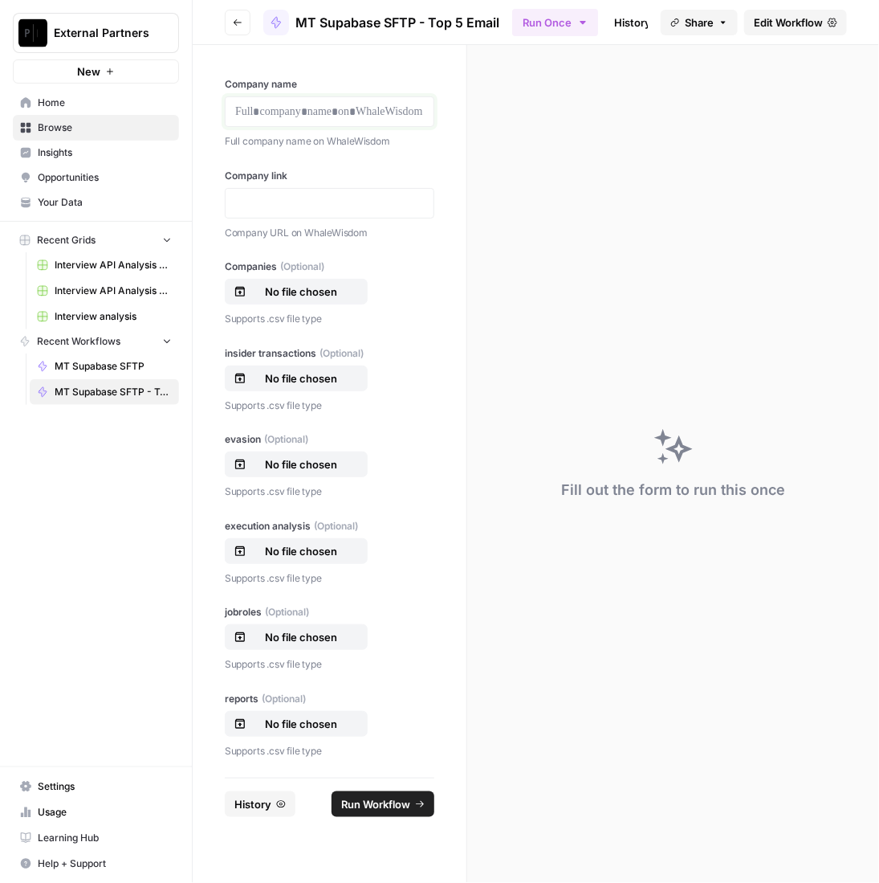
click at [360, 117] on p at bounding box center [329, 112] width 189 height 16
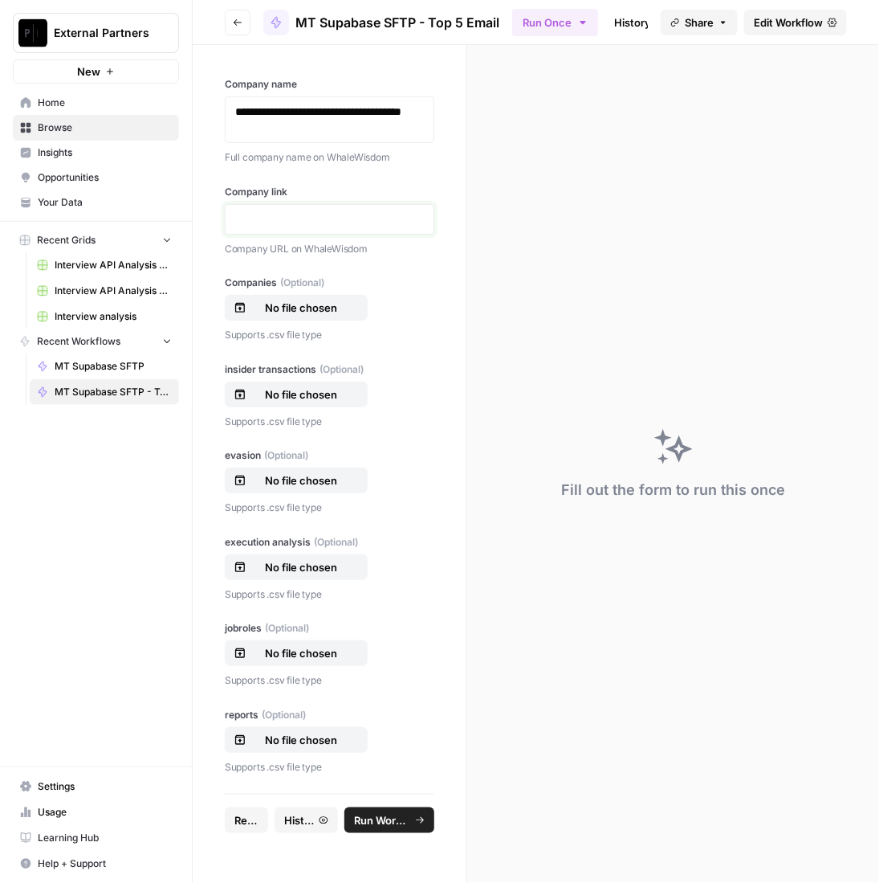
click at [377, 218] on p at bounding box center [329, 219] width 189 height 16
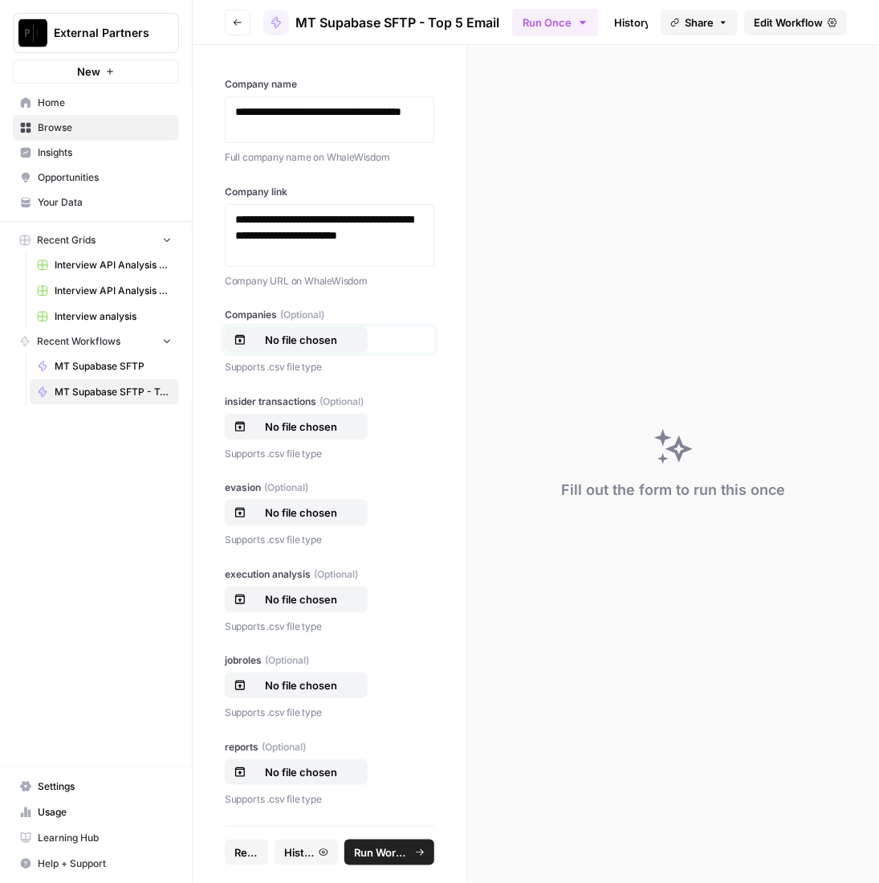
click at [335, 339] on p "No file chosen" at bounding box center [301, 340] width 103 height 16
click at [308, 439] on div "insider transactions (Optional) No file chosen Supports .csv file type" at bounding box center [330, 427] width 210 height 67
click at [312, 430] on p "No file chosen" at bounding box center [301, 426] width 103 height 16
click at [312, 516] on p "No file chosen" at bounding box center [301, 512] width 103 height 16
click at [290, 586] on div "No file chosen" at bounding box center [330, 599] width 210 height 26
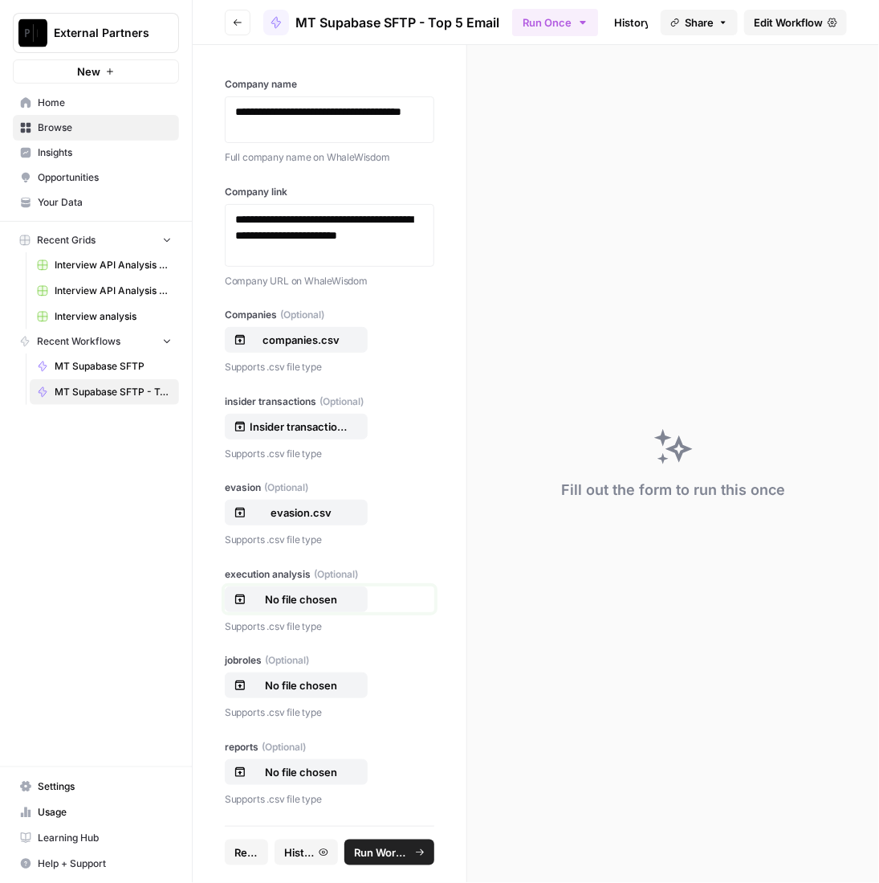
click at [352, 595] on div "No file chosen" at bounding box center [296, 599] width 125 height 16
click at [344, 690] on p "No file chosen" at bounding box center [301, 685] width 103 height 16
click at [284, 767] on p "No file chosen" at bounding box center [301, 772] width 103 height 16
click at [408, 855] on span "Run Workflow" at bounding box center [382, 852] width 56 height 16
click at [252, 848] on span "Reset" at bounding box center [249, 852] width 29 height 16
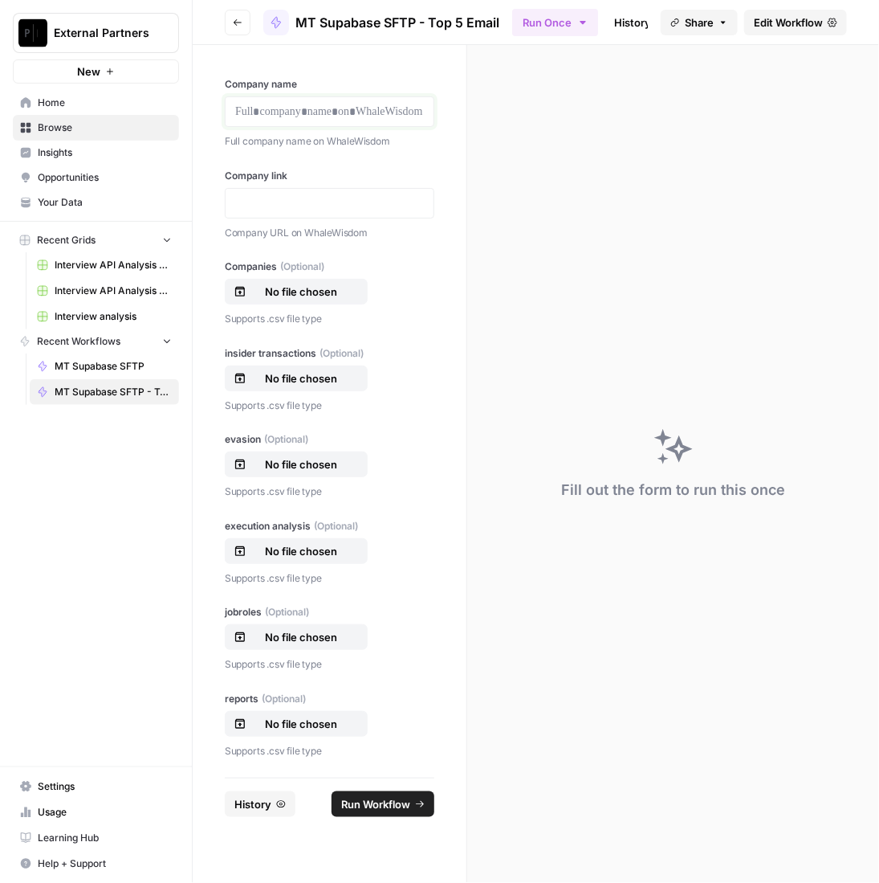
click at [358, 110] on p at bounding box center [329, 112] width 189 height 16
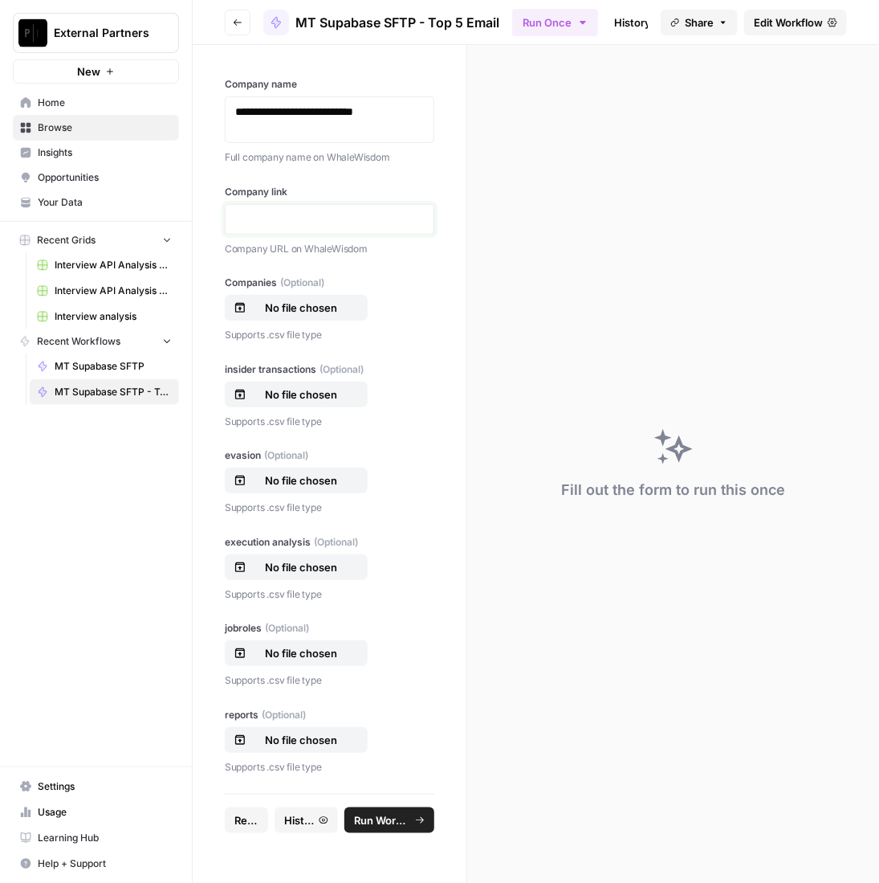
click at [312, 224] on p at bounding box center [329, 219] width 189 height 16
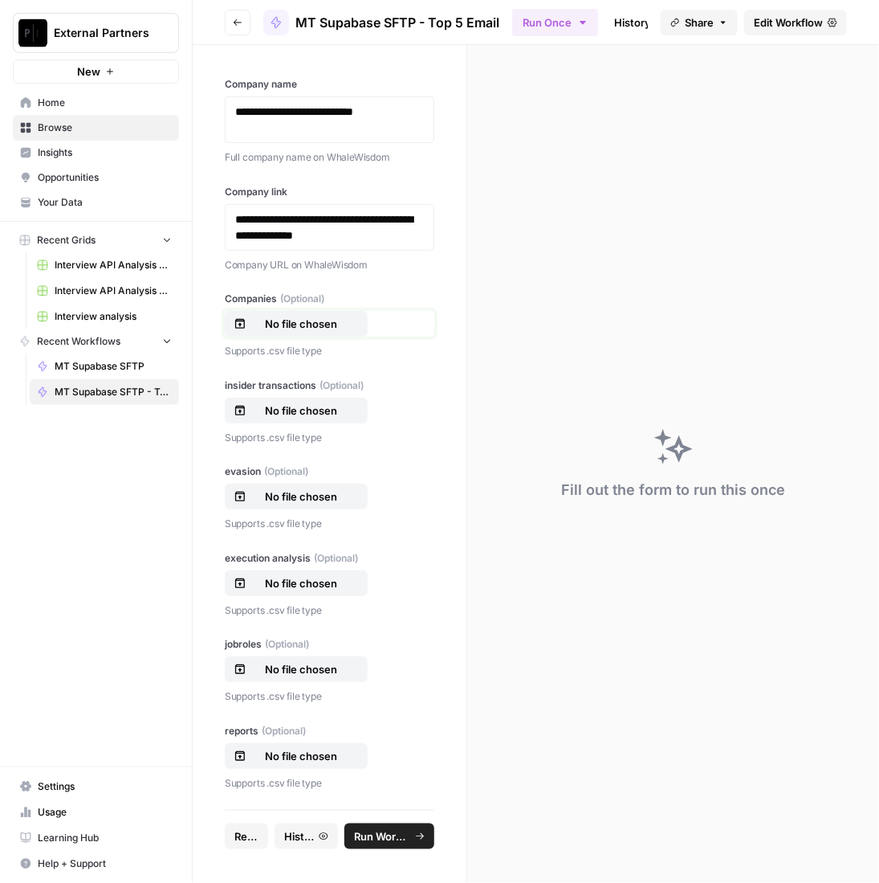
click at [306, 333] on button "No file chosen" at bounding box center [296, 324] width 143 height 26
click at [280, 402] on p "No file chosen" at bounding box center [301, 410] width 103 height 16
click at [316, 506] on button "No file chosen" at bounding box center [296, 497] width 143 height 26
click at [287, 578] on p "No file chosen" at bounding box center [301, 583] width 103 height 16
click at [330, 666] on p "No file chosen" at bounding box center [301, 669] width 103 height 16
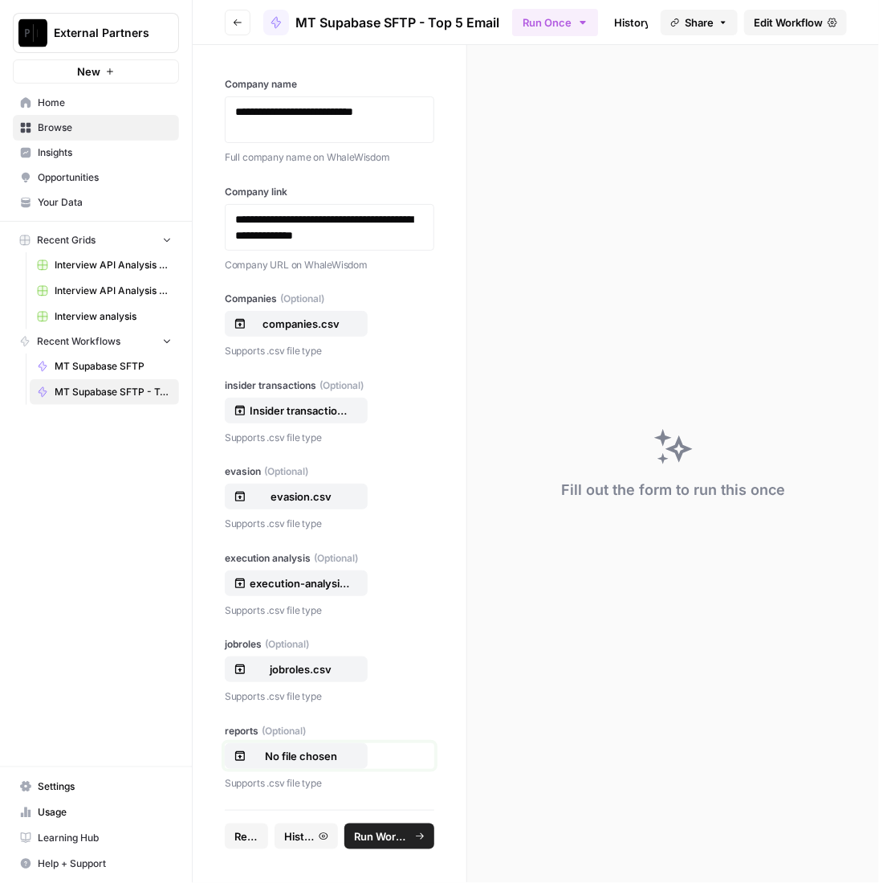
click at [300, 754] on p "No file chosen" at bounding box center [301, 756] width 103 height 16
click at [401, 839] on span "Run Workflow" at bounding box center [382, 836] width 56 height 16
drag, startPoint x: 255, startPoint y: 834, endPoint x: 488, endPoint y: 714, distance: 261.9
click at [255, 834] on span "Reset" at bounding box center [249, 836] width 29 height 16
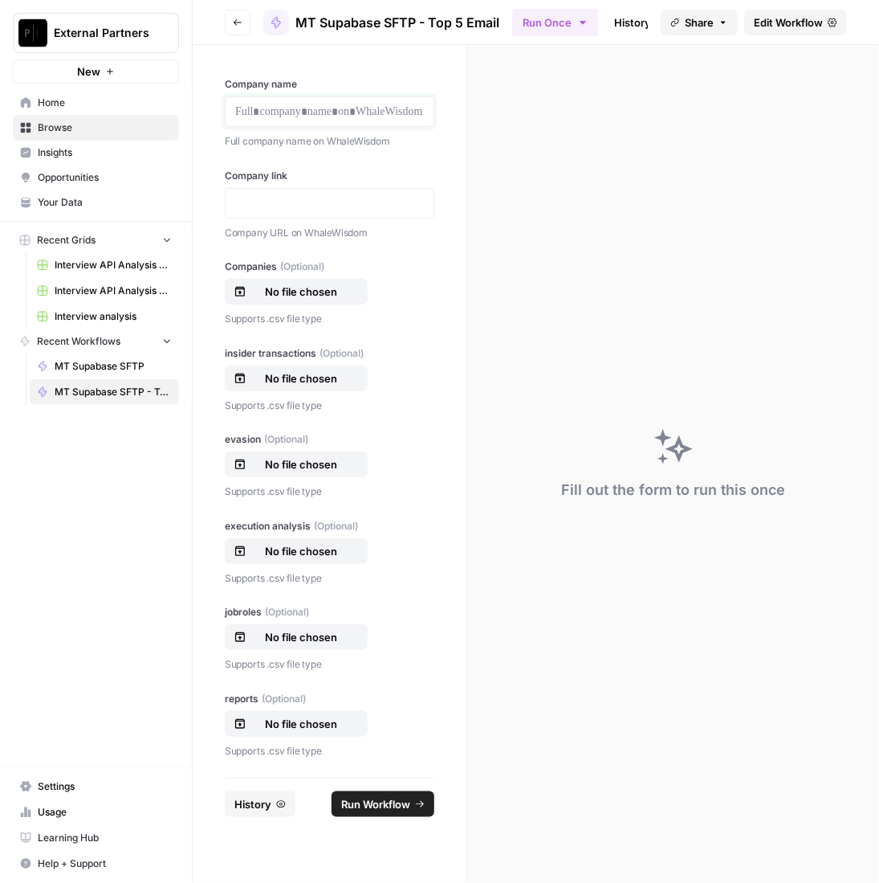
click at [333, 113] on p at bounding box center [329, 112] width 189 height 16
click at [328, 197] on p at bounding box center [329, 203] width 189 height 16
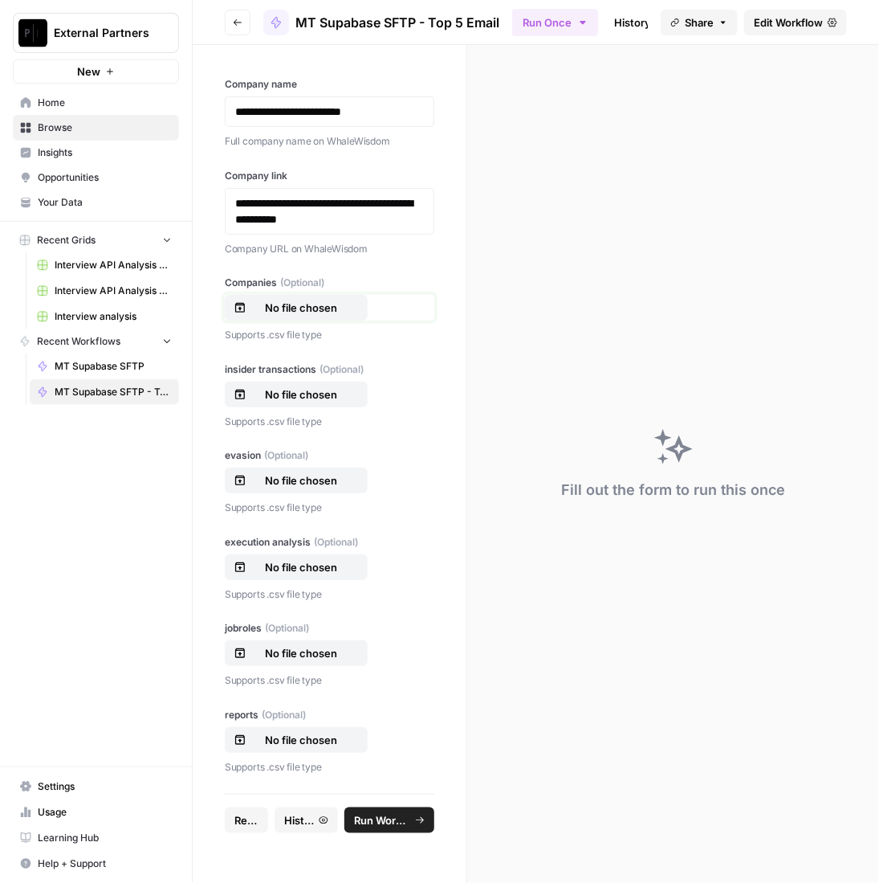
click at [314, 300] on p "No file chosen" at bounding box center [301, 308] width 103 height 16
click at [293, 390] on p "No file chosen" at bounding box center [301, 394] width 103 height 16
click at [323, 486] on p "No file chosen" at bounding box center [301, 480] width 103 height 16
click at [311, 573] on p "No file chosen" at bounding box center [301, 567] width 103 height 16
click at [302, 642] on button "No file chosen" at bounding box center [296, 653] width 143 height 26
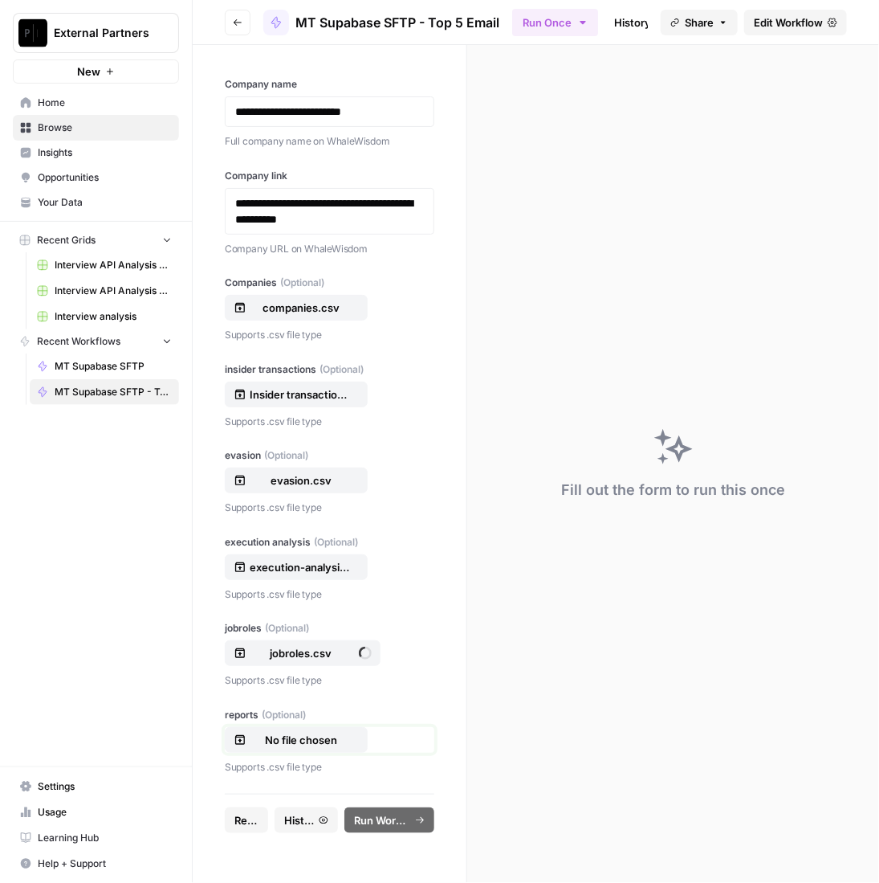
click at [303, 743] on button "No file chosen" at bounding box center [296, 740] width 143 height 26
click at [393, 818] on span "Run Workflow" at bounding box center [382, 820] width 56 height 16
click at [265, 817] on button "Reset" at bounding box center [249, 820] width 48 height 26
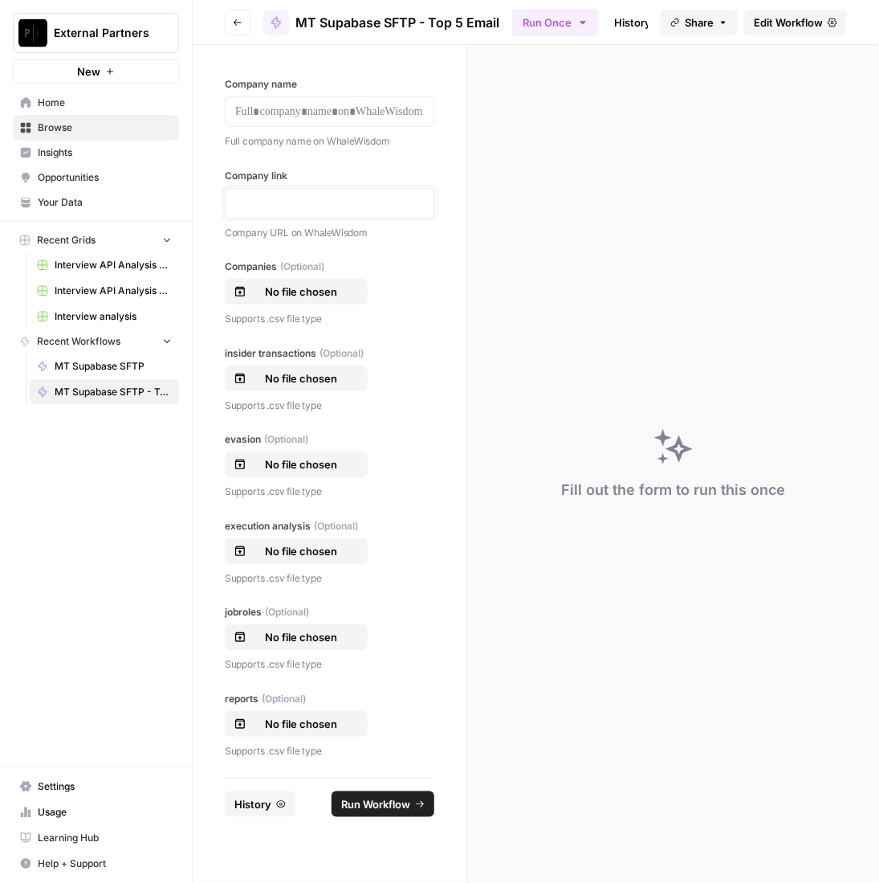
click at [408, 200] on p at bounding box center [329, 203] width 189 height 16
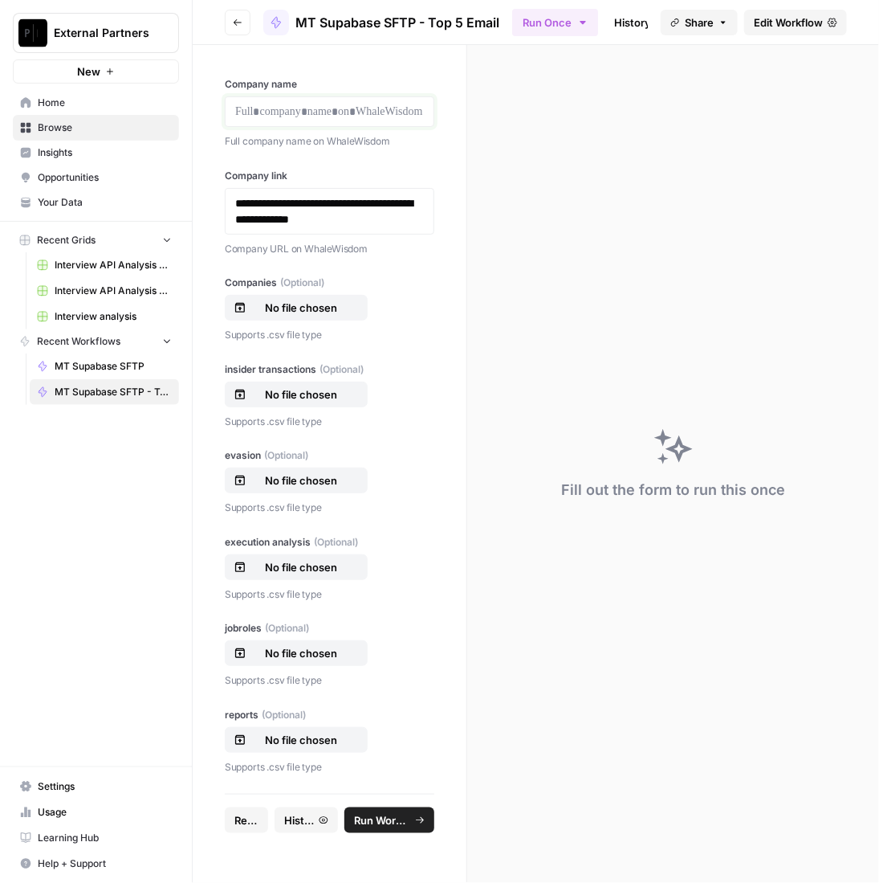
click at [328, 114] on p at bounding box center [329, 112] width 189 height 16
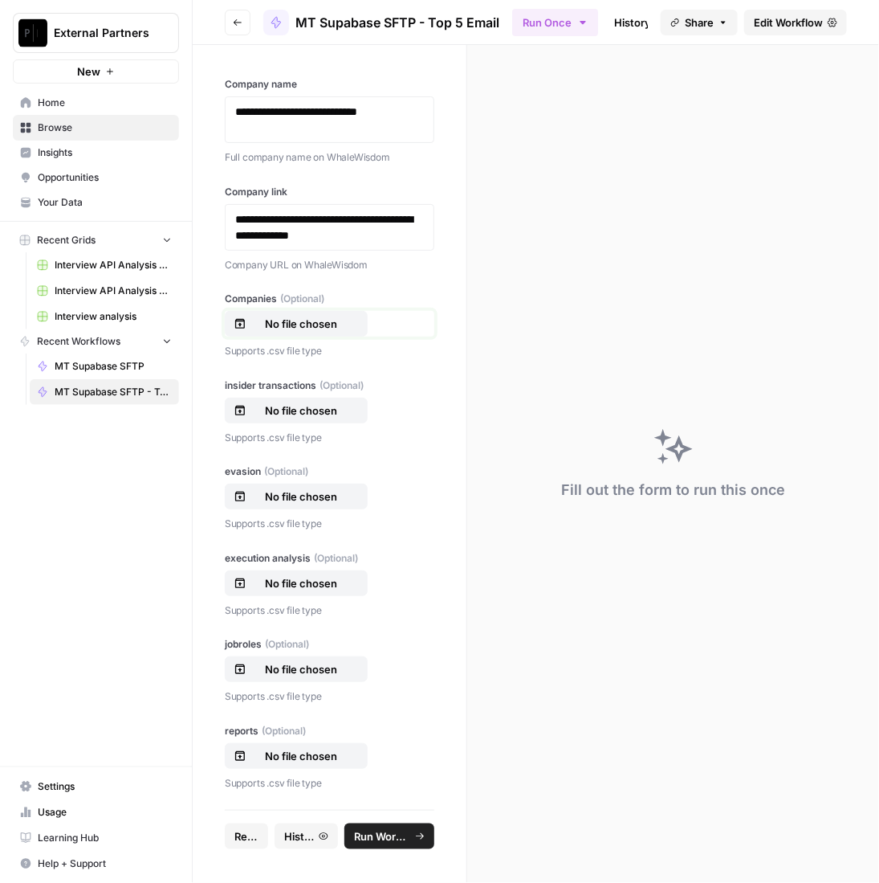
click at [332, 318] on p "No file chosen" at bounding box center [301, 324] width 103 height 16
click at [312, 405] on p "No file chosen" at bounding box center [301, 410] width 103 height 16
click at [302, 496] on p "No file chosen" at bounding box center [301, 496] width 103 height 16
click at [308, 560] on label "execution analysis (Optional)" at bounding box center [330, 558] width 210 height 14
click at [0, 0] on input "execution analysis (Optional)" at bounding box center [0, 0] width 0 height 0
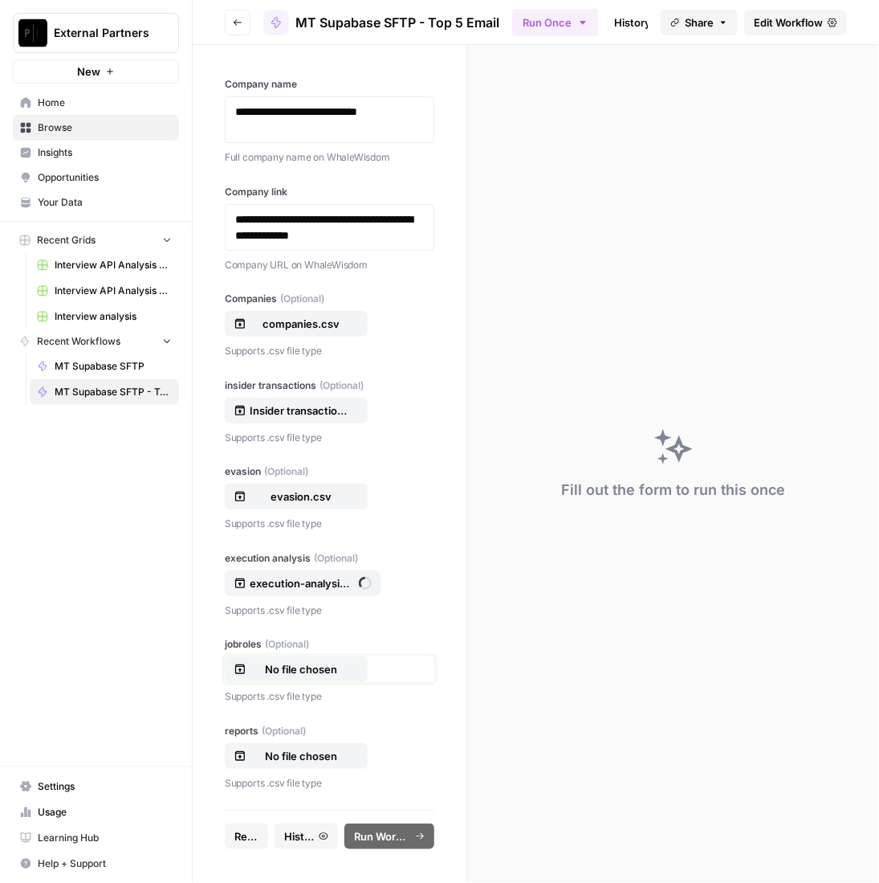
click at [329, 675] on p "No file chosen" at bounding box center [301, 669] width 103 height 16
click at [327, 748] on p "No file chosen" at bounding box center [301, 756] width 103 height 16
click at [406, 836] on span "Run Workflow" at bounding box center [382, 836] width 56 height 16
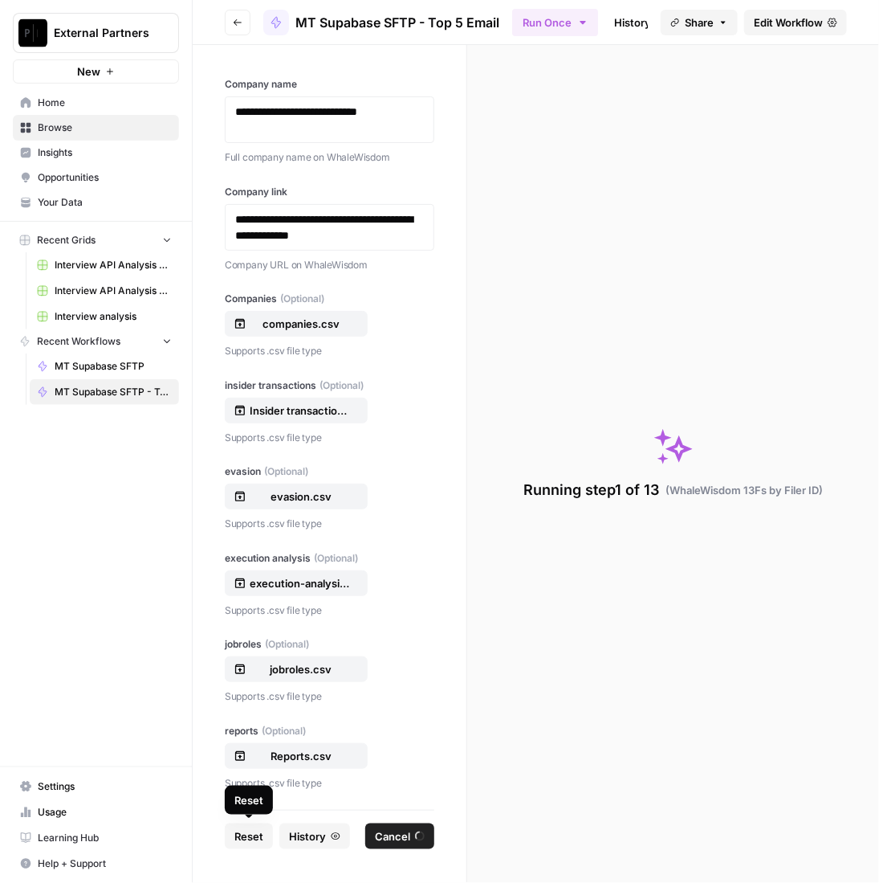
click at [259, 831] on span "Reset" at bounding box center [249, 836] width 29 height 16
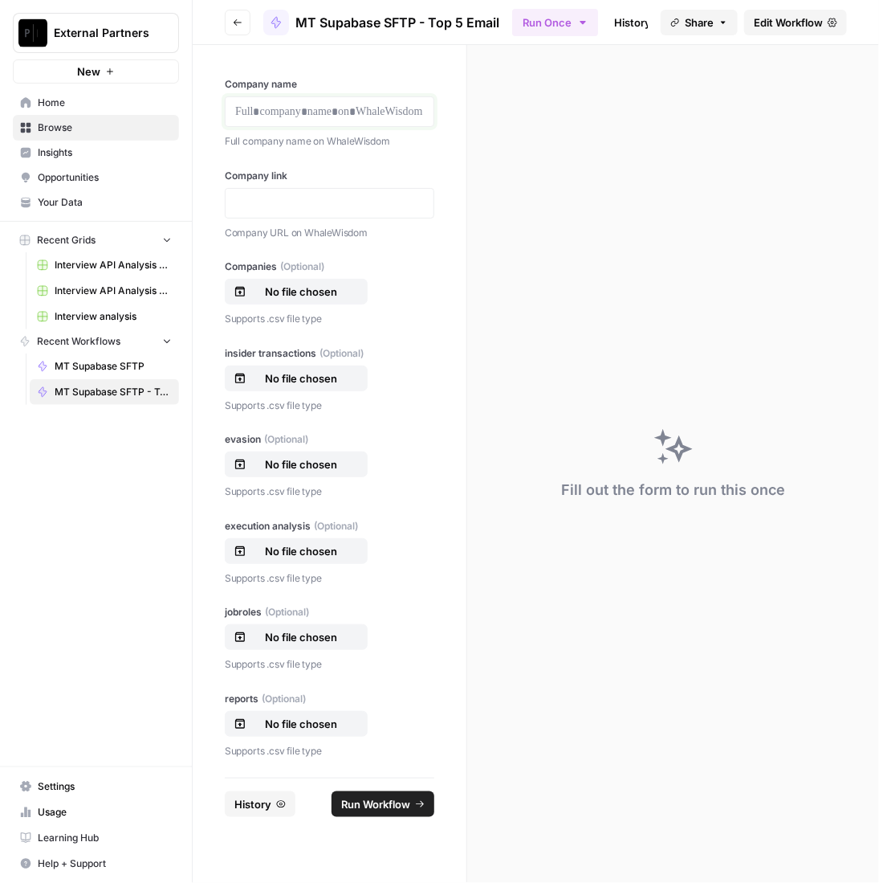
click at [410, 118] on p at bounding box center [329, 112] width 189 height 16
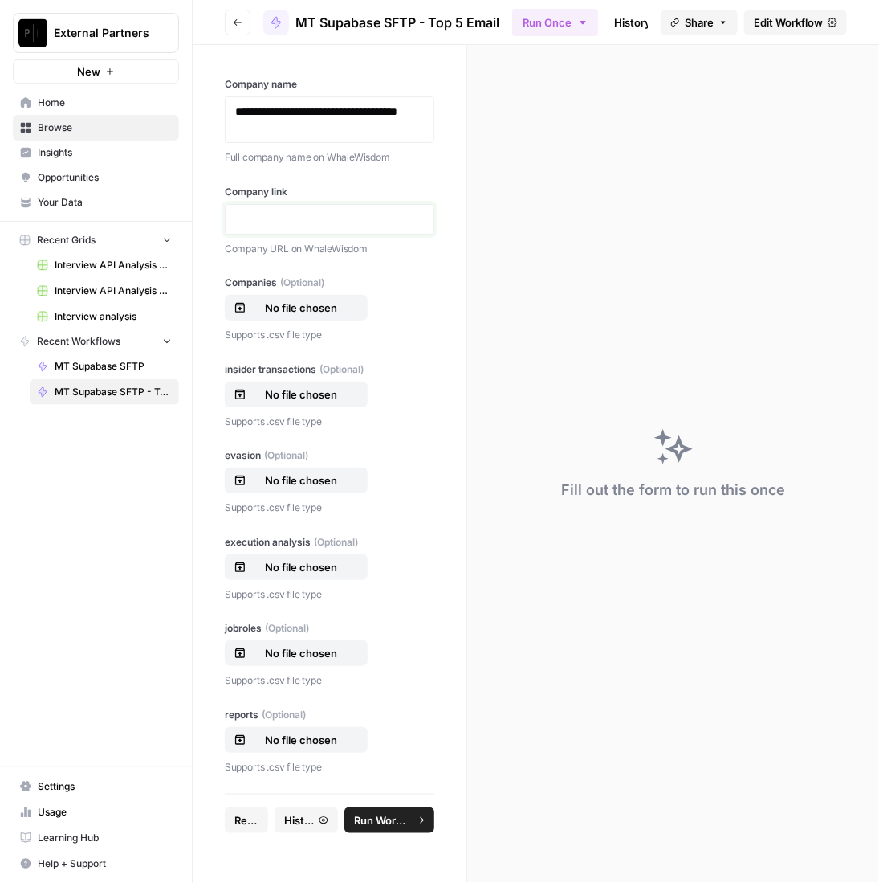
click at [275, 214] on p at bounding box center [329, 219] width 189 height 16
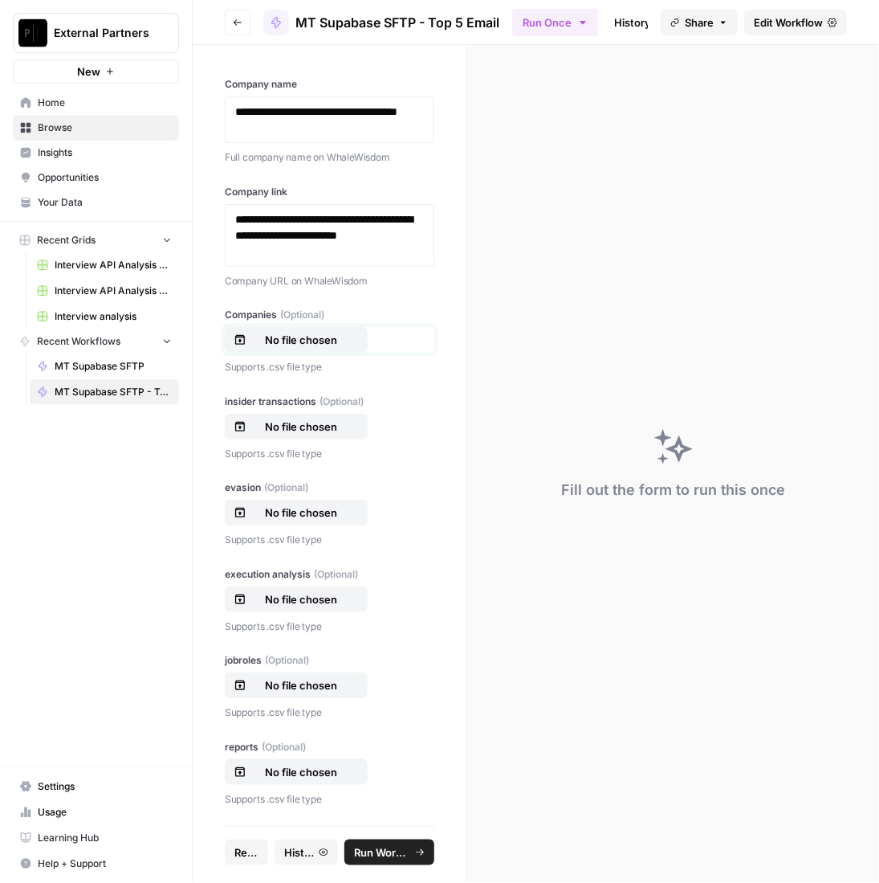
click at [320, 342] on p "No file chosen" at bounding box center [301, 340] width 103 height 16
click at [286, 424] on p "No file chosen" at bounding box center [301, 426] width 103 height 16
click at [284, 512] on p "No file chosen" at bounding box center [301, 512] width 103 height 16
click at [300, 595] on p "No file chosen" at bounding box center [301, 599] width 103 height 16
click at [299, 677] on p "No file chosen" at bounding box center [301, 685] width 103 height 16
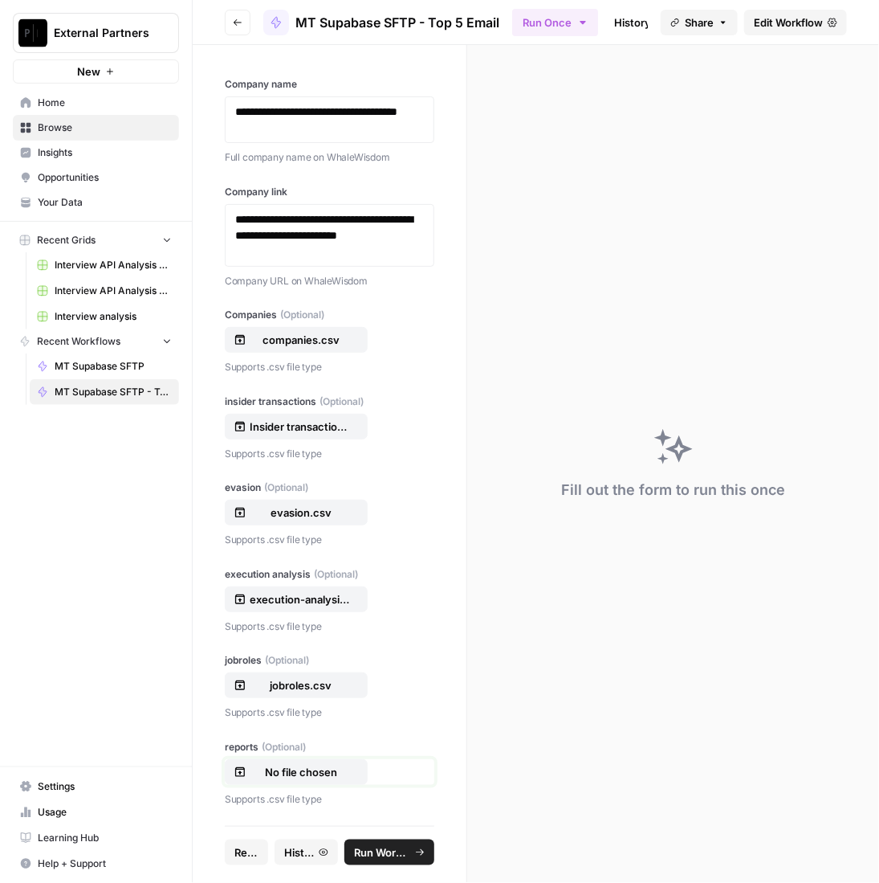
click at [317, 769] on p "No file chosen" at bounding box center [301, 772] width 103 height 16
click at [401, 851] on span "Run Workflow" at bounding box center [382, 852] width 56 height 16
click at [249, 853] on span "Reset" at bounding box center [249, 852] width 29 height 16
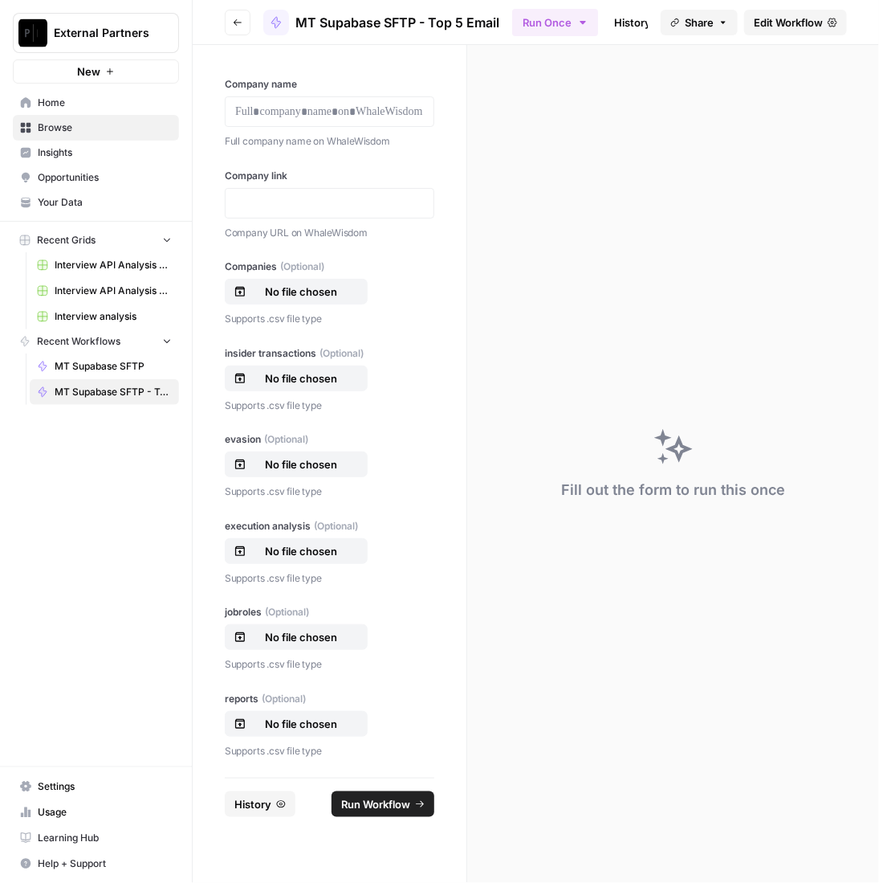
click at [341, 121] on div at bounding box center [330, 111] width 210 height 31
click at [386, 119] on p at bounding box center [329, 112] width 189 height 16
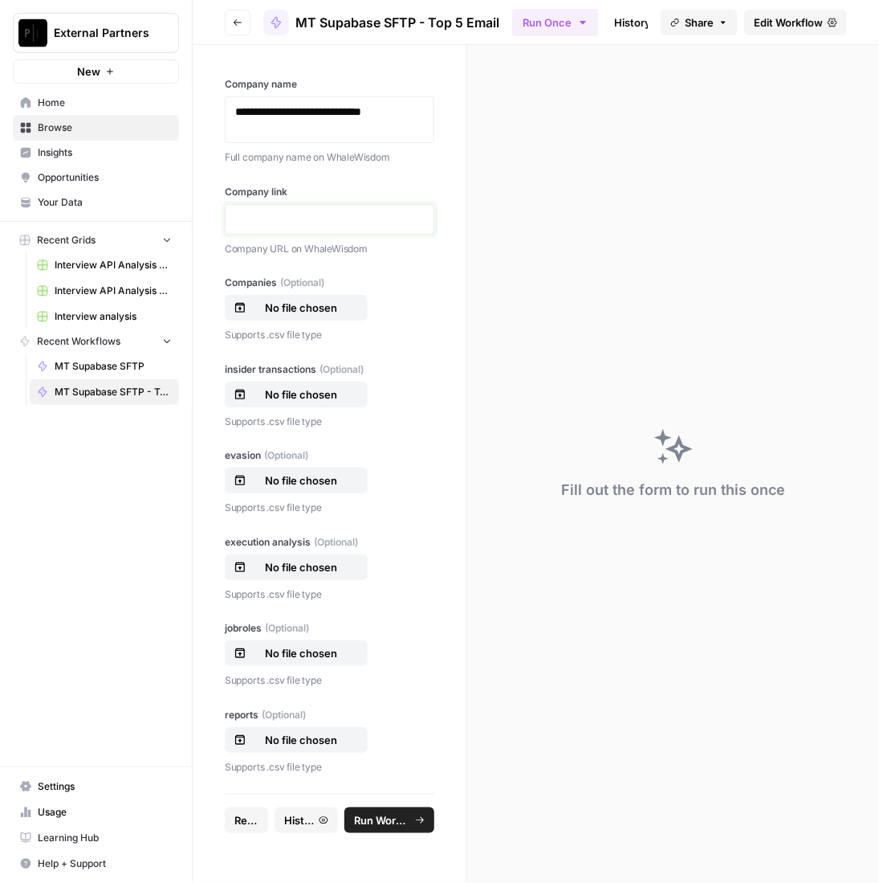
click at [325, 226] on div at bounding box center [330, 219] width 210 height 31
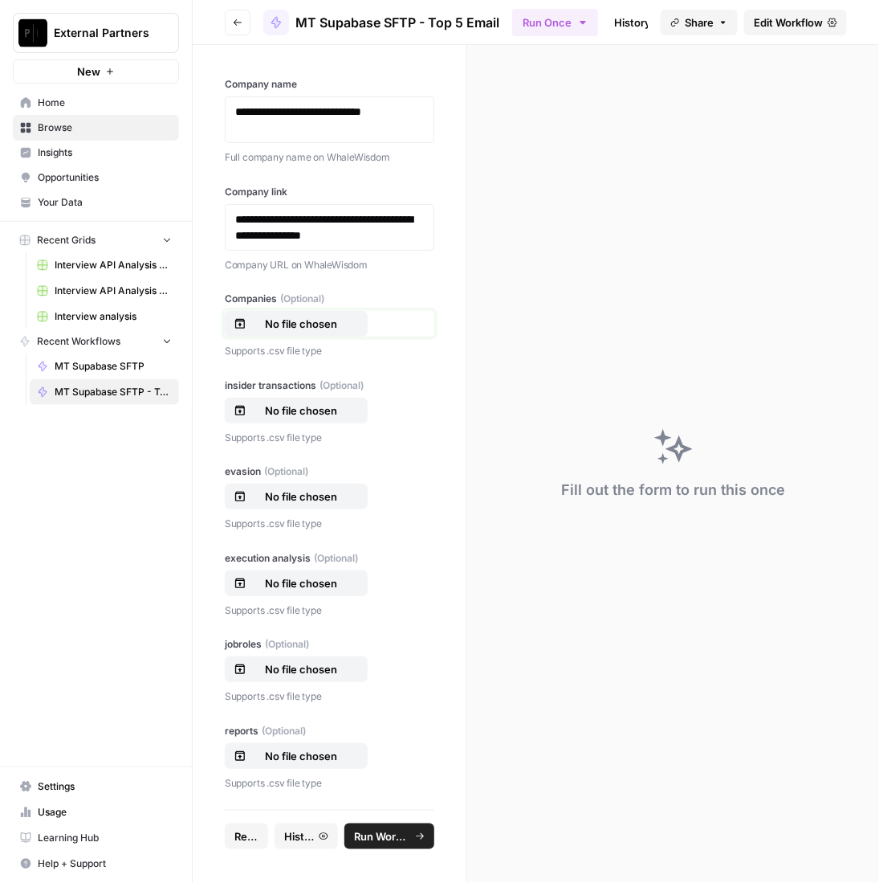
click at [303, 332] on button "No file chosen" at bounding box center [296, 324] width 143 height 26
click at [267, 402] on p "No file chosen" at bounding box center [301, 410] width 103 height 16
click at [309, 489] on p "No file chosen" at bounding box center [301, 496] width 103 height 16
click at [313, 583] on p "No file chosen" at bounding box center [301, 583] width 103 height 16
click at [344, 659] on button "No file chosen" at bounding box center [296, 669] width 143 height 26
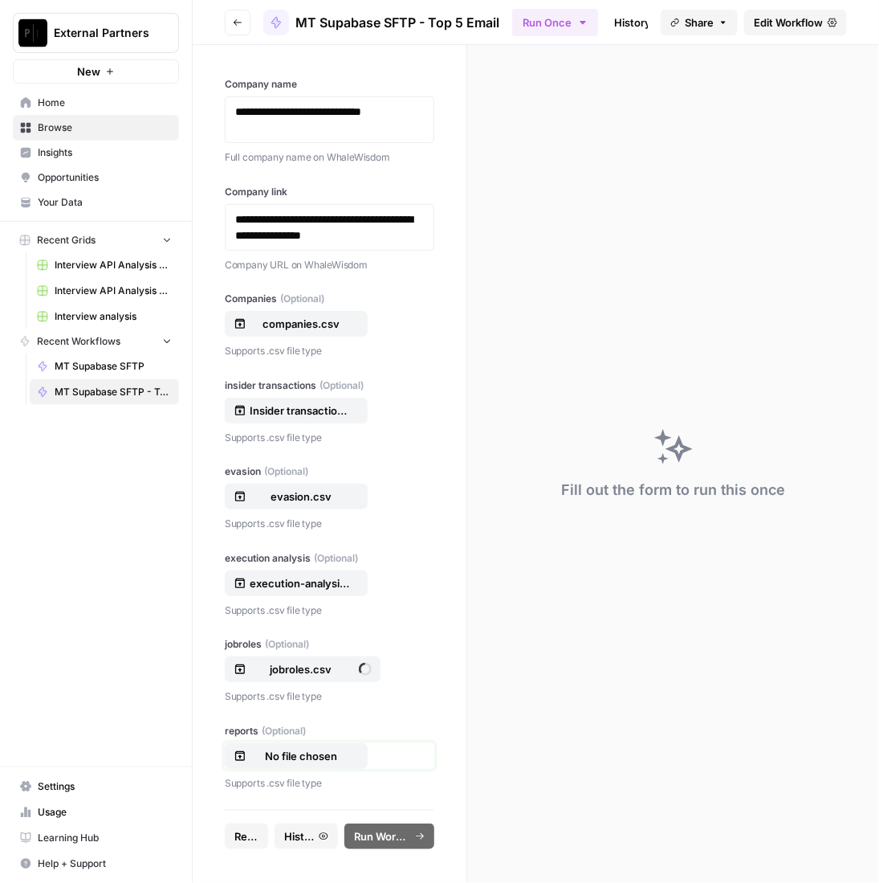
click at [303, 764] on button "No file chosen" at bounding box center [296, 756] width 143 height 26
click at [387, 828] on span "Run Workflow" at bounding box center [382, 836] width 56 height 16
drag, startPoint x: 241, startPoint y: 833, endPoint x: 254, endPoint y: 797, distance: 38.4
click at [241, 833] on span "Reset" at bounding box center [249, 836] width 29 height 16
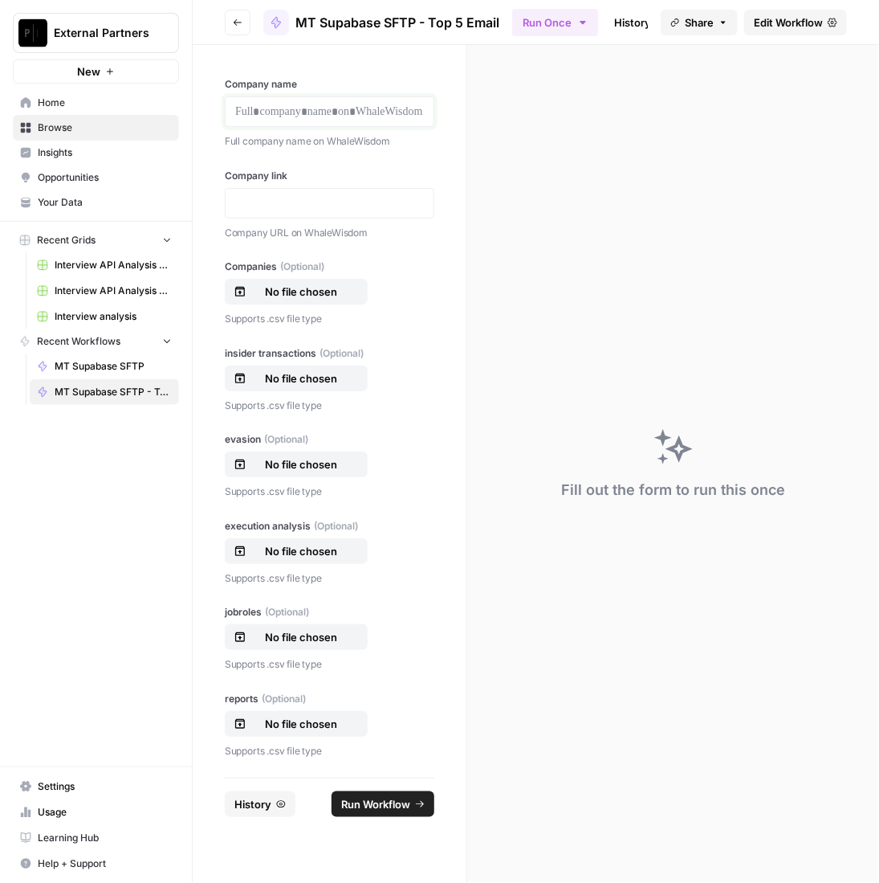
click at [357, 112] on p at bounding box center [329, 112] width 189 height 16
click at [341, 199] on p at bounding box center [329, 203] width 189 height 16
click at [361, 191] on div at bounding box center [330, 203] width 210 height 31
click at [364, 198] on p at bounding box center [329, 203] width 189 height 16
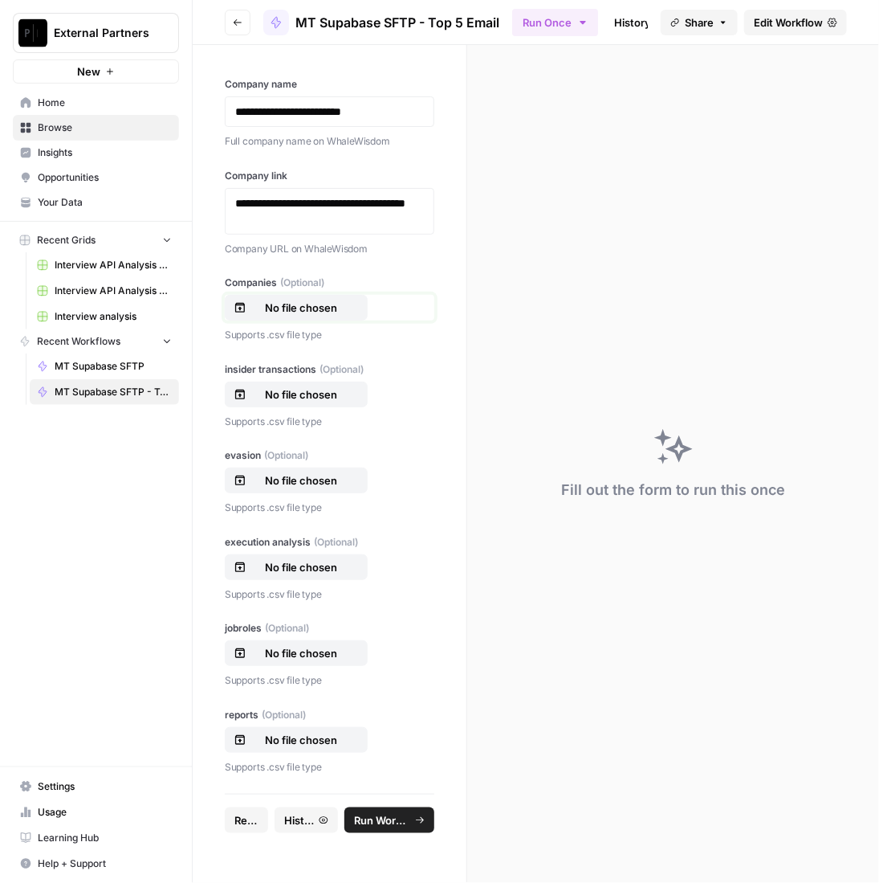
click at [305, 316] on button "No file chosen" at bounding box center [296, 308] width 143 height 26
click at [301, 394] on p "No file chosen" at bounding box center [301, 394] width 103 height 16
click at [288, 486] on p "No file chosen" at bounding box center [301, 480] width 103 height 16
click at [282, 574] on button "No file chosen" at bounding box center [296, 567] width 143 height 26
click at [336, 654] on p "No file chosen" at bounding box center [301, 653] width 103 height 16
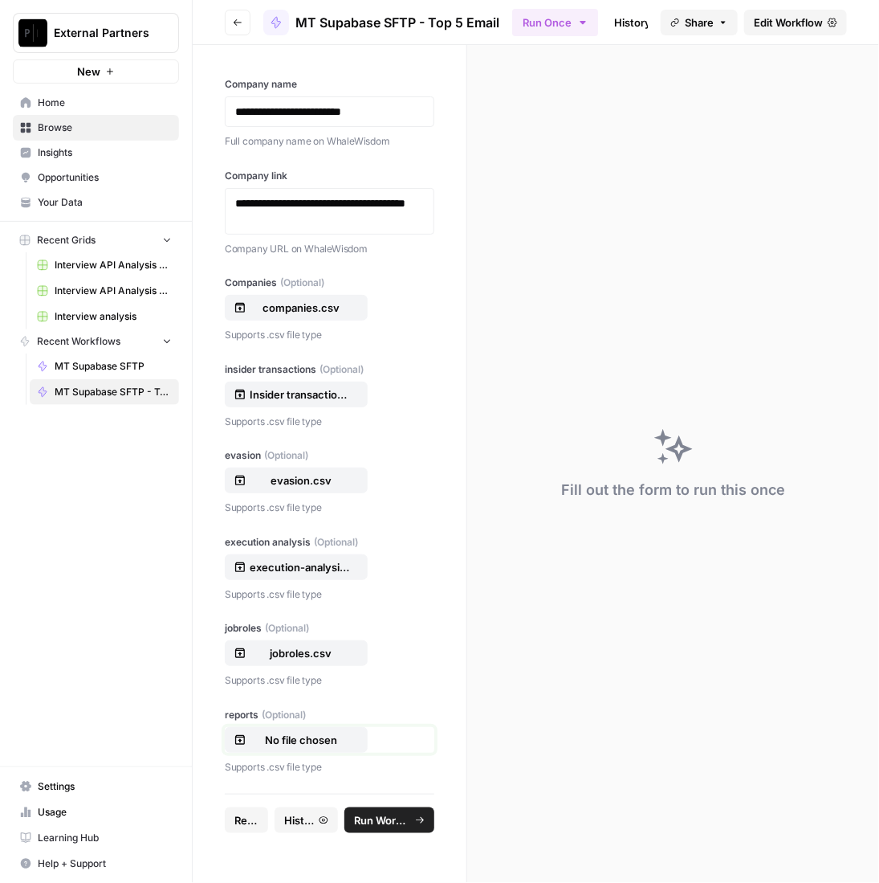
click at [305, 734] on p "No file chosen" at bounding box center [301, 740] width 103 height 16
click at [409, 812] on span "Run Workflow" at bounding box center [382, 820] width 56 height 16
click at [249, 818] on span "Reset" at bounding box center [249, 820] width 29 height 16
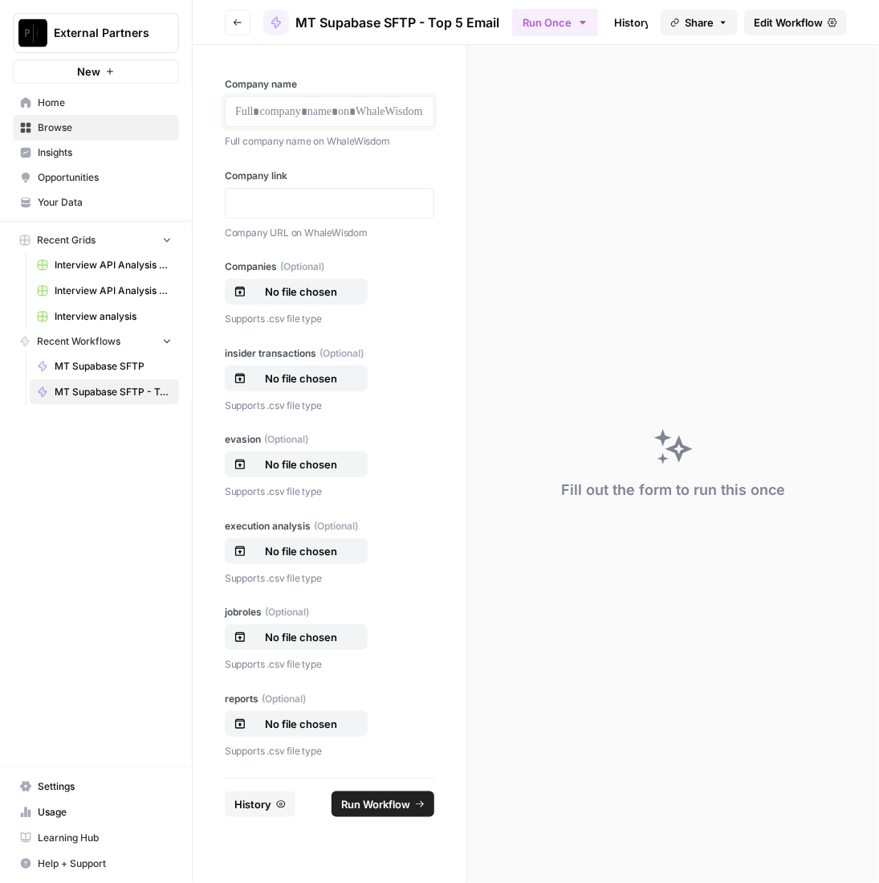
click at [341, 118] on p at bounding box center [329, 112] width 189 height 16
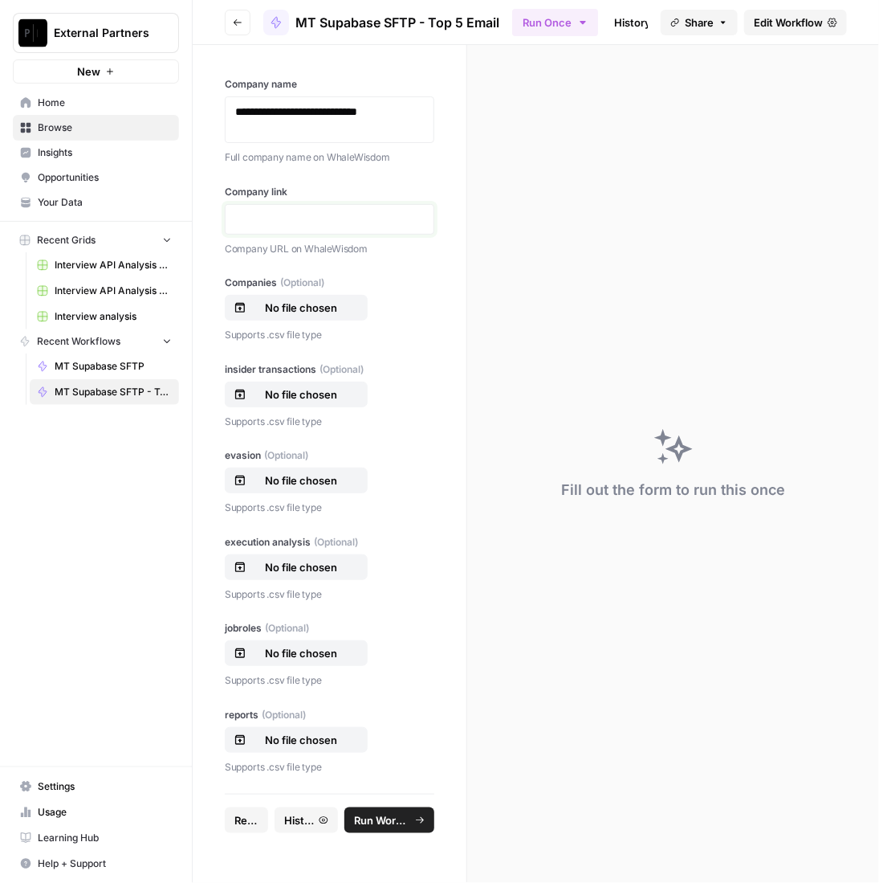
click at [387, 214] on p at bounding box center [329, 219] width 189 height 16
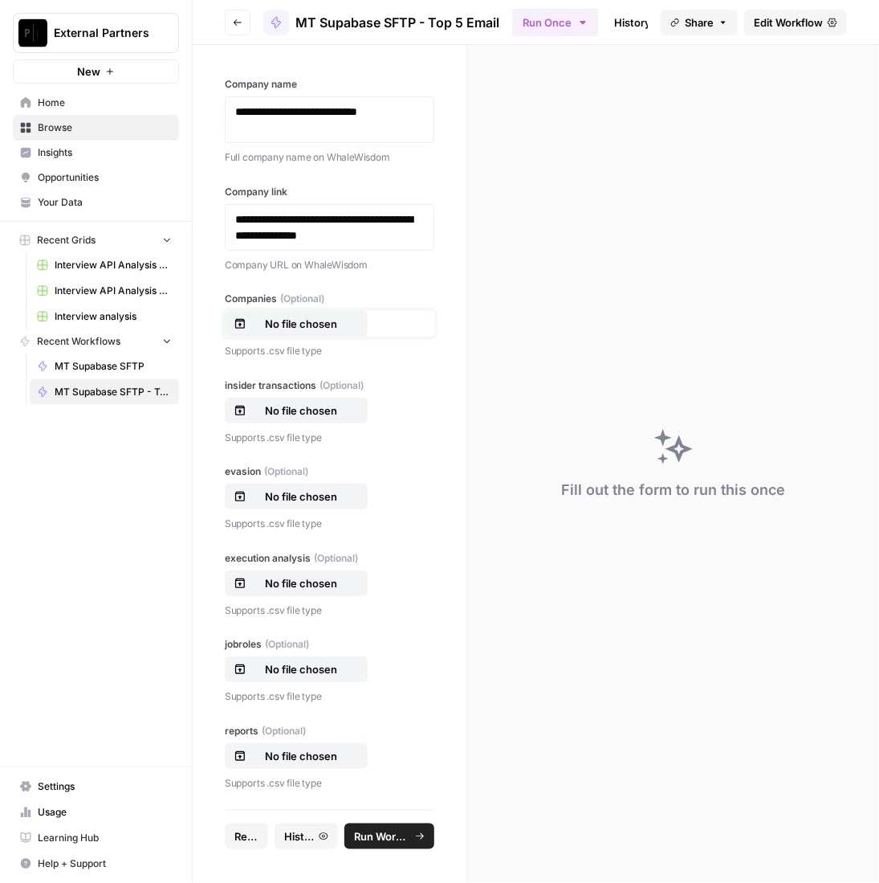
click at [295, 320] on p "No file chosen" at bounding box center [301, 324] width 103 height 16
click at [316, 405] on p "No file chosen" at bounding box center [301, 410] width 103 height 16
click at [292, 498] on p "No file chosen" at bounding box center [301, 496] width 103 height 16
click at [289, 585] on p "No file chosen" at bounding box center [301, 583] width 103 height 16
click at [335, 670] on p "No file chosen" at bounding box center [301, 669] width 103 height 16
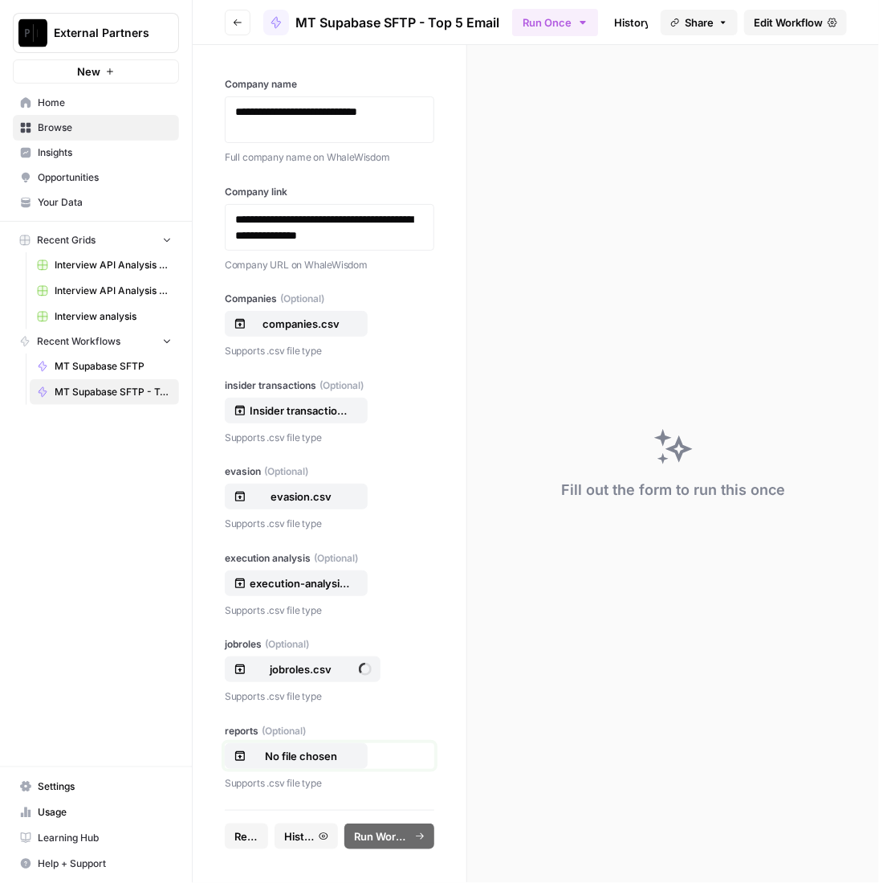
click at [294, 748] on p "No file chosen" at bounding box center [301, 756] width 103 height 16
click at [406, 828] on span "Run Workflow" at bounding box center [382, 836] width 56 height 16
click at [239, 847] on button "Reset" at bounding box center [249, 836] width 48 height 26
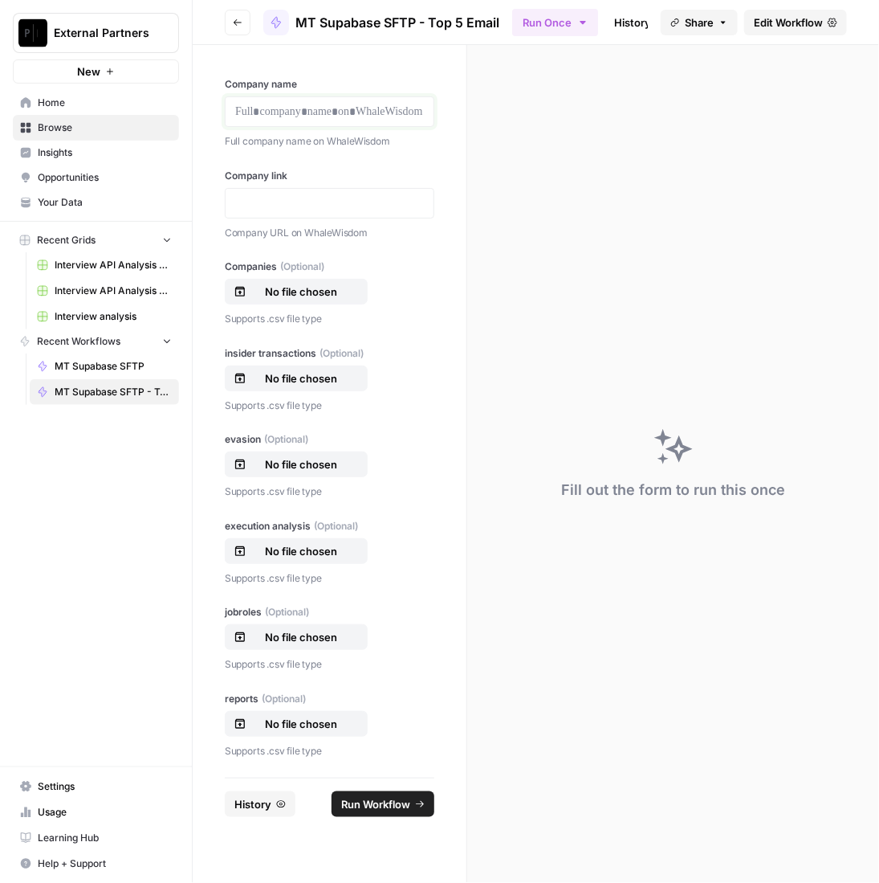
click at [373, 115] on p at bounding box center [329, 112] width 189 height 16
click at [361, 193] on div at bounding box center [330, 203] width 210 height 31
click at [358, 201] on p at bounding box center [329, 203] width 189 height 16
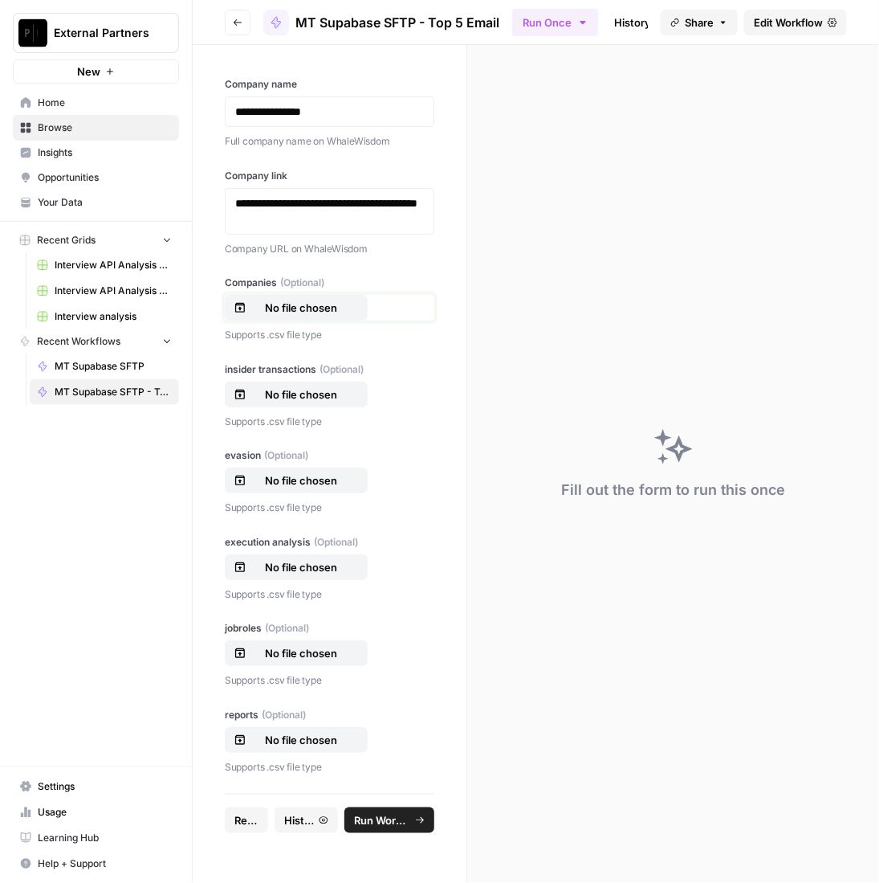
click at [341, 311] on p "No file chosen" at bounding box center [301, 308] width 103 height 16
click at [290, 386] on p "No file chosen" at bounding box center [301, 394] width 103 height 16
click at [312, 488] on button "No file chosen" at bounding box center [296, 480] width 143 height 26
click at [324, 568] on p "No file chosen" at bounding box center [301, 567] width 103 height 16
click at [286, 662] on button "No file chosen" at bounding box center [296, 653] width 143 height 26
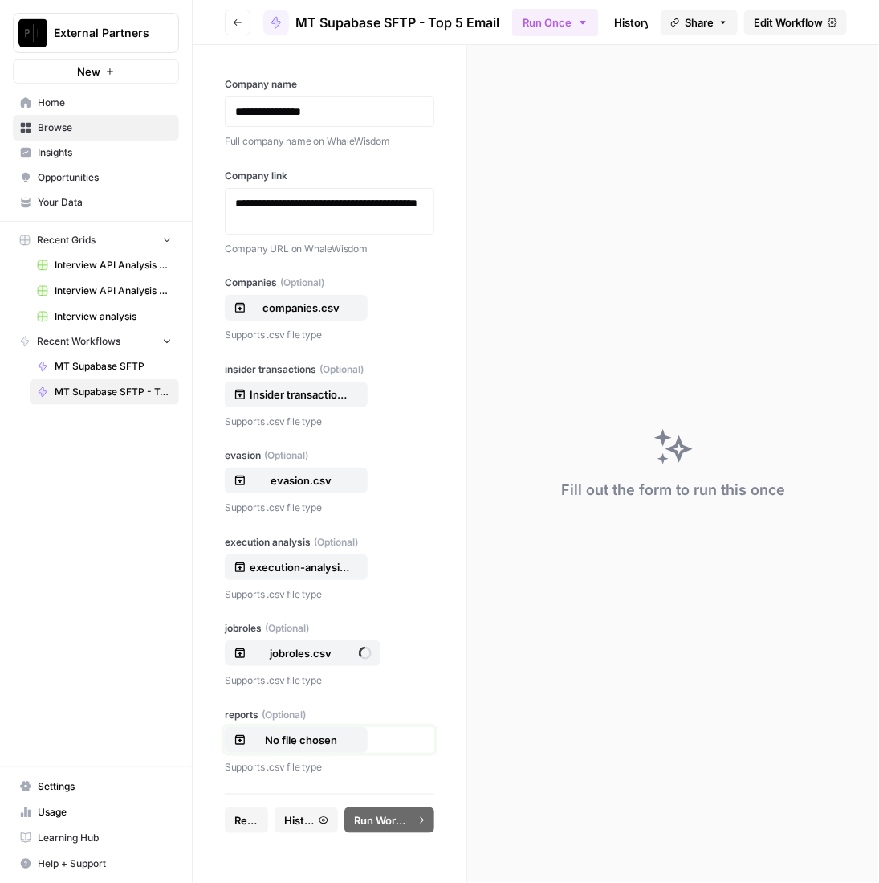
click at [355, 743] on div "No file chosen" at bounding box center [296, 740] width 125 height 16
click at [403, 815] on span "Run Workflow" at bounding box center [382, 820] width 56 height 16
click at [234, 821] on button "Reset" at bounding box center [249, 820] width 48 height 26
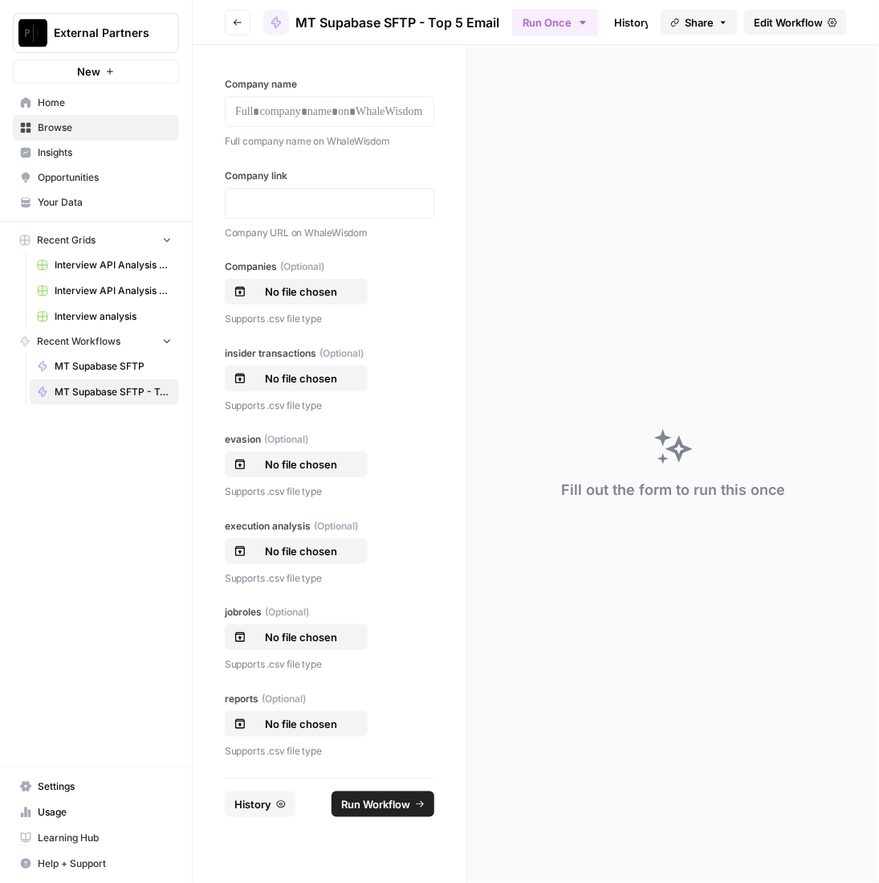
click at [322, 126] on div "Company name Full company name on WhaleWisdom" at bounding box center [330, 113] width 210 height 72
click at [336, 114] on p at bounding box center [329, 112] width 189 height 16
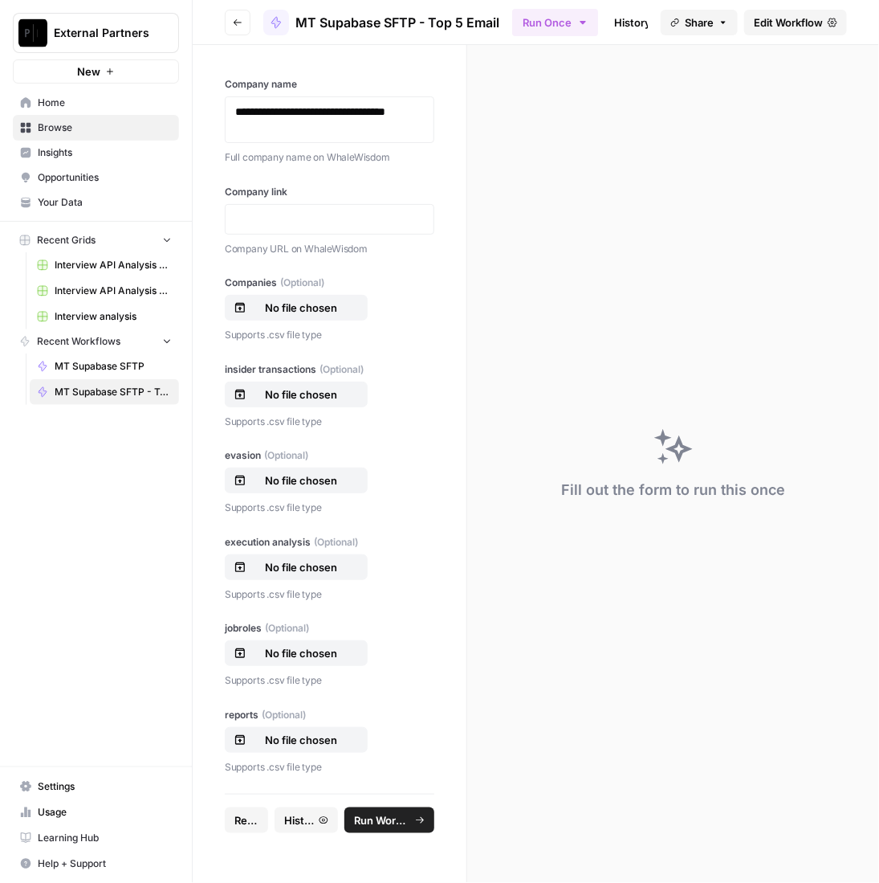
click at [280, 204] on div at bounding box center [330, 219] width 210 height 31
click at [304, 217] on p at bounding box center [329, 219] width 189 height 16
paste div
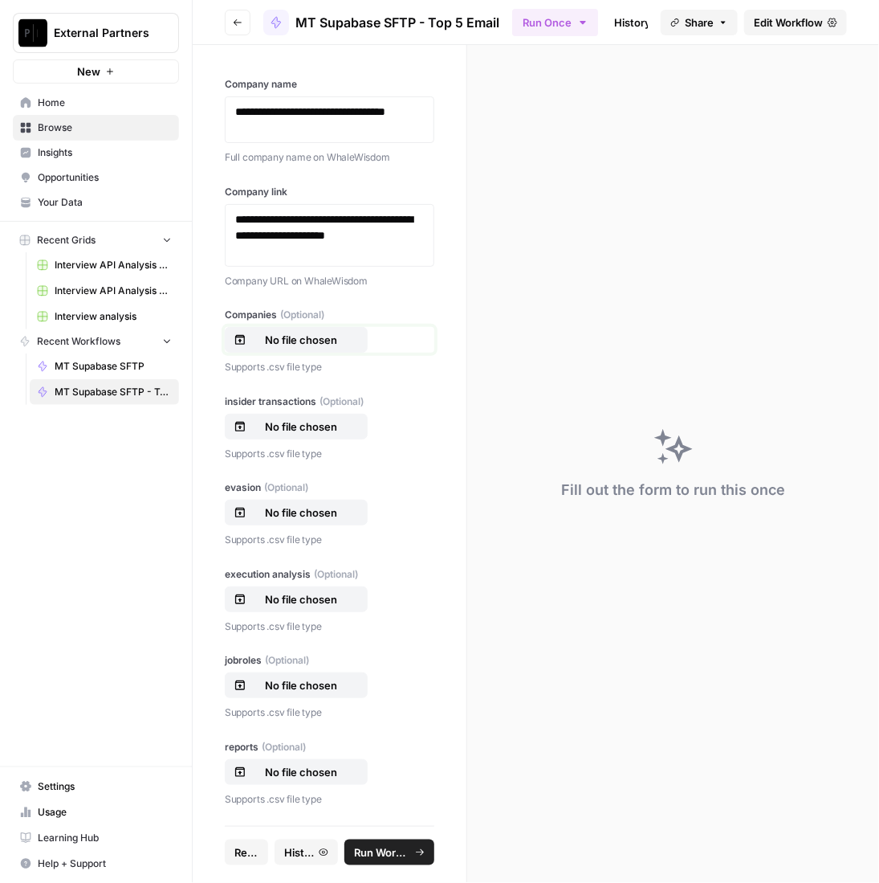
click at [323, 341] on p "No file chosen" at bounding box center [301, 340] width 103 height 16
click at [323, 434] on button "No file chosen" at bounding box center [296, 427] width 143 height 26
click at [316, 502] on button "No file chosen" at bounding box center [296, 513] width 143 height 26
click at [292, 606] on button "No file chosen" at bounding box center [296, 599] width 143 height 26
click at [312, 692] on button "No file chosen" at bounding box center [296, 685] width 143 height 26
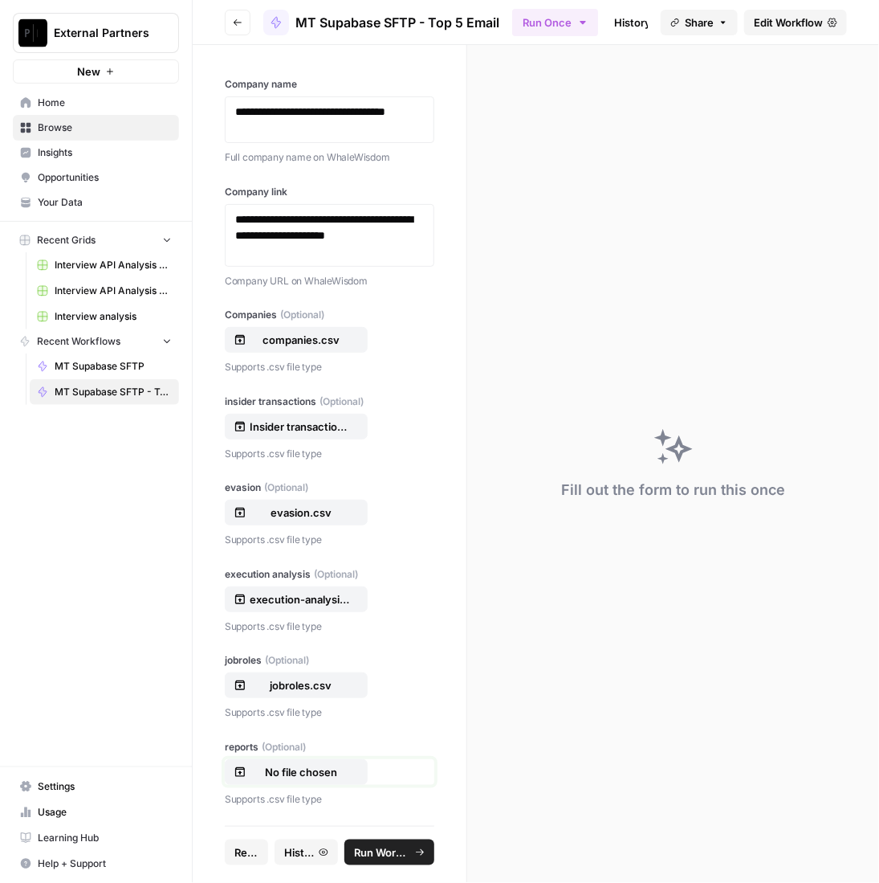
click at [339, 764] on p "No file chosen" at bounding box center [301, 772] width 103 height 16
click at [400, 851] on span "Run Workflow" at bounding box center [382, 852] width 56 height 16
click at [267, 852] on button "Reset" at bounding box center [249, 852] width 48 height 26
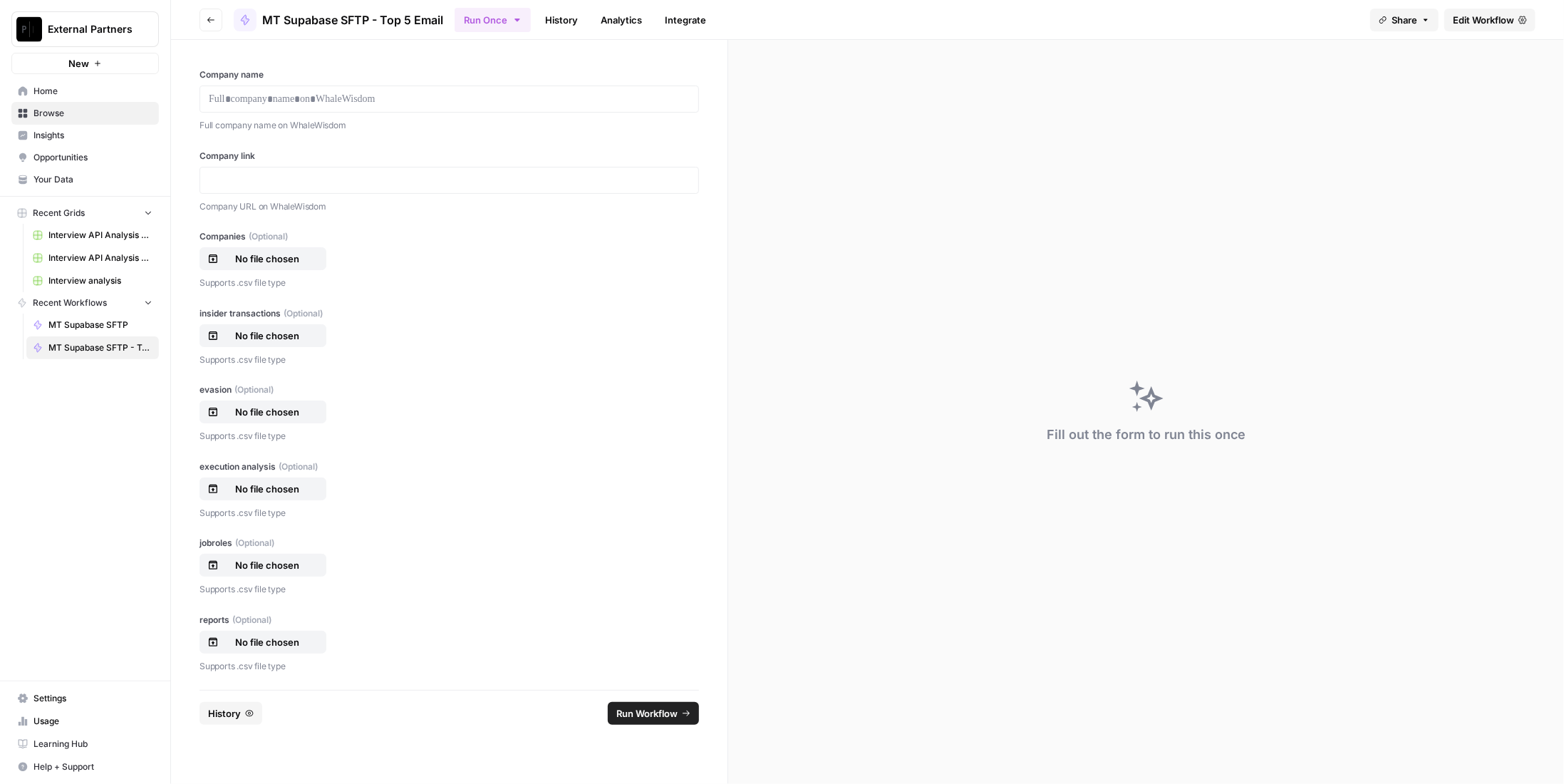
click at [562, 27] on link "History" at bounding box center [562, 20] width 50 height 23
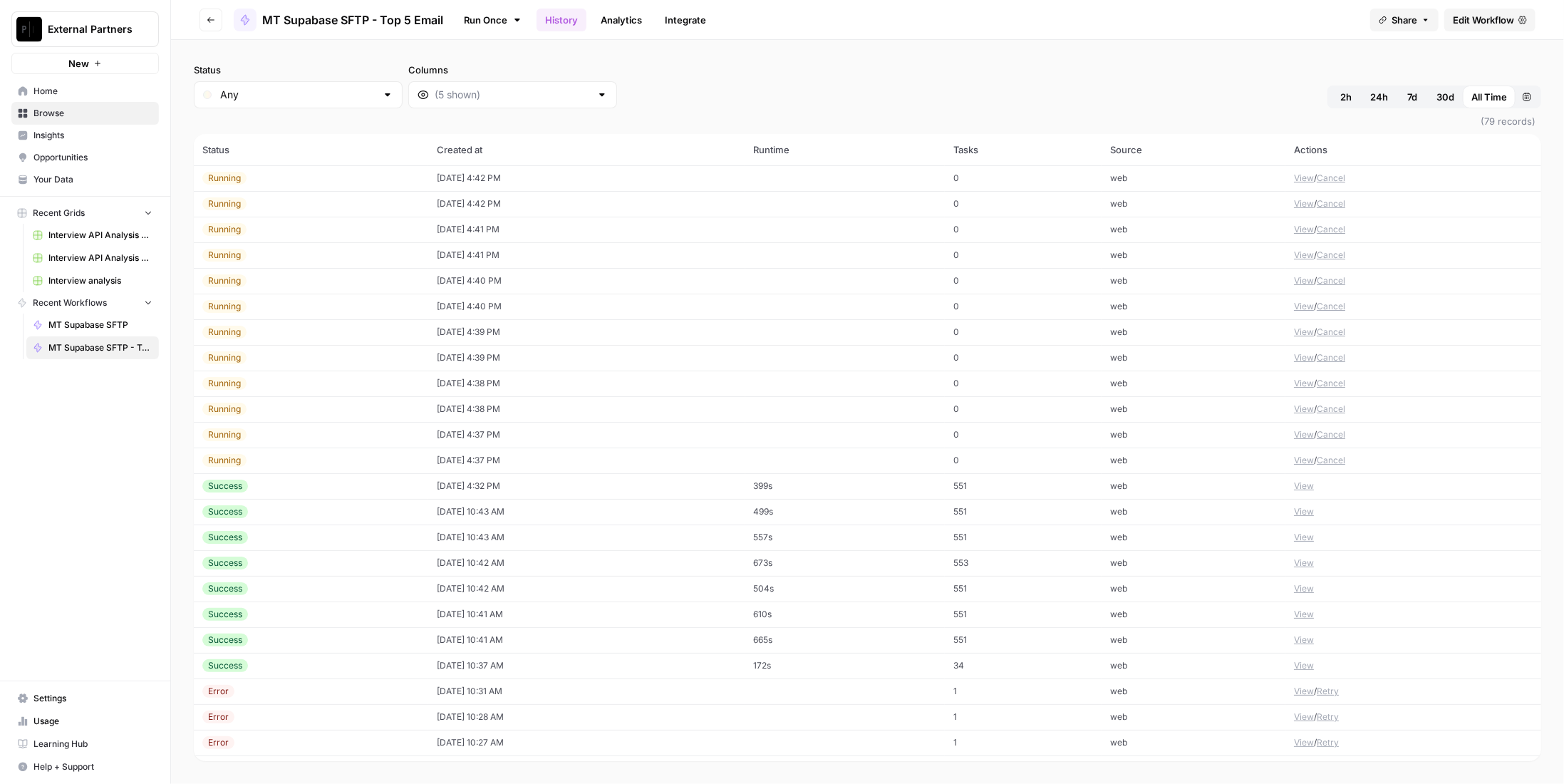
click at [300, 674] on td "Success" at bounding box center [310, 665] width 234 height 26
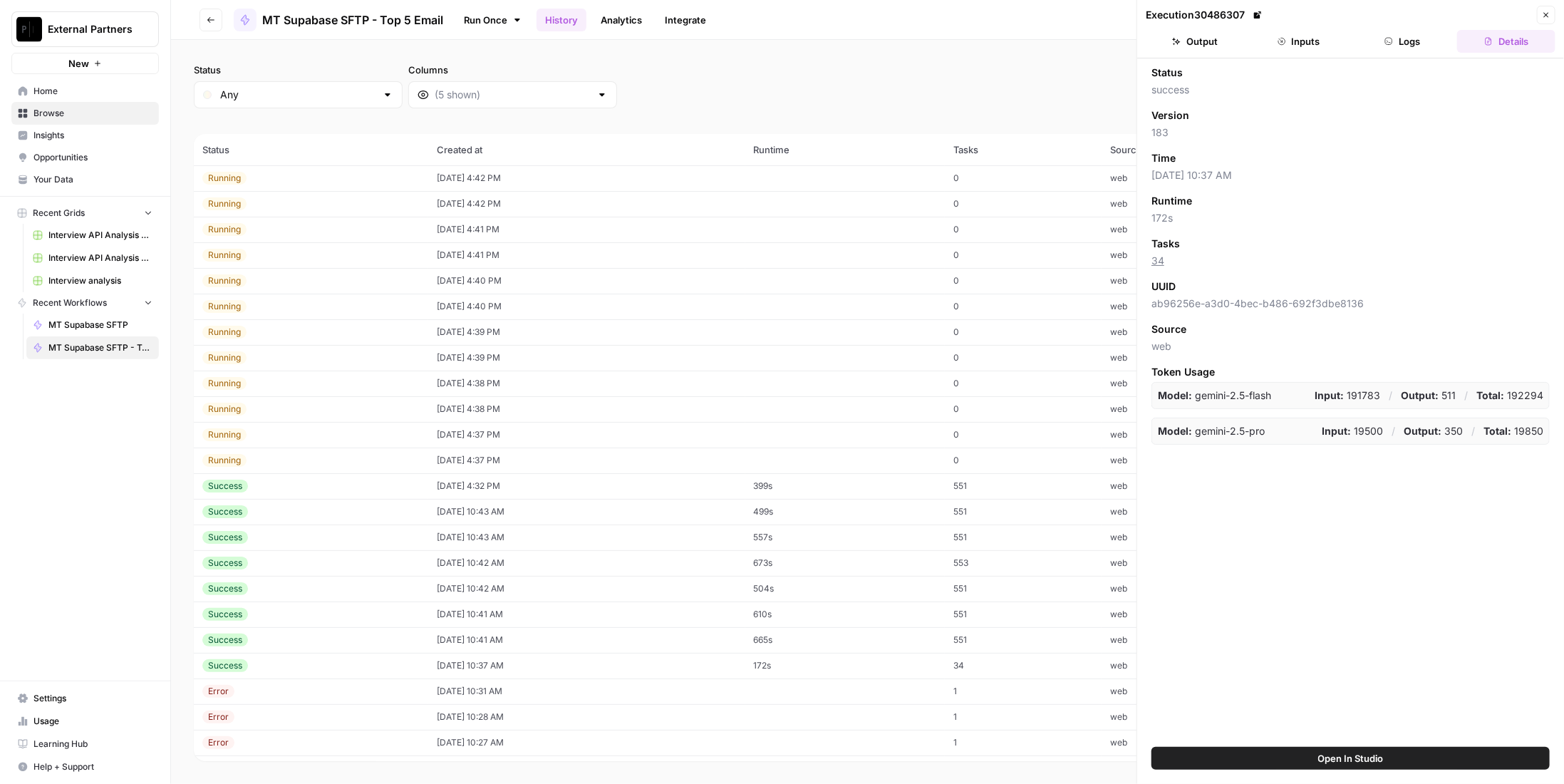
click at [1195, 32] on button "Output" at bounding box center [1195, 42] width 98 height 23
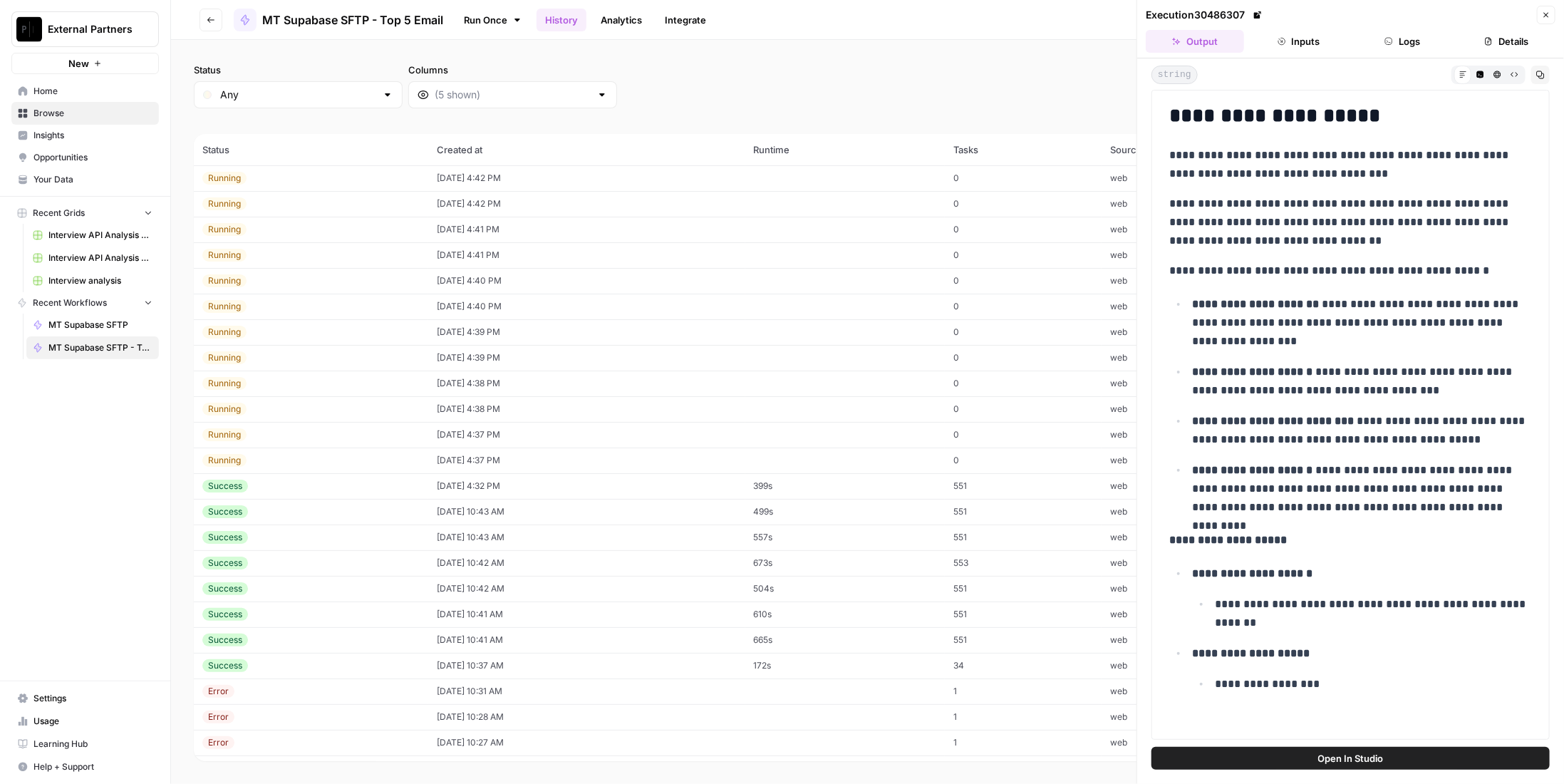
click at [263, 631] on td "Success" at bounding box center [310, 639] width 234 height 26
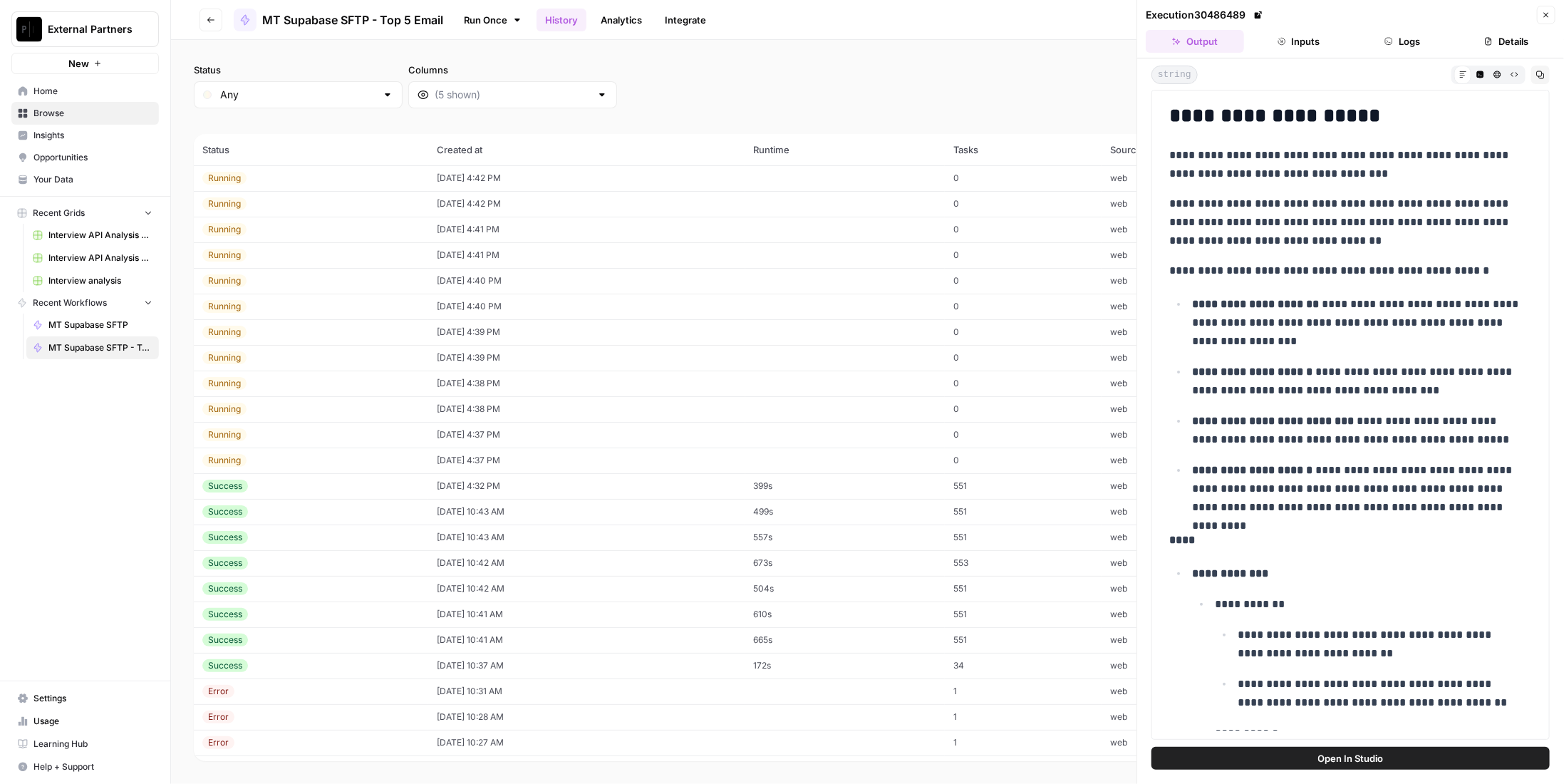
click at [272, 615] on div "Success" at bounding box center [310, 614] width 217 height 12
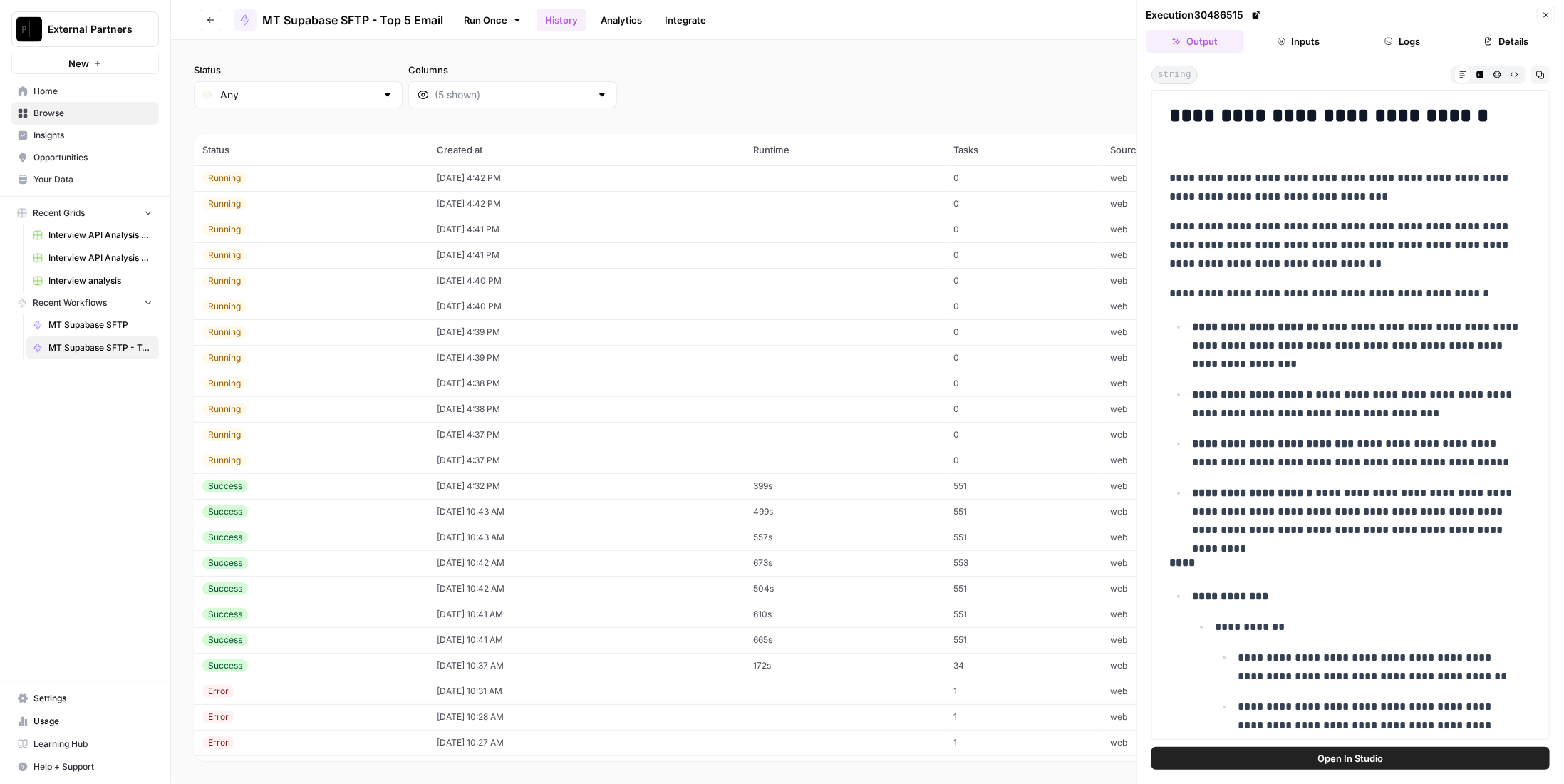
click at [280, 584] on div "Success" at bounding box center [310, 588] width 217 height 12
click at [314, 551] on td "Success" at bounding box center [310, 562] width 234 height 26
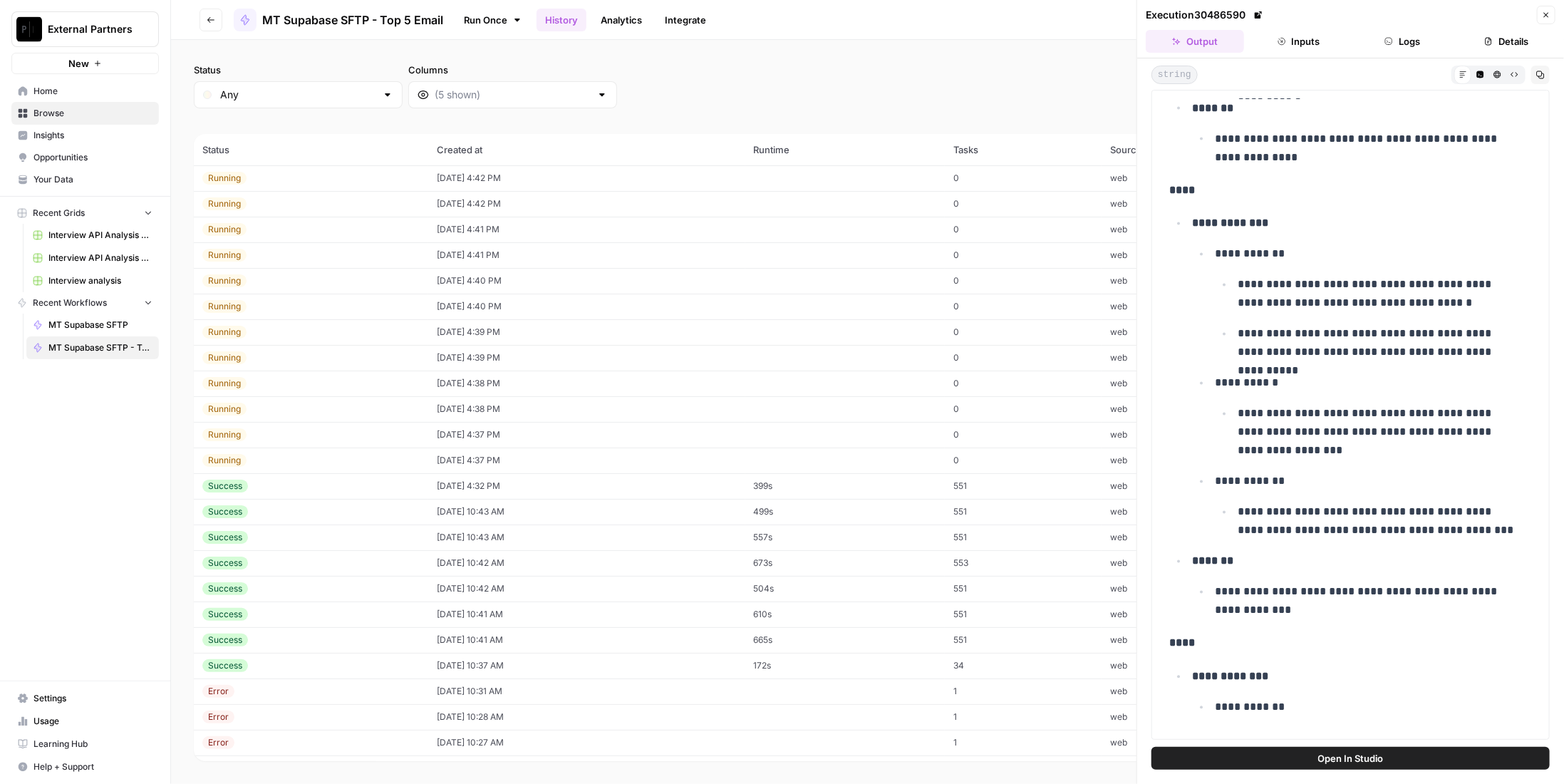
scroll to position [2707, 0]
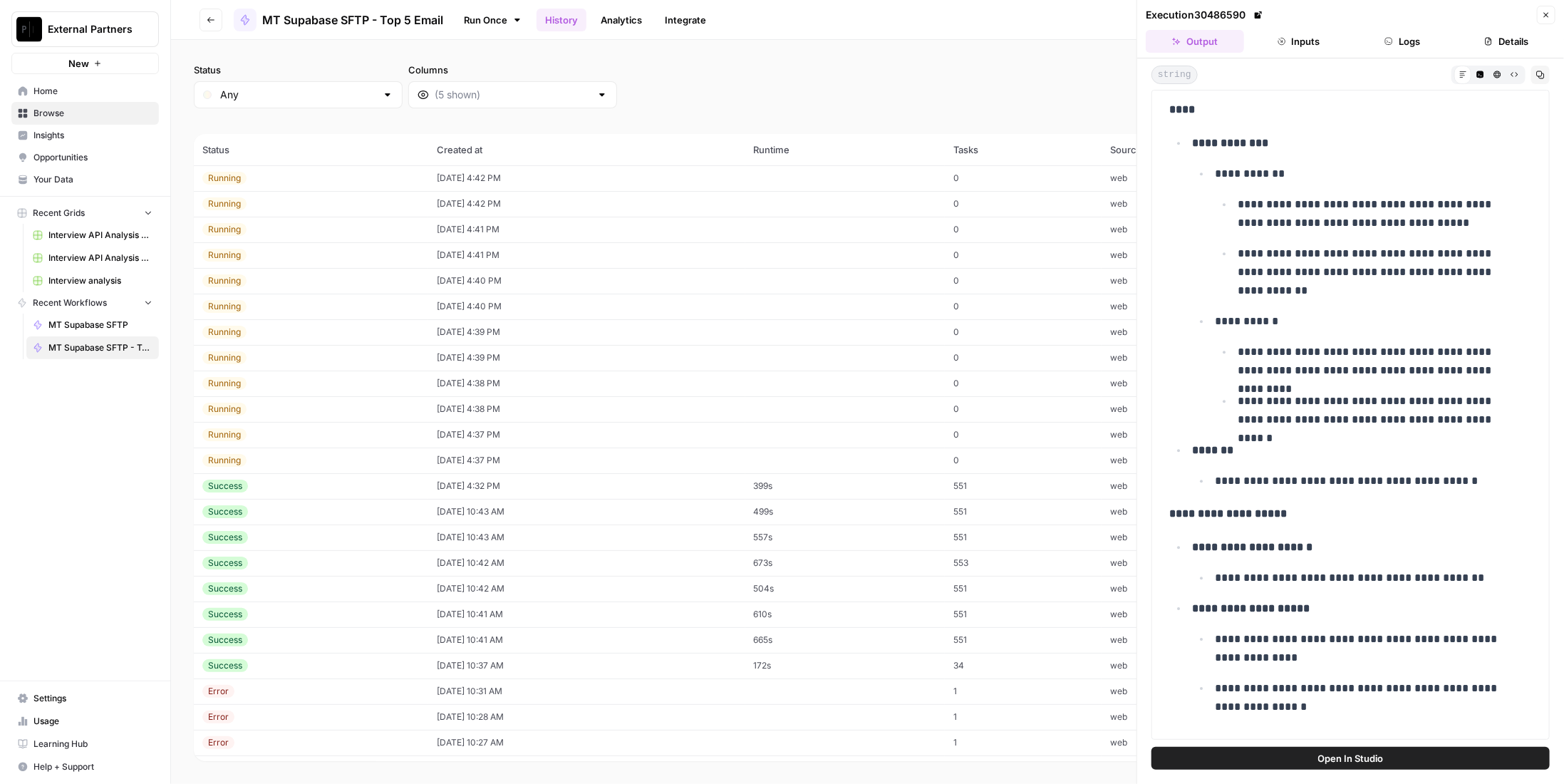
drag, startPoint x: 1170, startPoint y: 539, endPoint x: 1426, endPoint y: 728, distance: 318.2
copy div "**********"
click at [1553, 12] on button "Close" at bounding box center [1545, 14] width 19 height 19
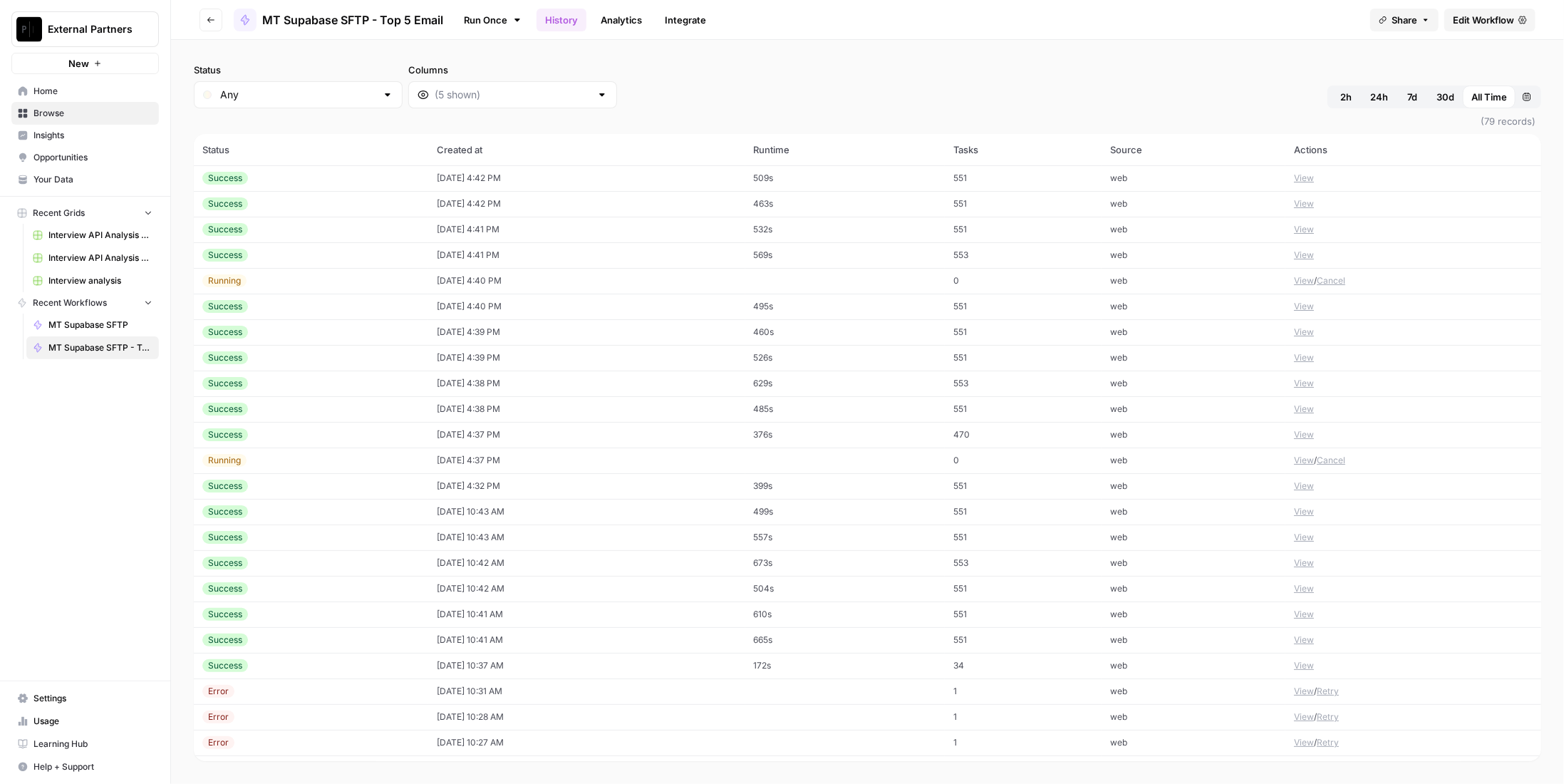
click at [296, 274] on div "Running" at bounding box center [310, 280] width 217 height 12
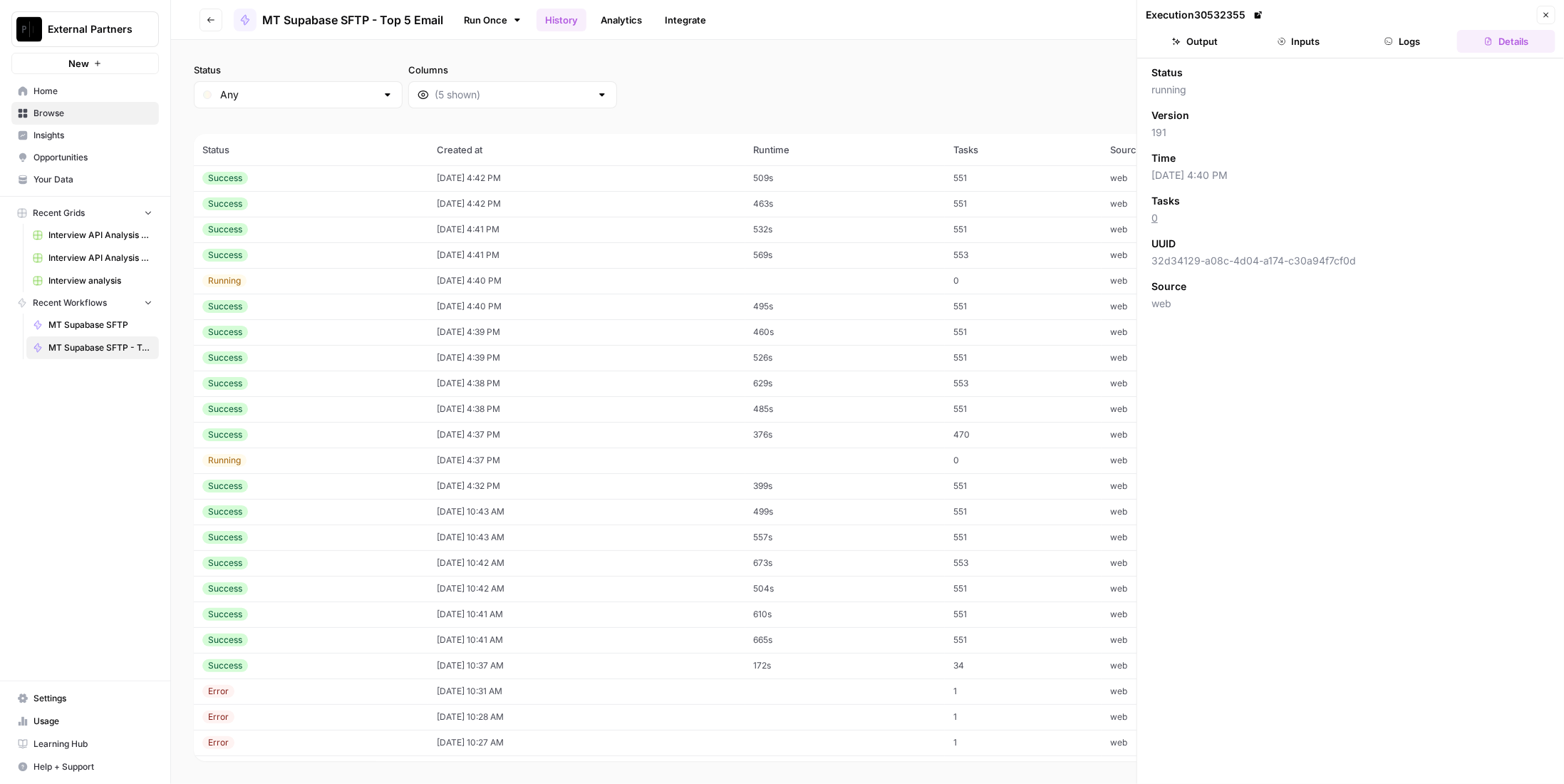
click at [1423, 44] on button "Logs" at bounding box center [1403, 42] width 98 height 23
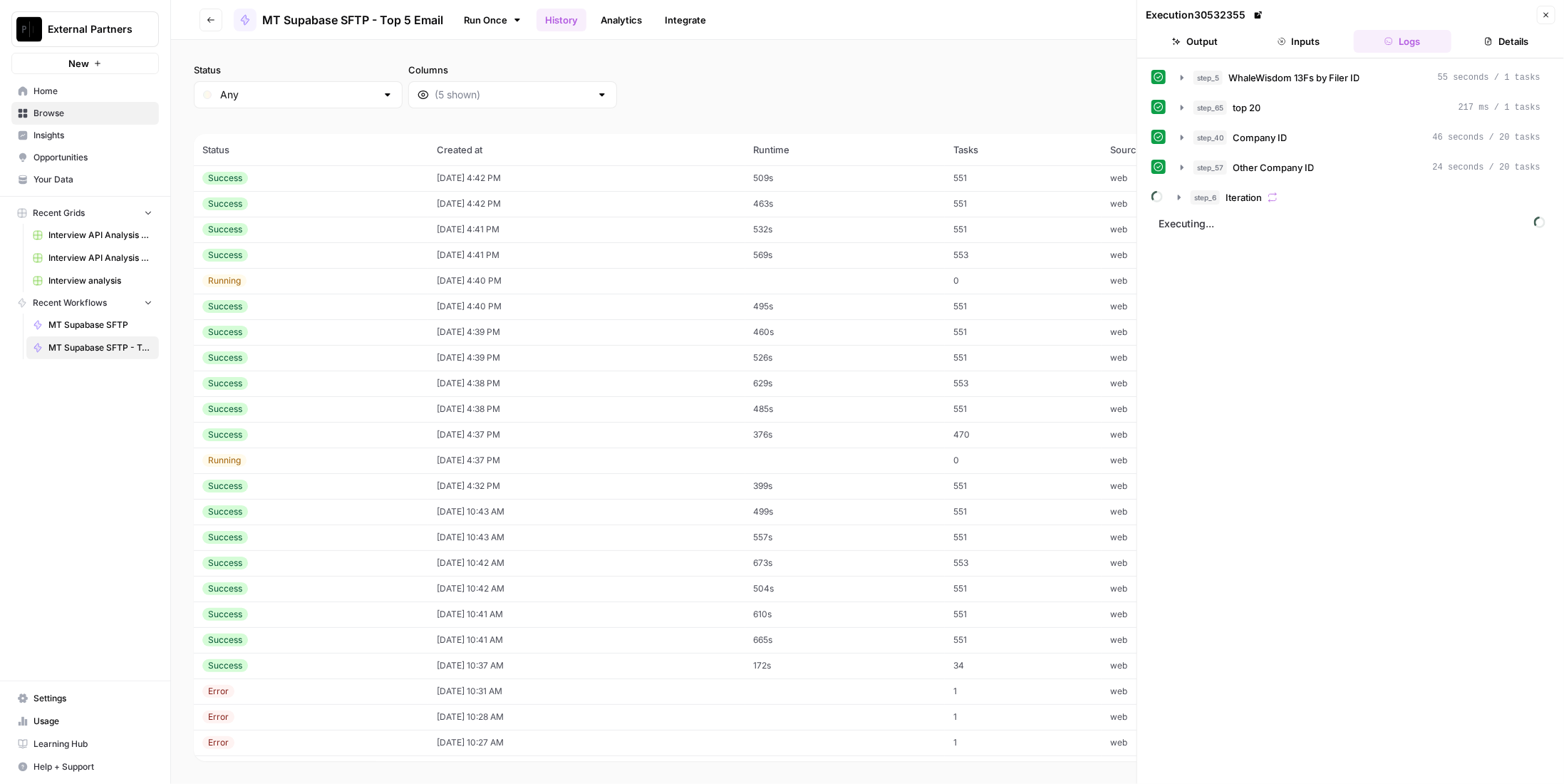
click at [1542, 15] on icon "button" at bounding box center [1546, 15] width 9 height 9
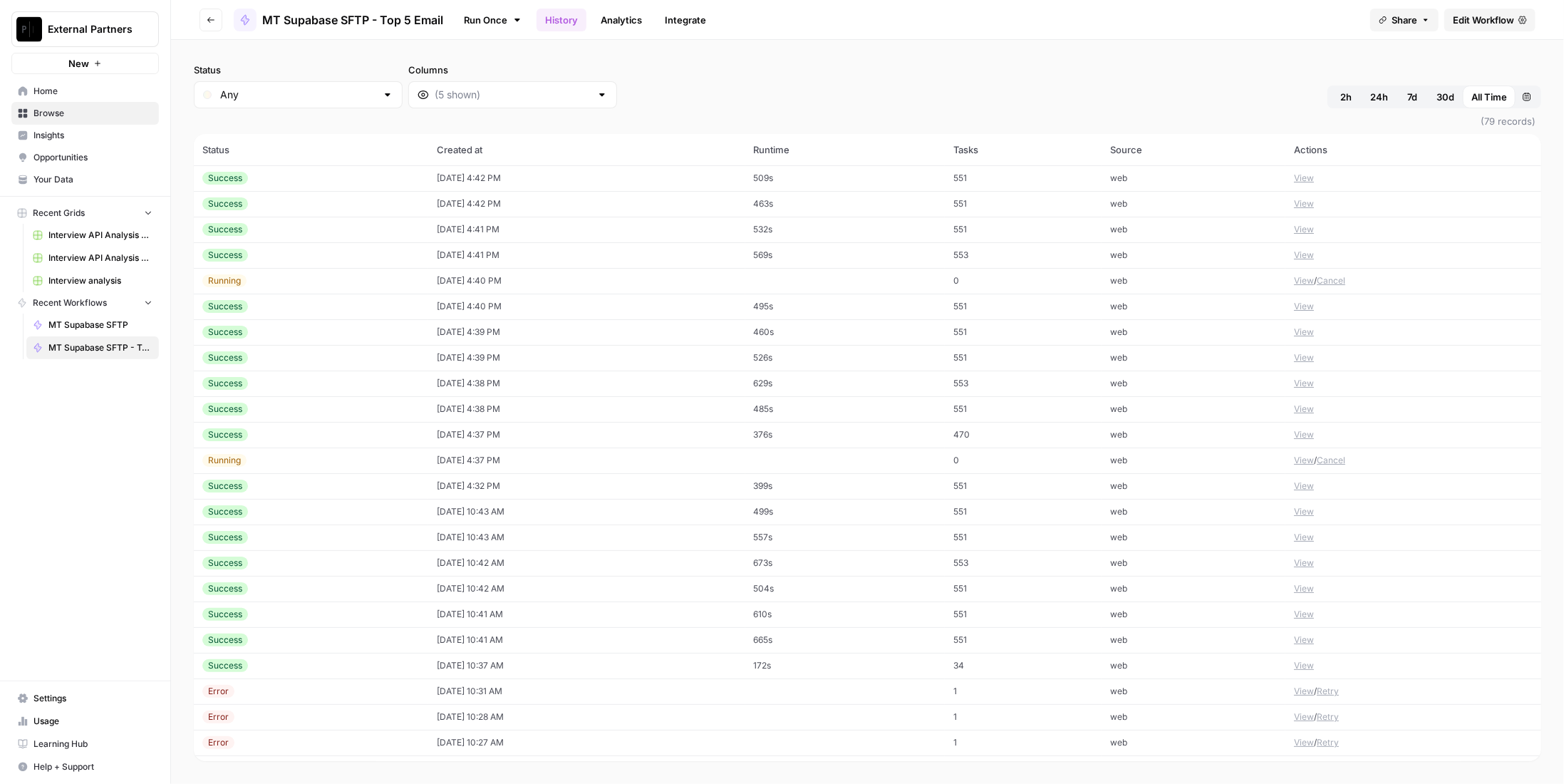
click at [346, 461] on div "Running" at bounding box center [310, 460] width 217 height 12
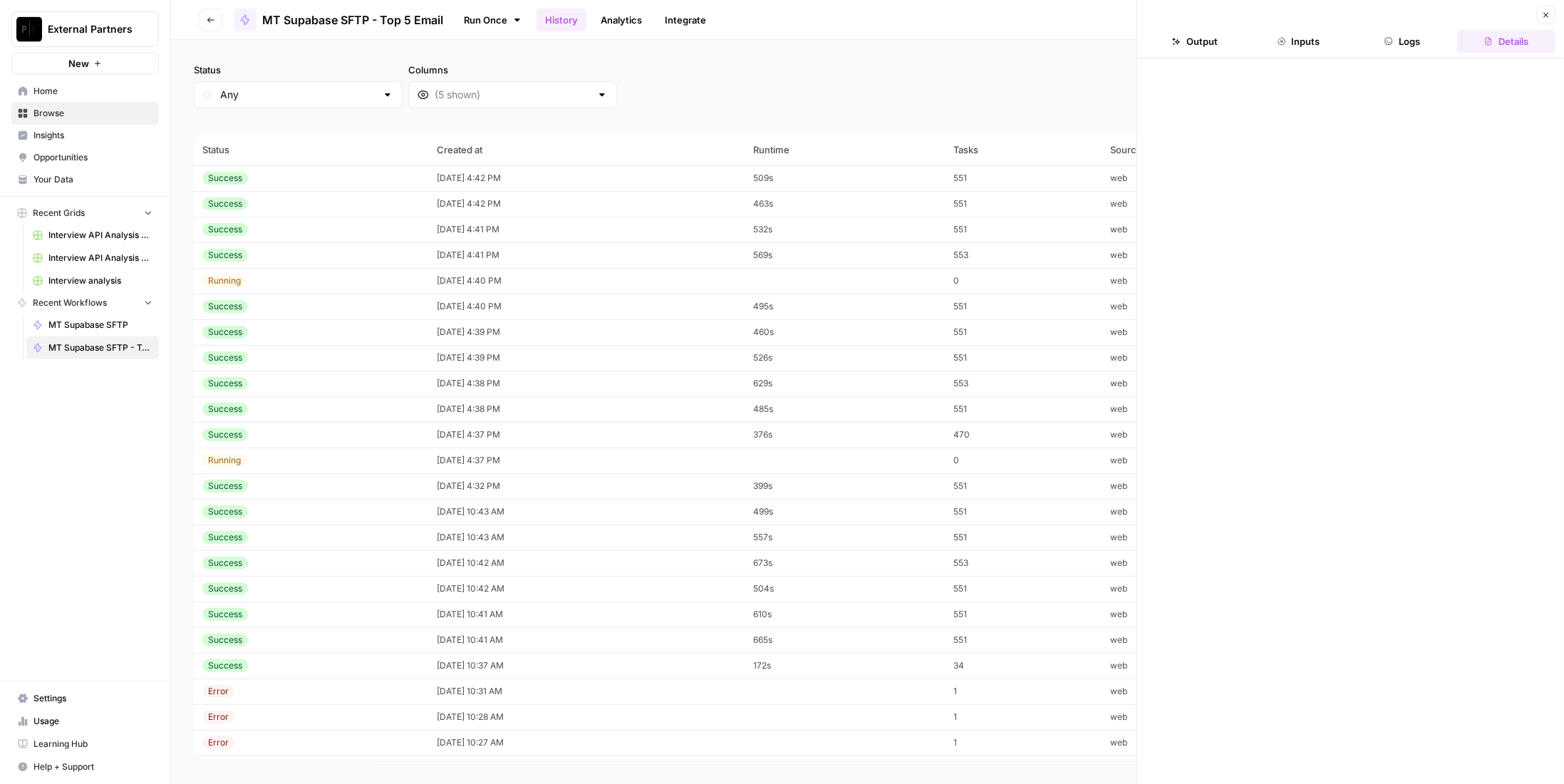
click at [1442, 27] on header "Close Output Inputs Logs Details" at bounding box center [1350, 29] width 427 height 59
click at [1420, 39] on button "Logs" at bounding box center [1403, 42] width 98 height 23
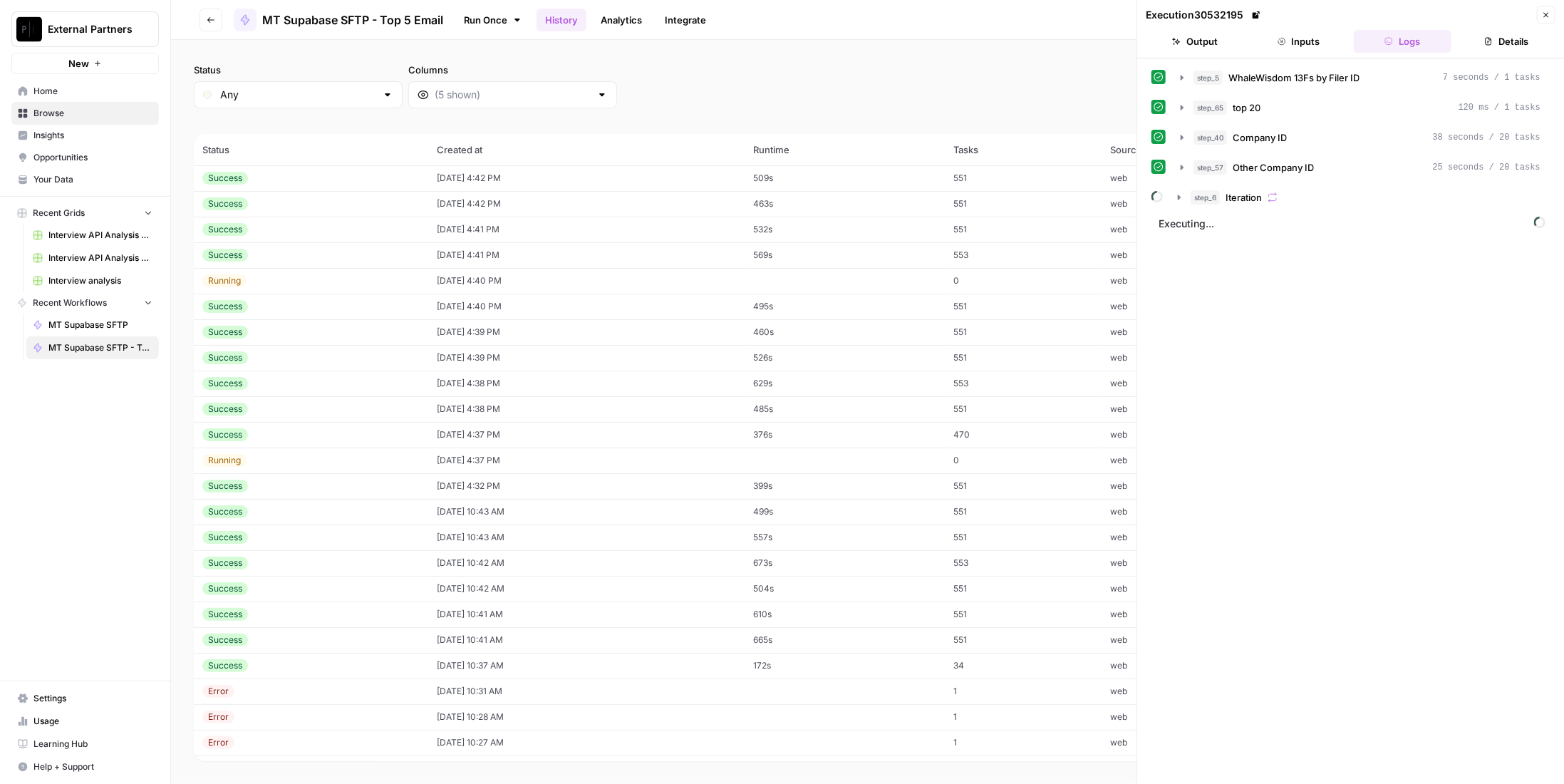
click at [1319, 49] on button "Inputs" at bounding box center [1299, 42] width 98 height 23
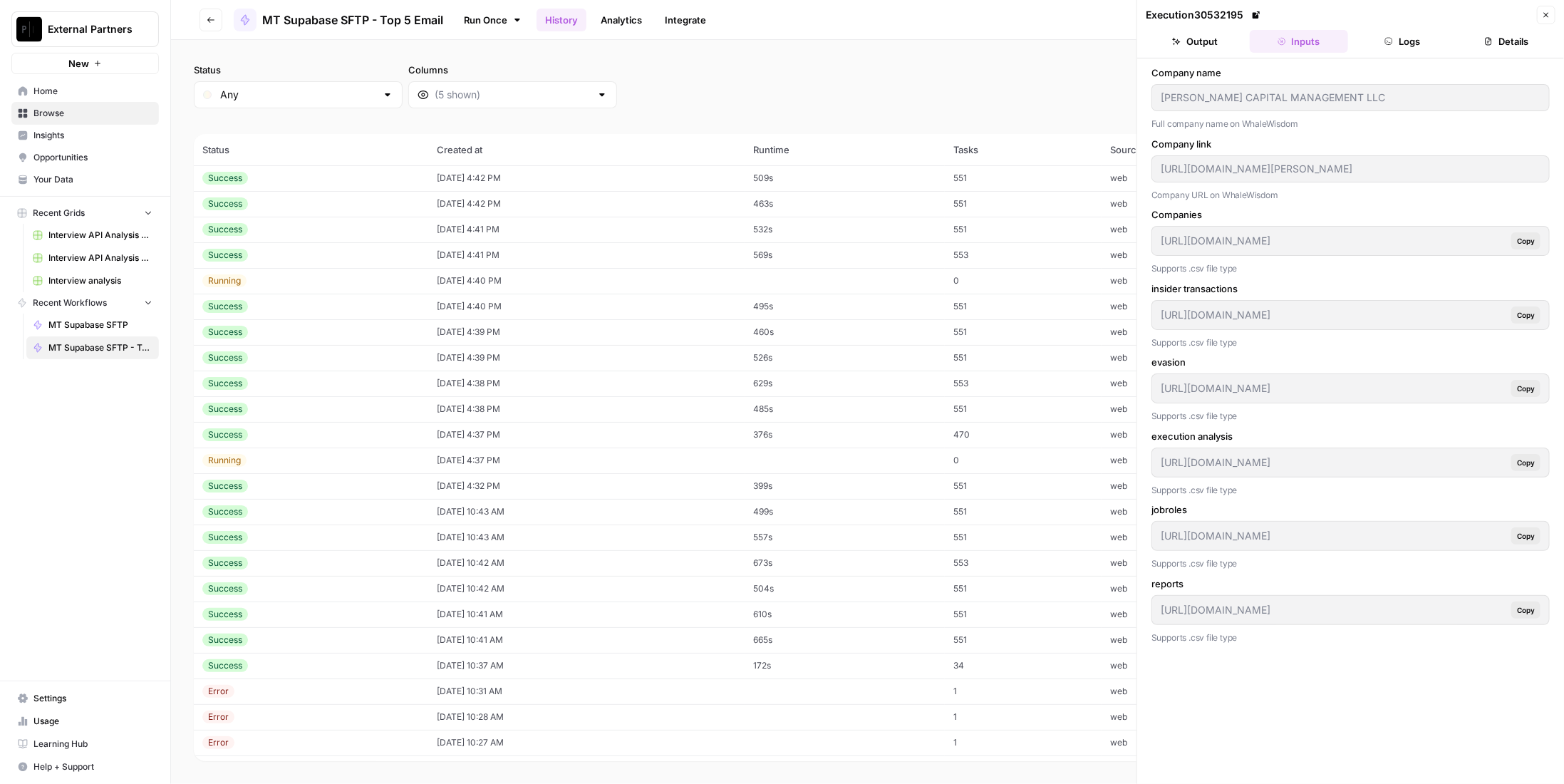
click at [1205, 42] on button "Output" at bounding box center [1195, 42] width 98 height 23
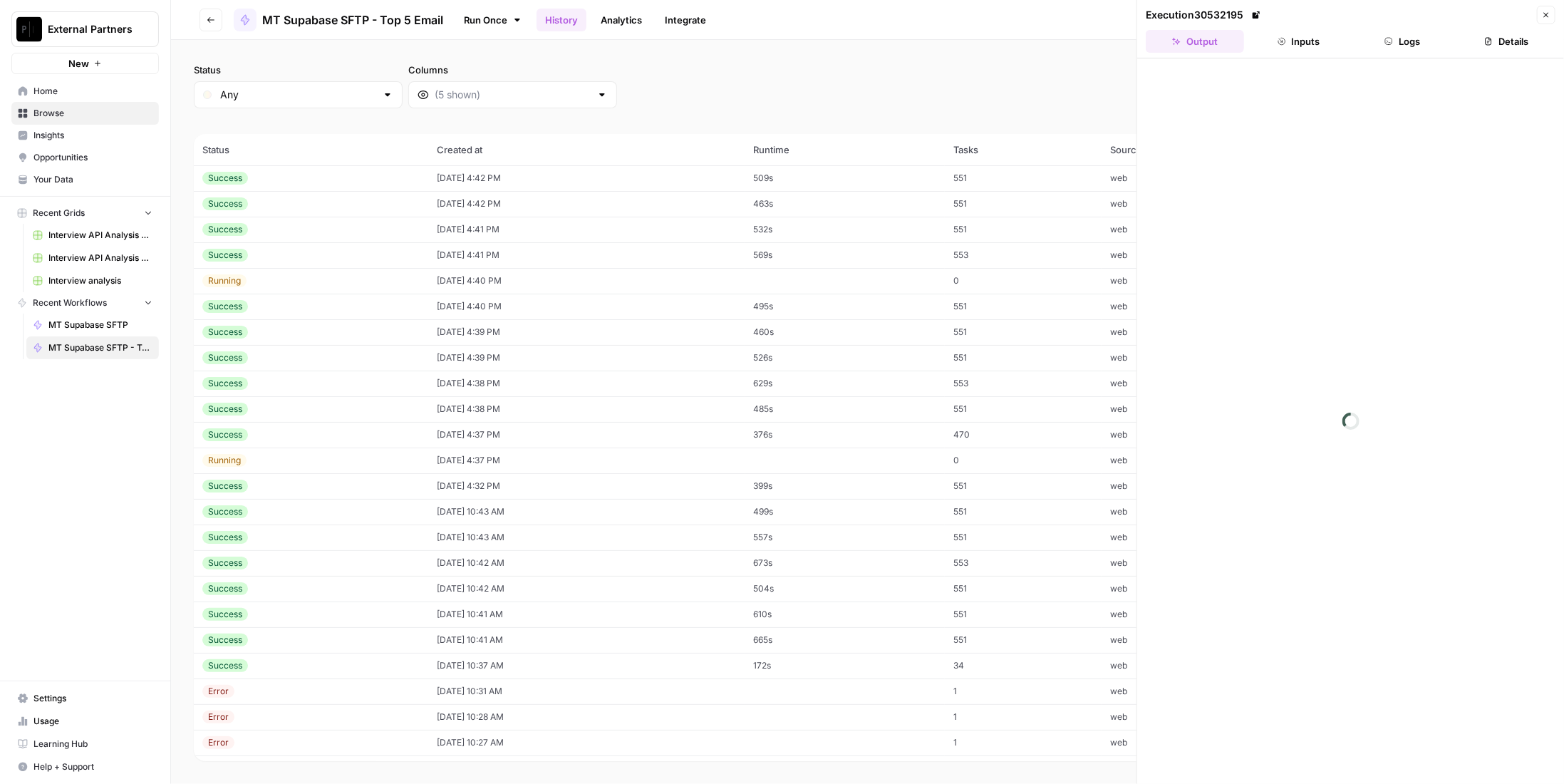
click at [1343, 34] on button "Inputs" at bounding box center [1299, 42] width 98 height 23
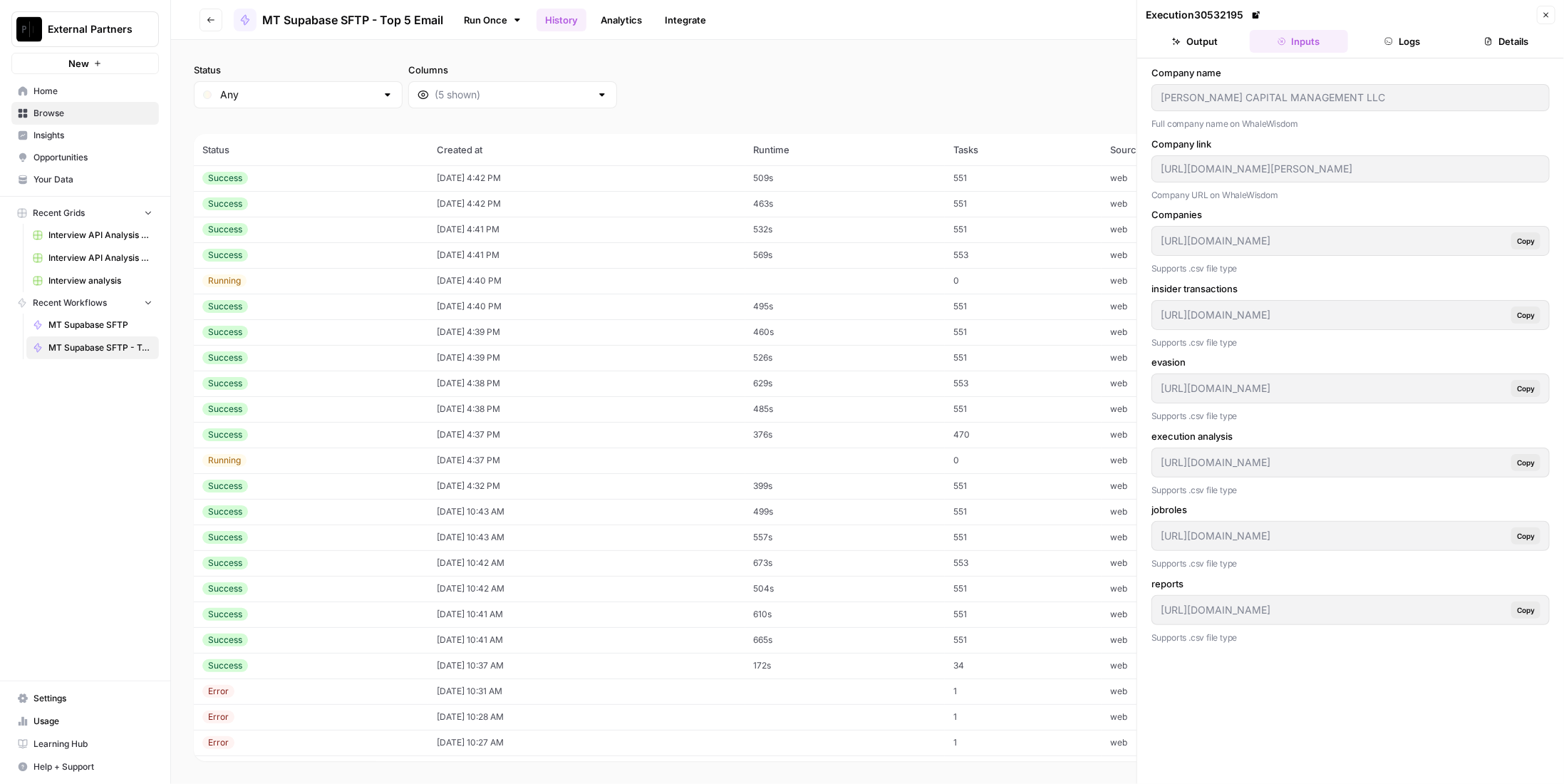
click at [1386, 38] on icon "button" at bounding box center [1389, 42] width 7 height 7
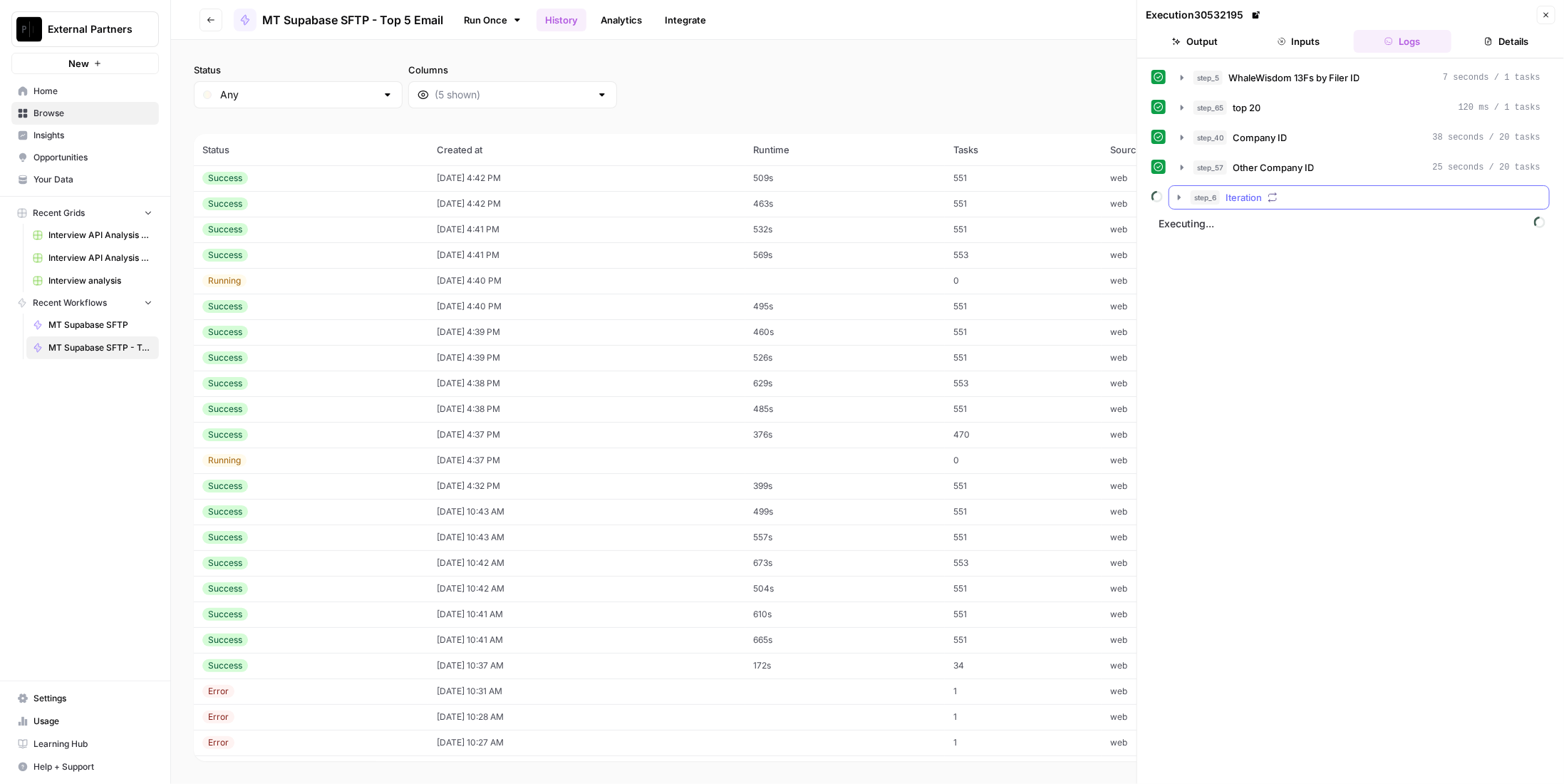
click at [1304, 190] on div "step_6 Iteration" at bounding box center [1365, 197] width 350 height 14
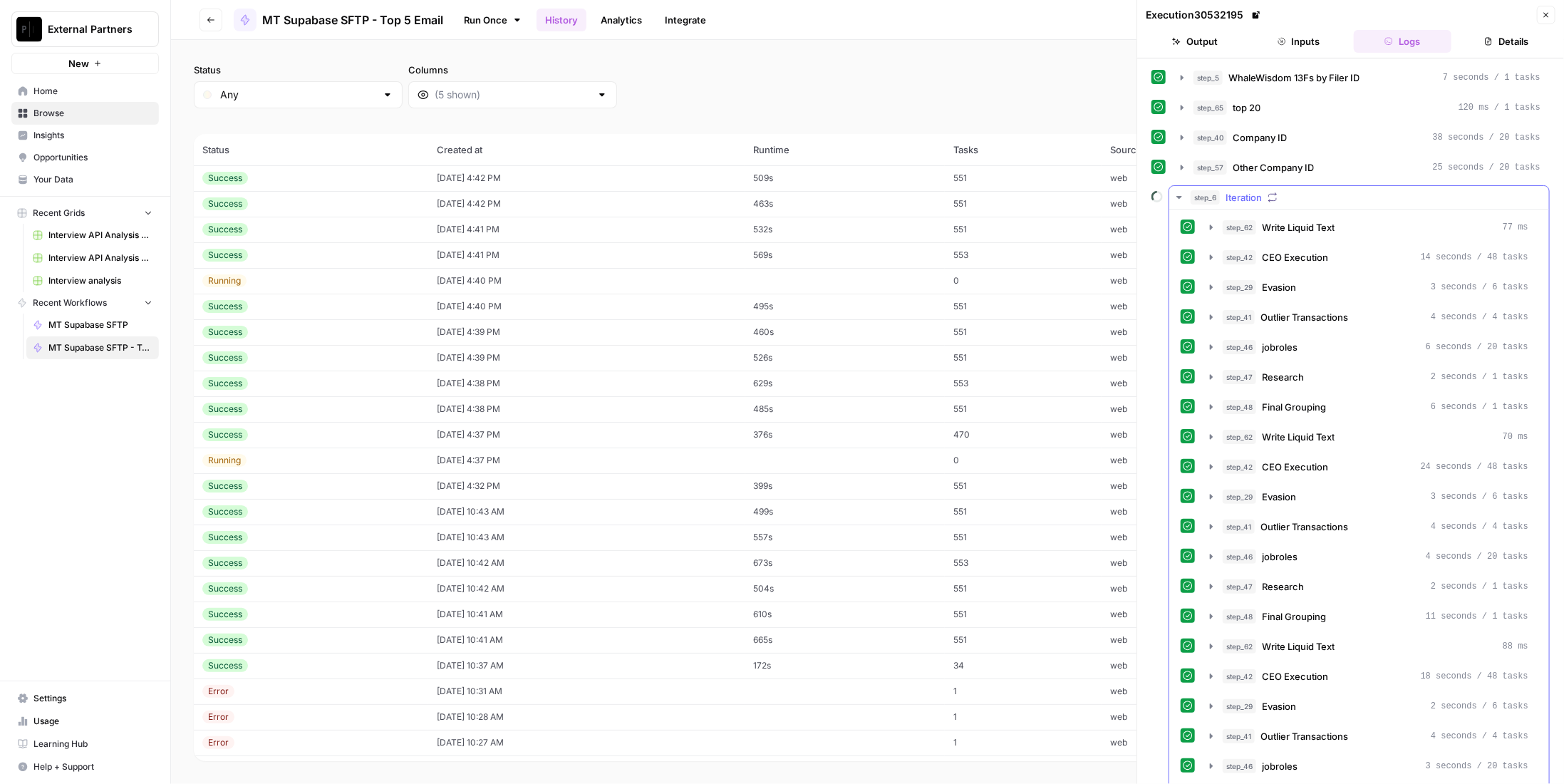
click at [1331, 200] on div "step_6 Iteration" at bounding box center [1365, 197] width 350 height 14
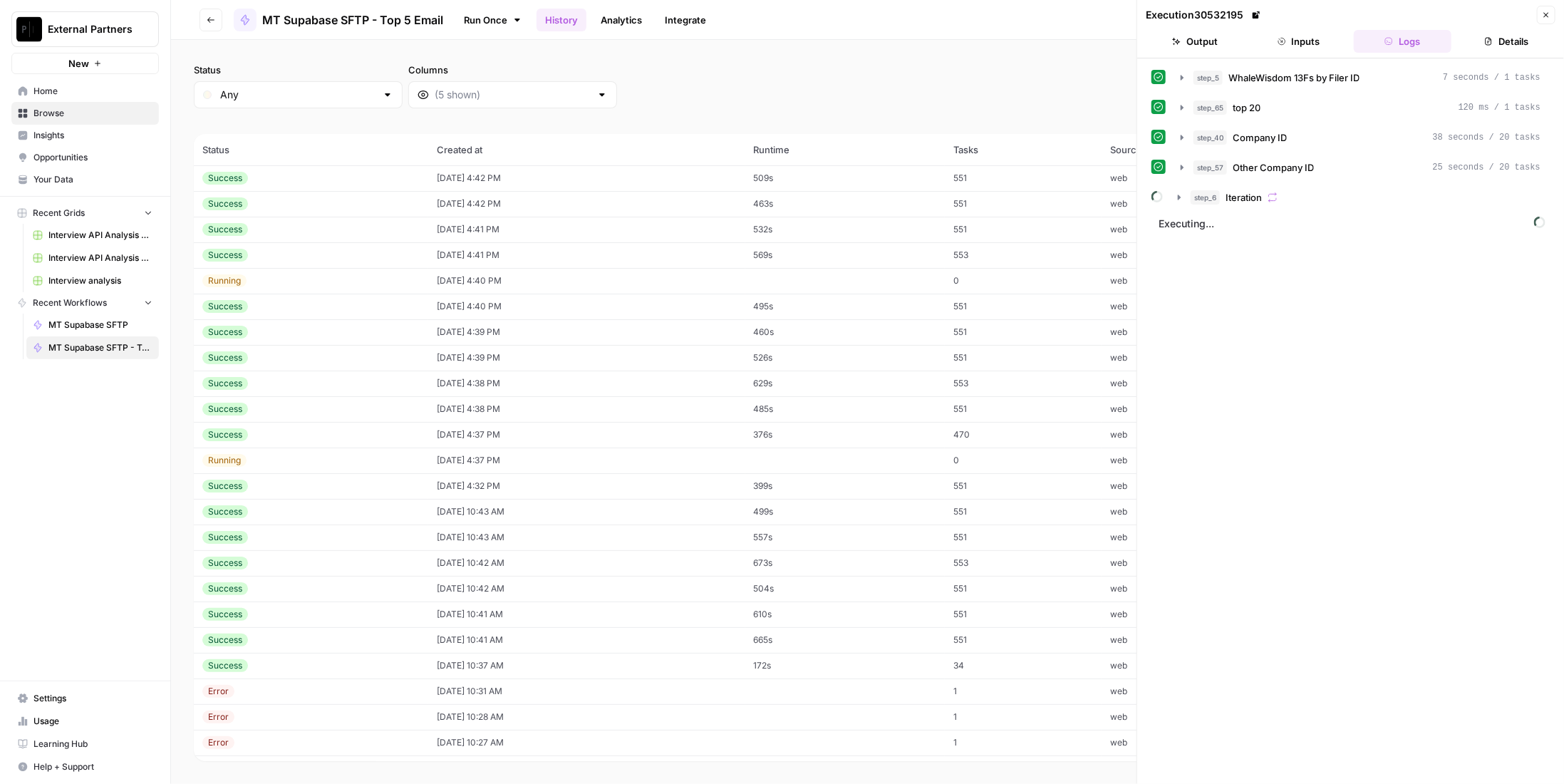
click at [1553, 12] on button "Close" at bounding box center [1545, 14] width 19 height 19
